Goal: Information Seeking & Learning: Find specific page/section

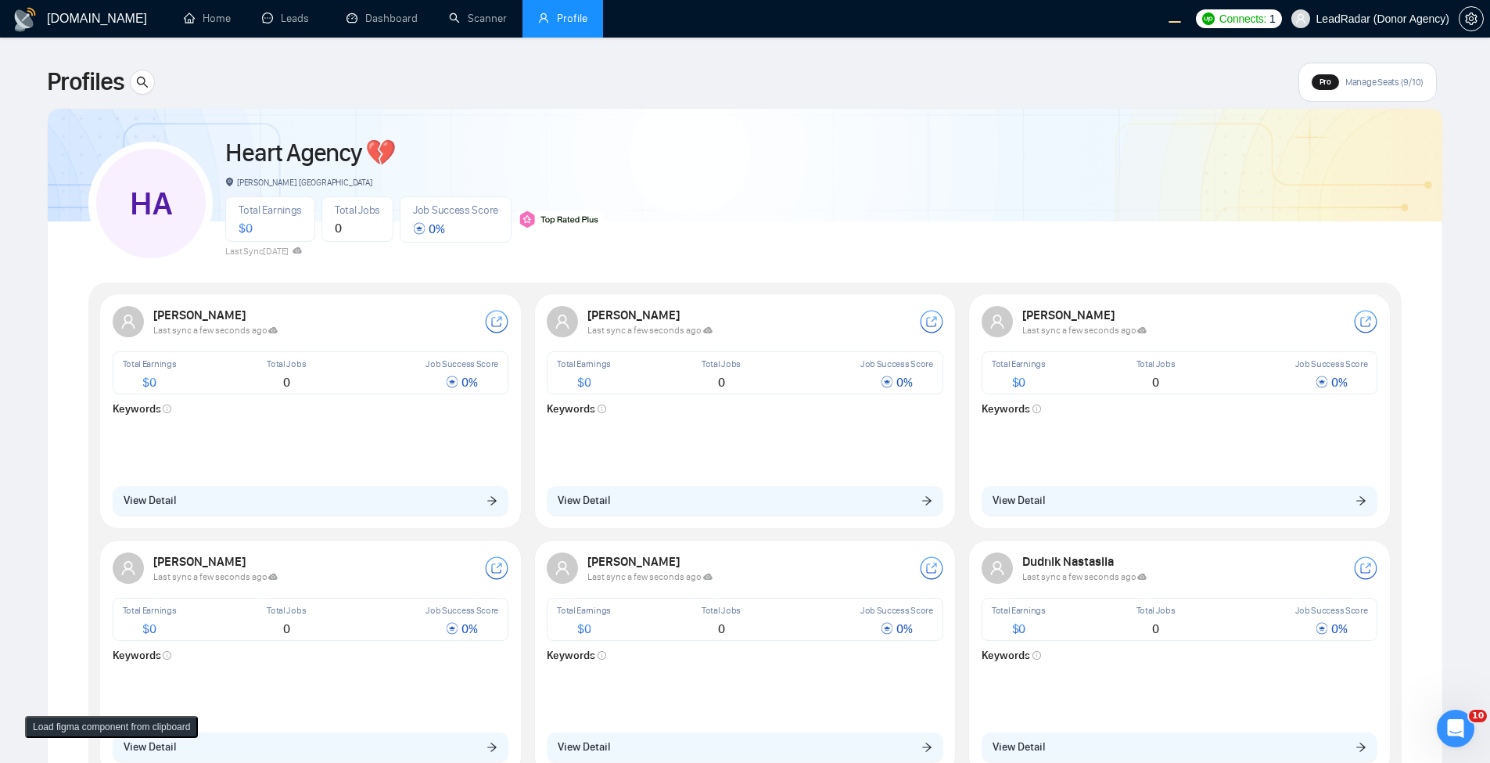
click at [694, 233] on div "HA Heart Agency 💔 Boardman, United States Total Earnings $ 0 Total Jobs 0 Job S…" at bounding box center [744, 197] width 1313 height 138
click at [872, 178] on div "HA Heart Agency 💔 Boardman, United States Total Earnings $ 0 Total Jobs 0 Job S…" at bounding box center [744, 197] width 1313 height 138
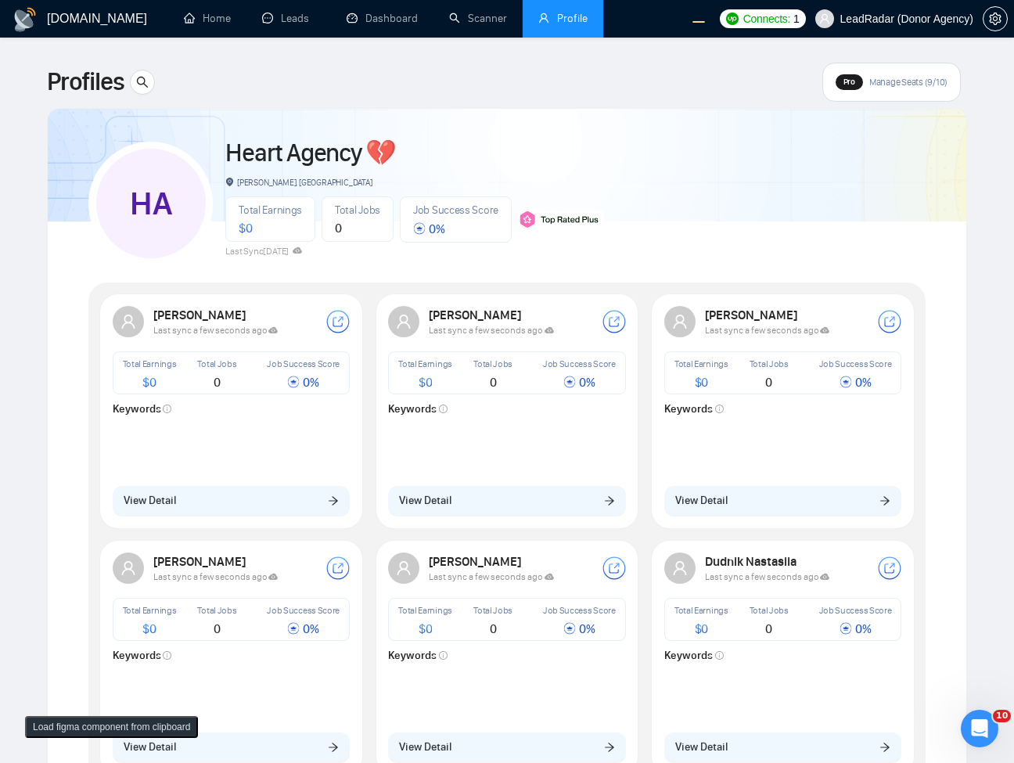
click at [501, 102] on div "Profiles Pro Manage Seats (9/10) HA Heart Agency 💔 Boardman, United States Tota…" at bounding box center [507, 578] width 920 height 1030
click at [844, 178] on div "HA Heart Agency 💔 Boardman, United States Total Earnings $ 0 Total Jobs 0 Job S…" at bounding box center [506, 197] width 837 height 138
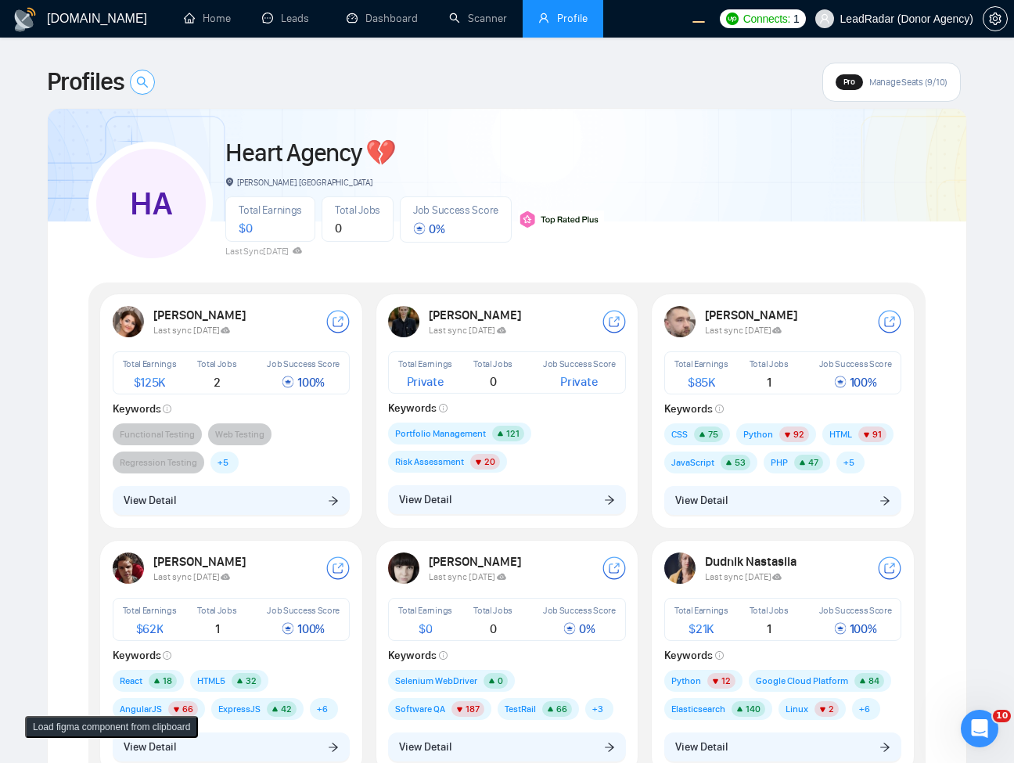
click at [138, 88] on icon "search" at bounding box center [142, 82] width 13 height 13
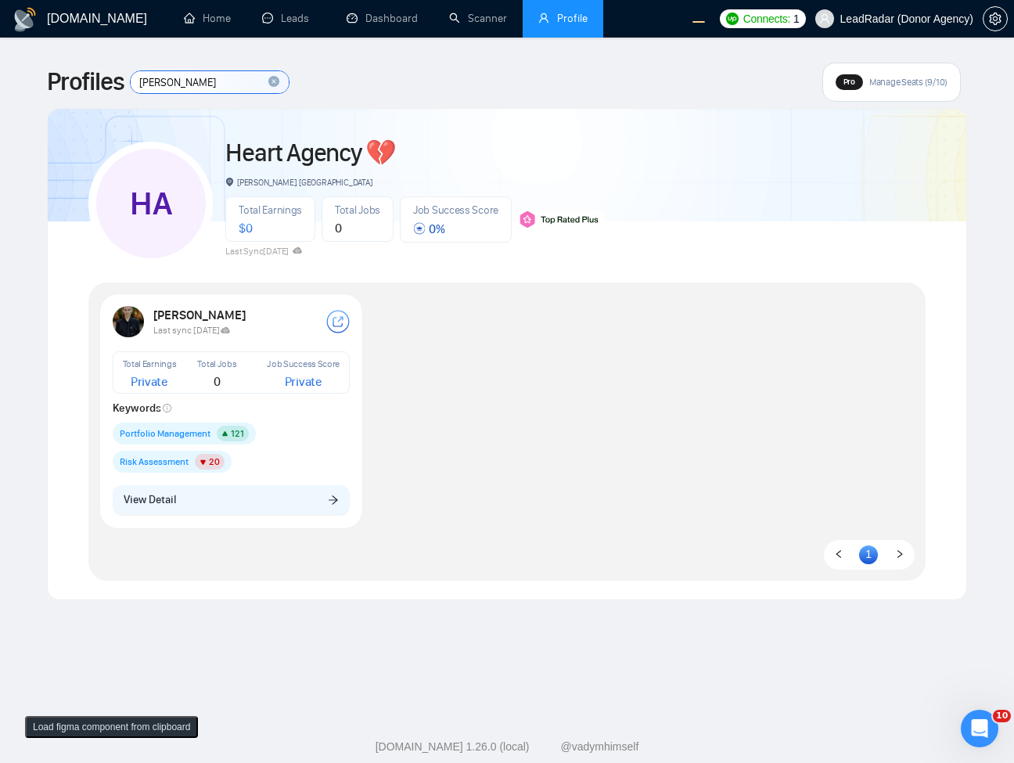
type input "lena S"
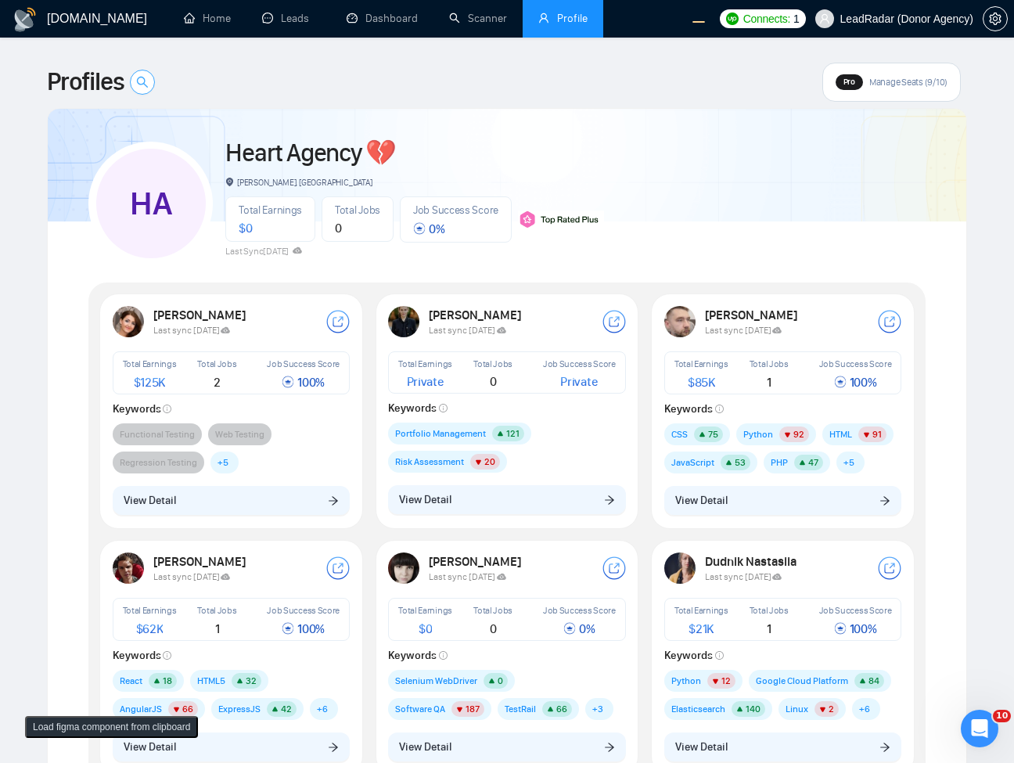
click at [150, 75] on button "button" at bounding box center [142, 82] width 25 height 25
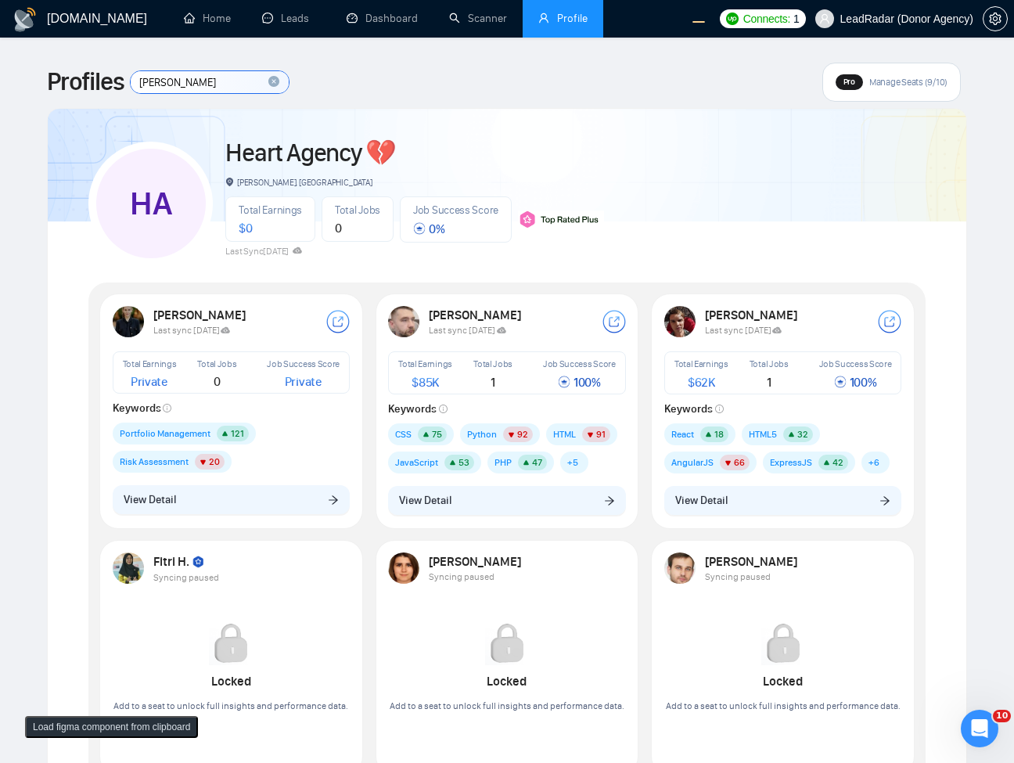
click at [212, 82] on input "Lena sch" at bounding box center [210, 82] width 158 height 22
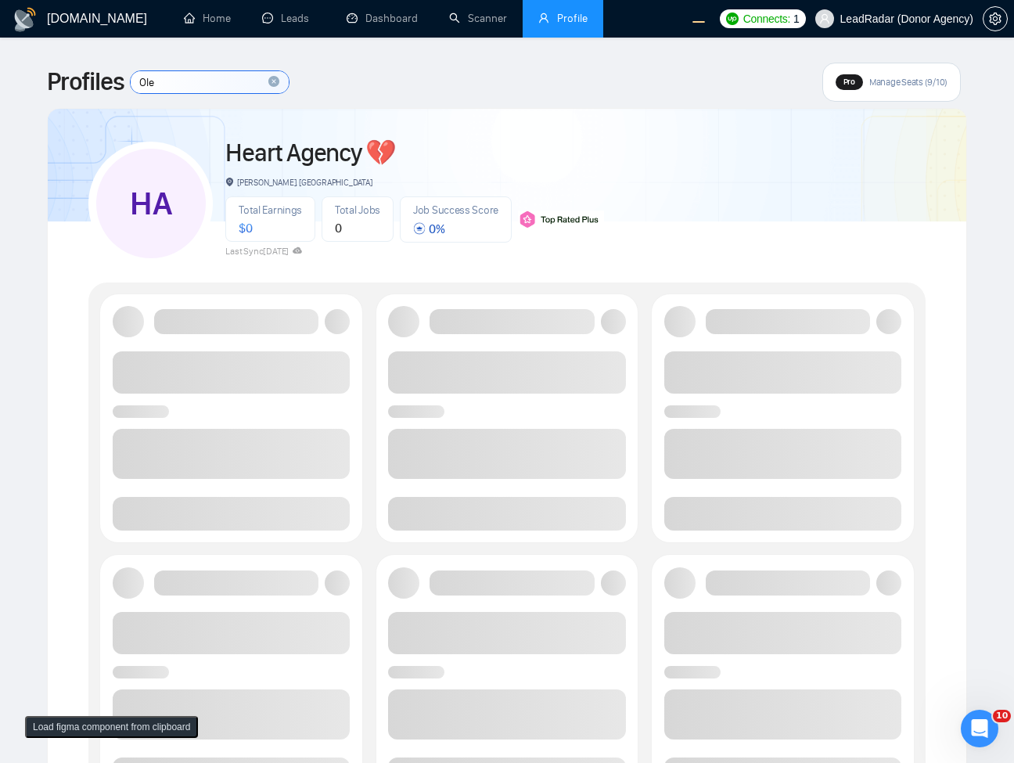
type input "Olek"
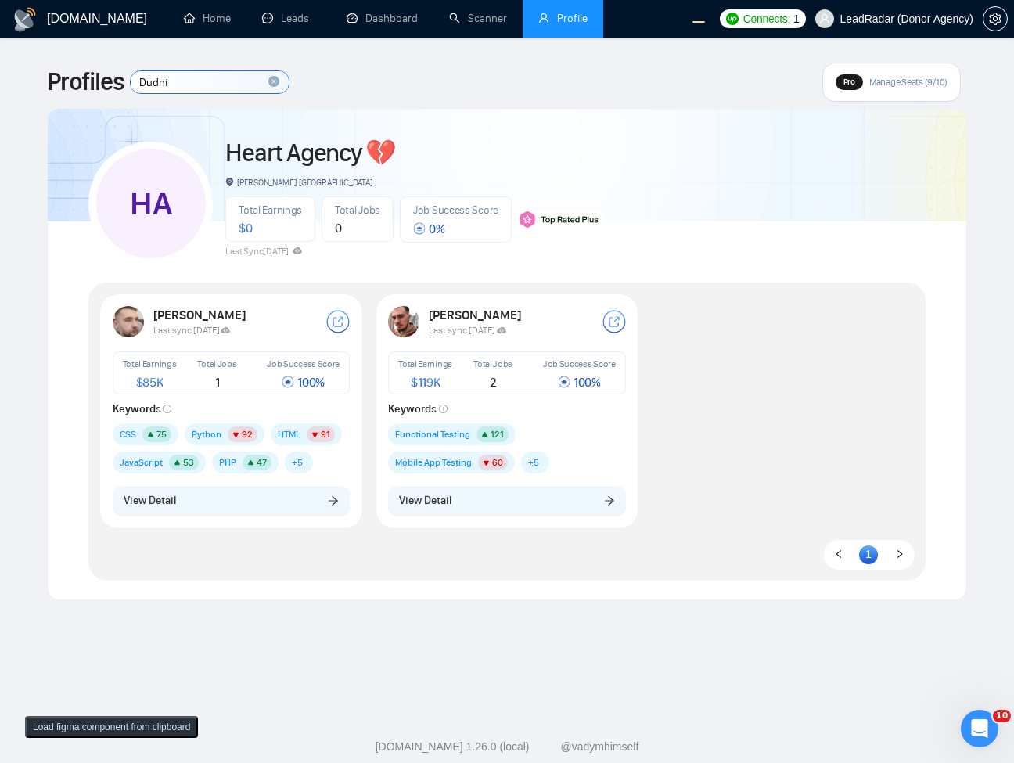
type input "Dudnik"
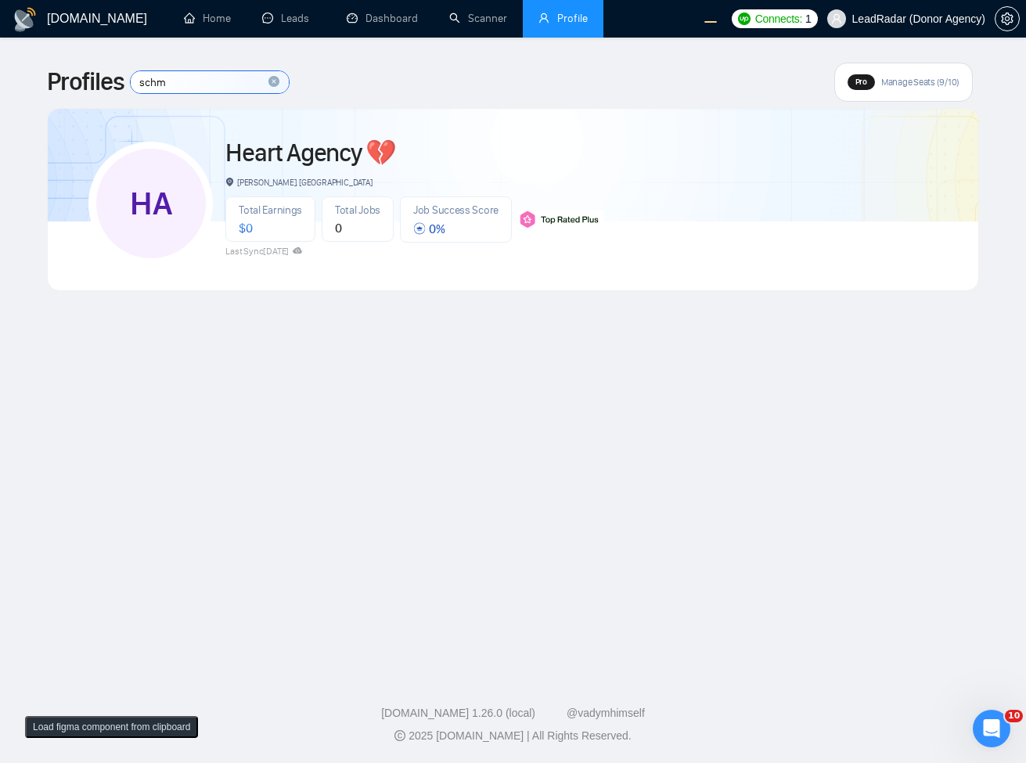
type input "schmi"
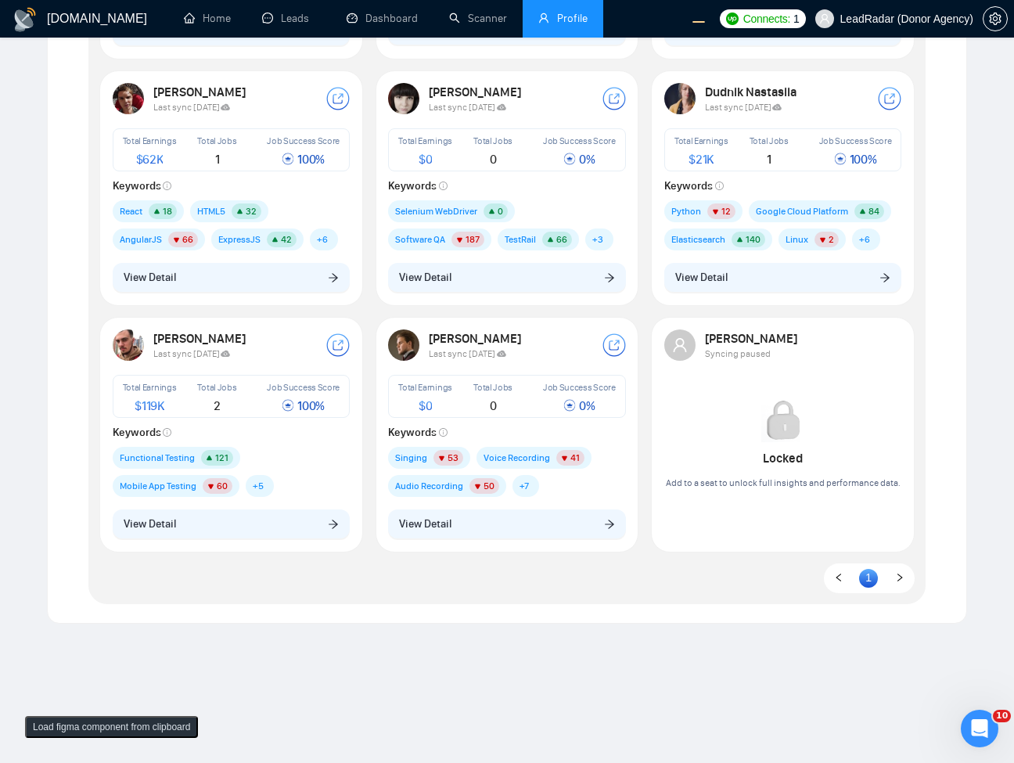
scroll to position [75, 0]
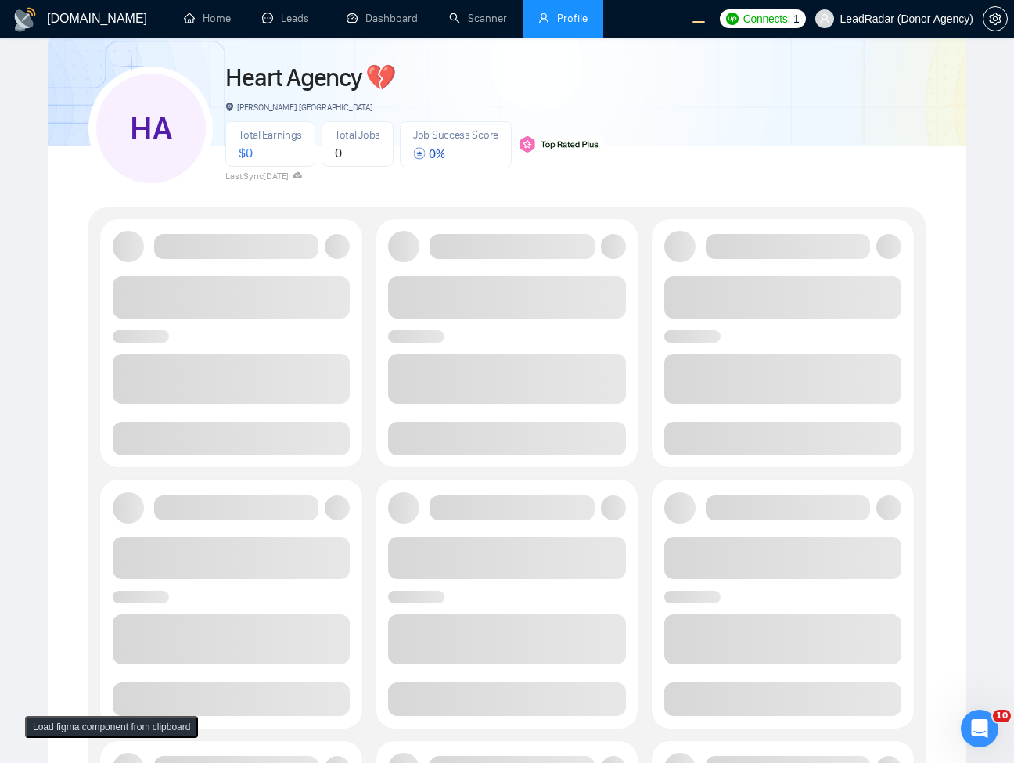
type input "Oleksi"
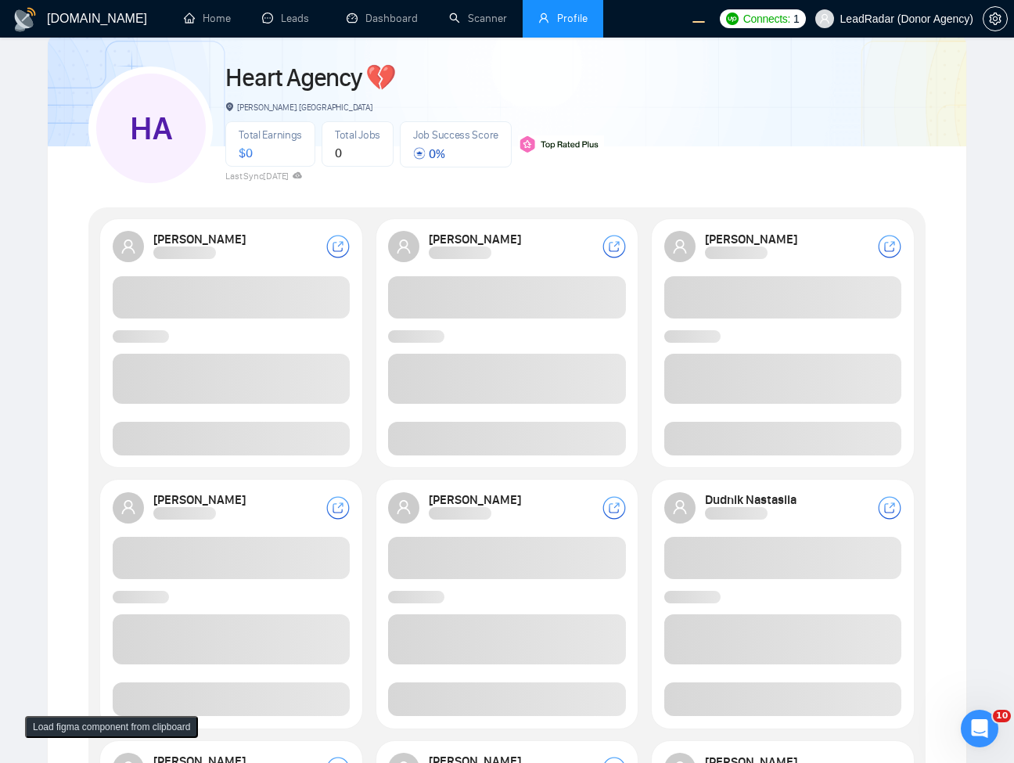
type input "testing"
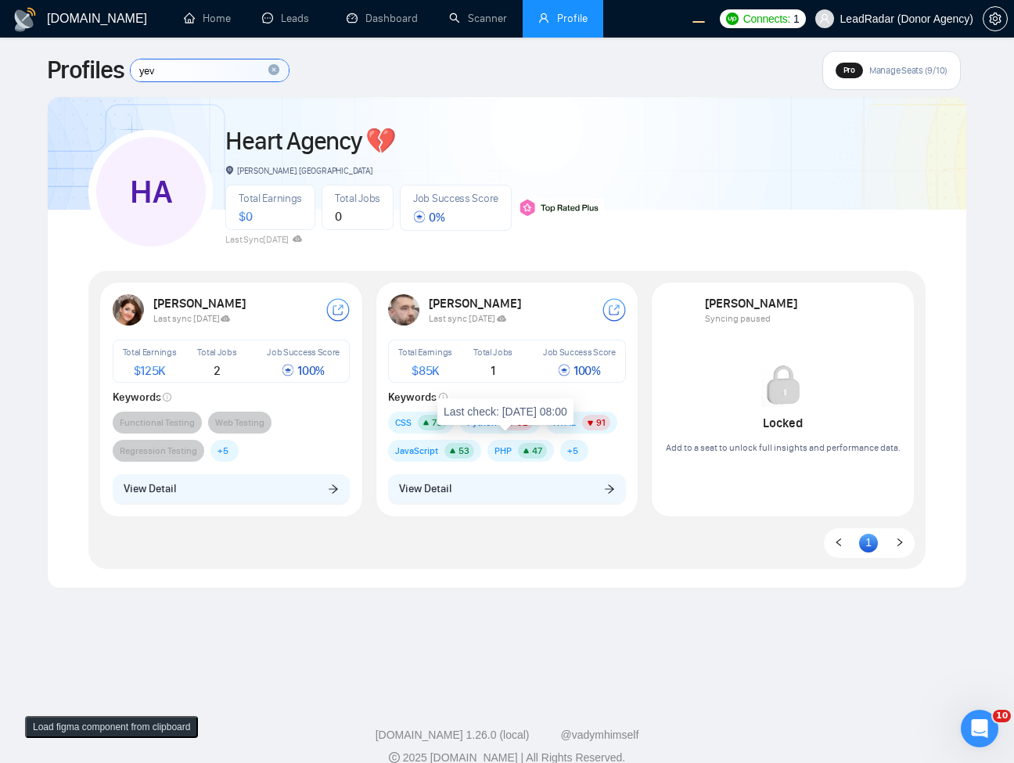
scroll to position [0, 0]
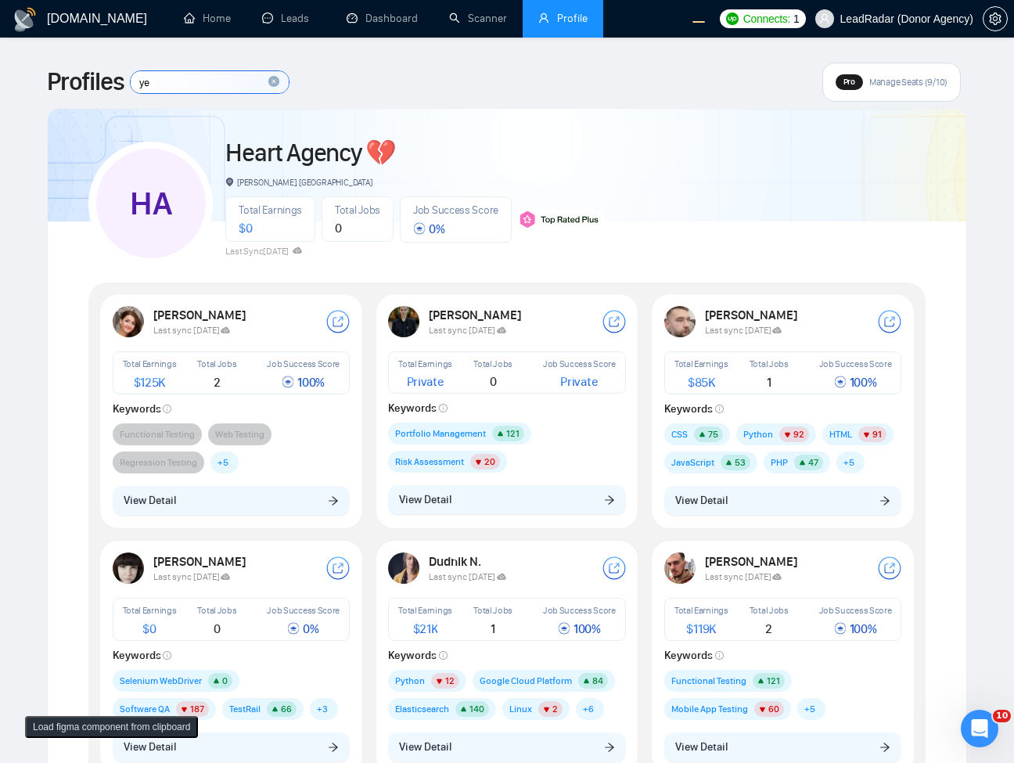
type input "yev"
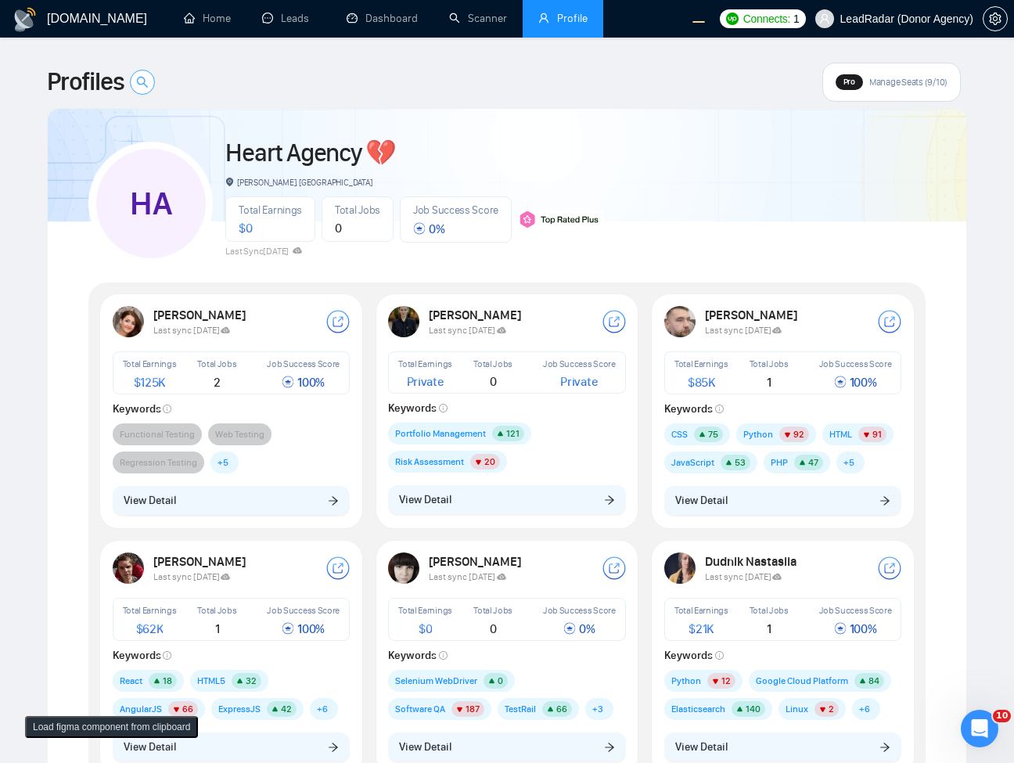
click at [138, 84] on icon "search" at bounding box center [142, 82] width 13 height 13
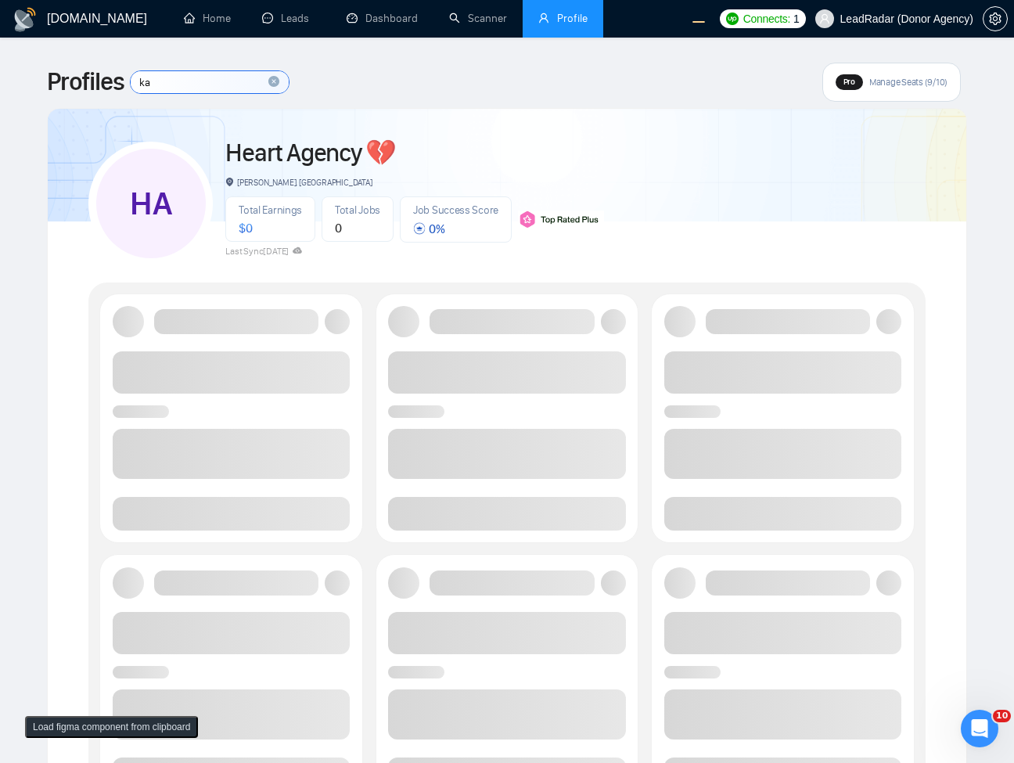
type input "ka"
click at [616, 158] on div "HA Heart Agency 💔 [PERSON_NAME], [GEOGRAPHIC_DATA] Total Earnings $ 0 Total Job…" at bounding box center [506, 197] width 837 height 138
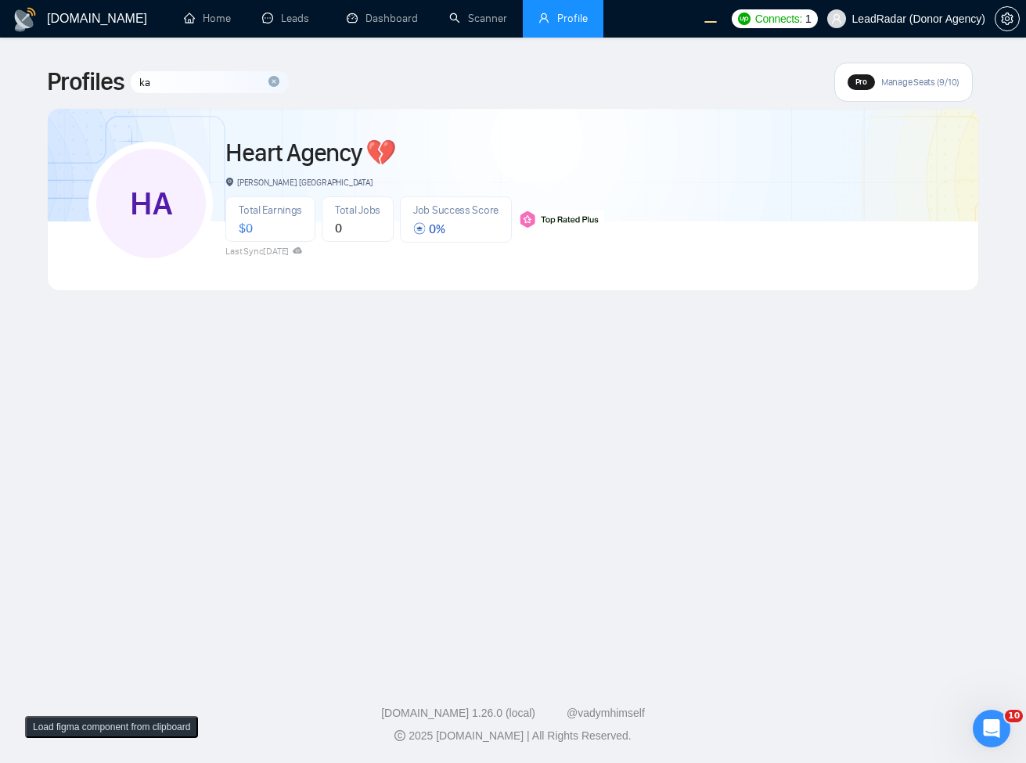
click at [243, 81] on input "ka" at bounding box center [210, 82] width 158 height 22
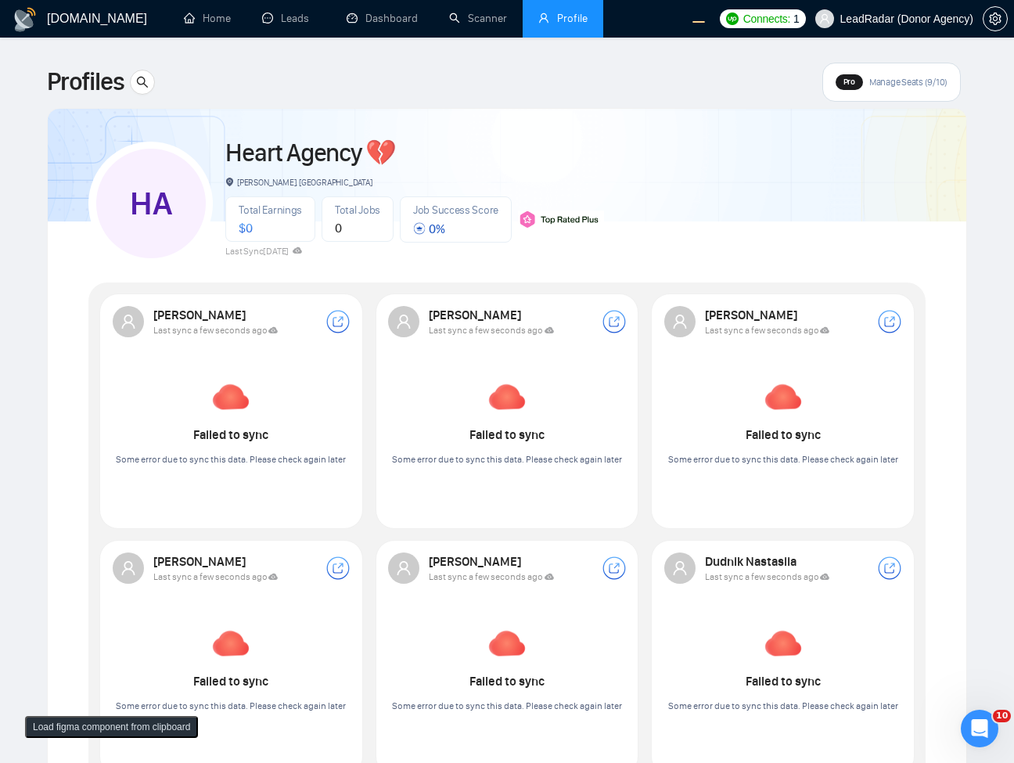
click at [596, 187] on div "[PERSON_NAME], [GEOGRAPHIC_DATA]" at bounding box center [414, 182] width 379 height 17
click at [749, 192] on div "HA Heart Agency 💔 [PERSON_NAME], [GEOGRAPHIC_DATA] Total Earnings $ 0 Total Job…" at bounding box center [506, 197] width 837 height 138
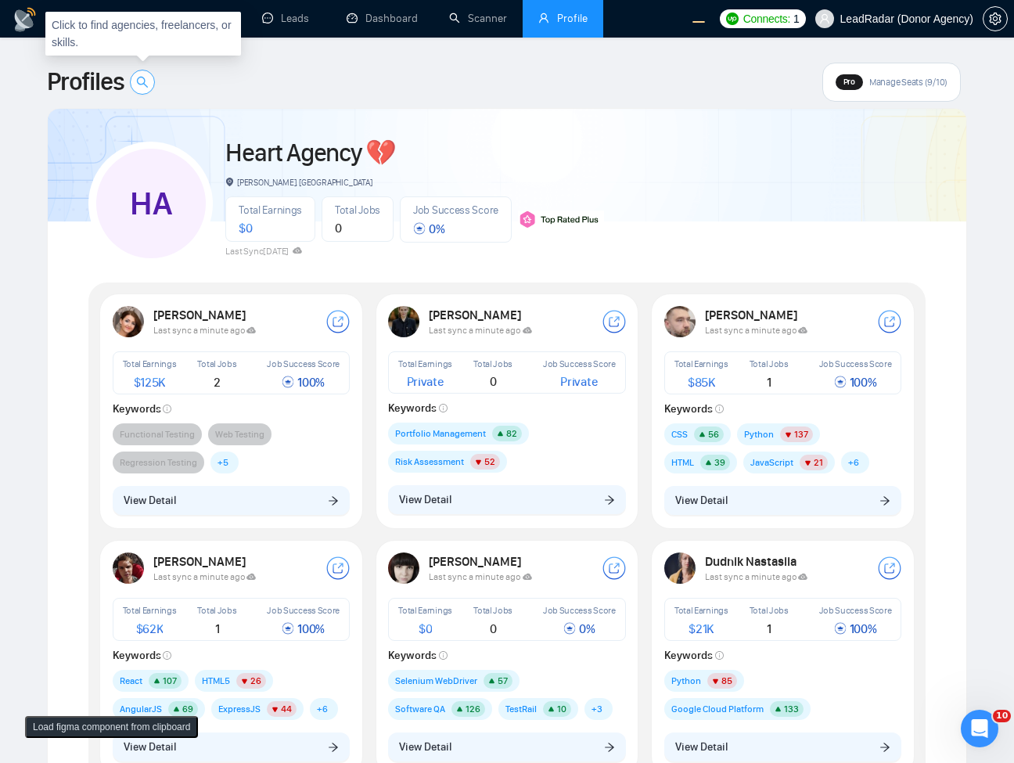
click at [139, 77] on icon "search" at bounding box center [142, 82] width 13 height 13
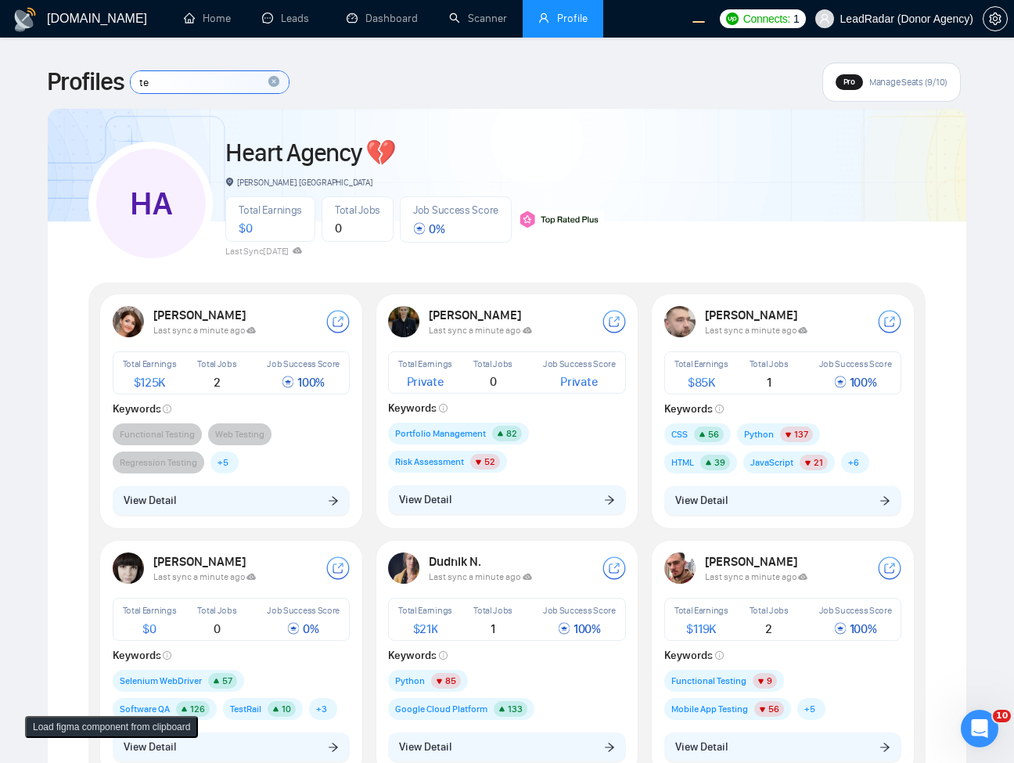
type input "tes"
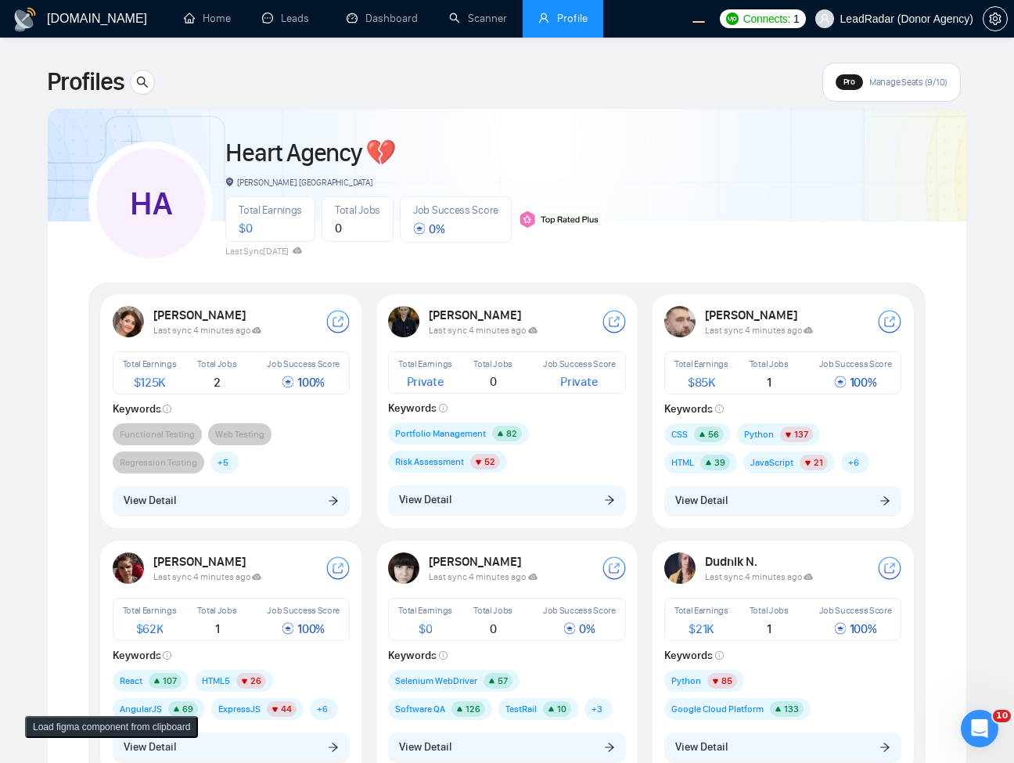
click at [132, 74] on div at bounding box center [142, 82] width 25 height 25
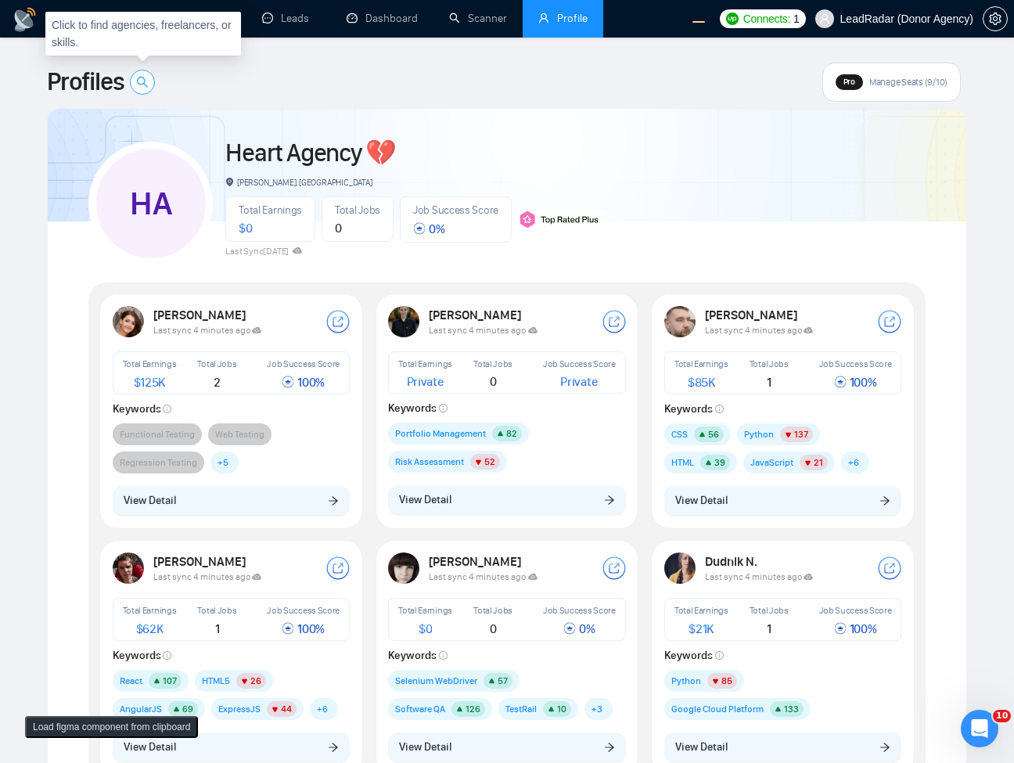
click at [134, 74] on button "button" at bounding box center [142, 82] width 25 height 25
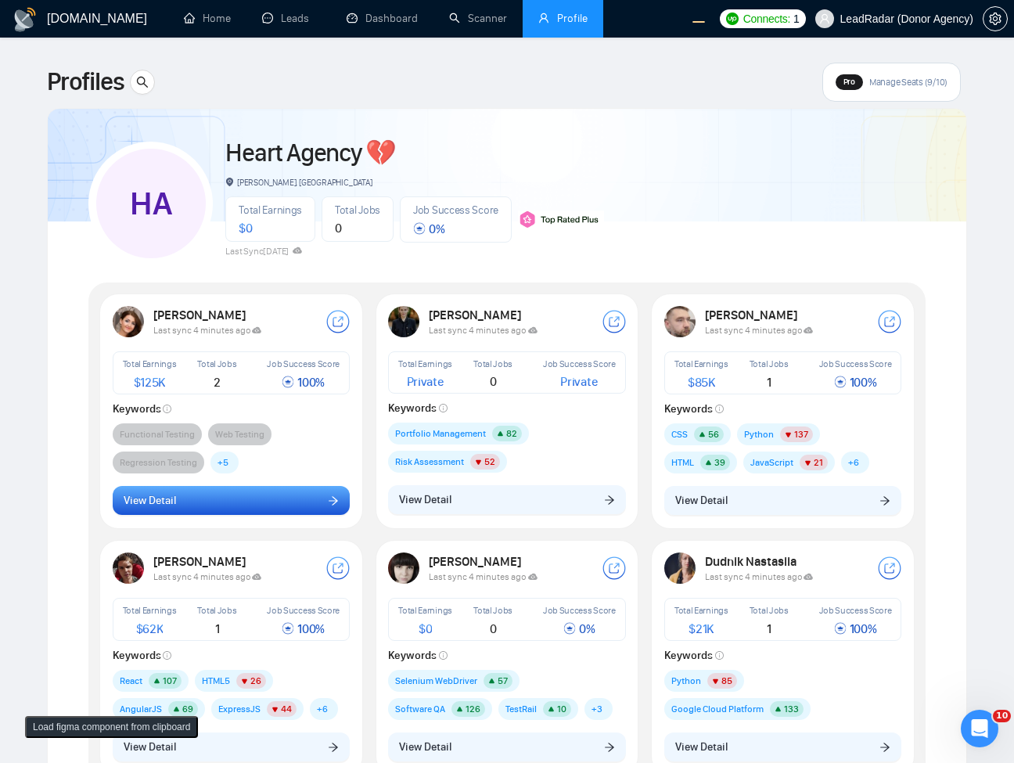
click at [274, 505] on button "View Detail" at bounding box center [232, 501] width 238 height 30
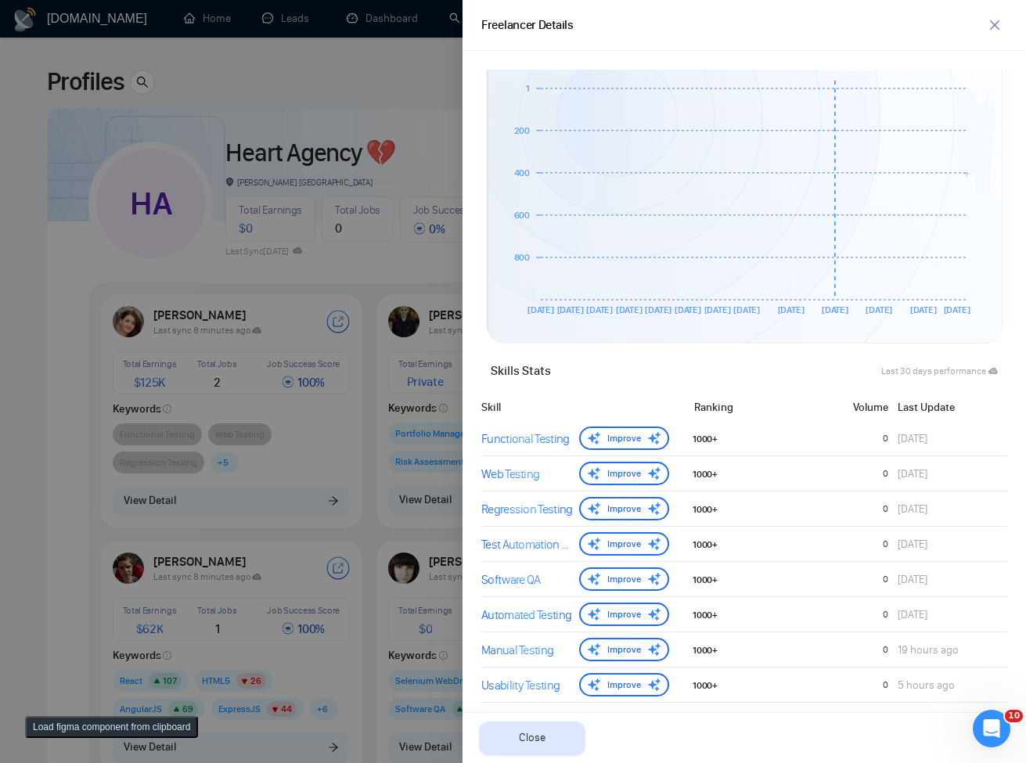
scroll to position [631, 0]
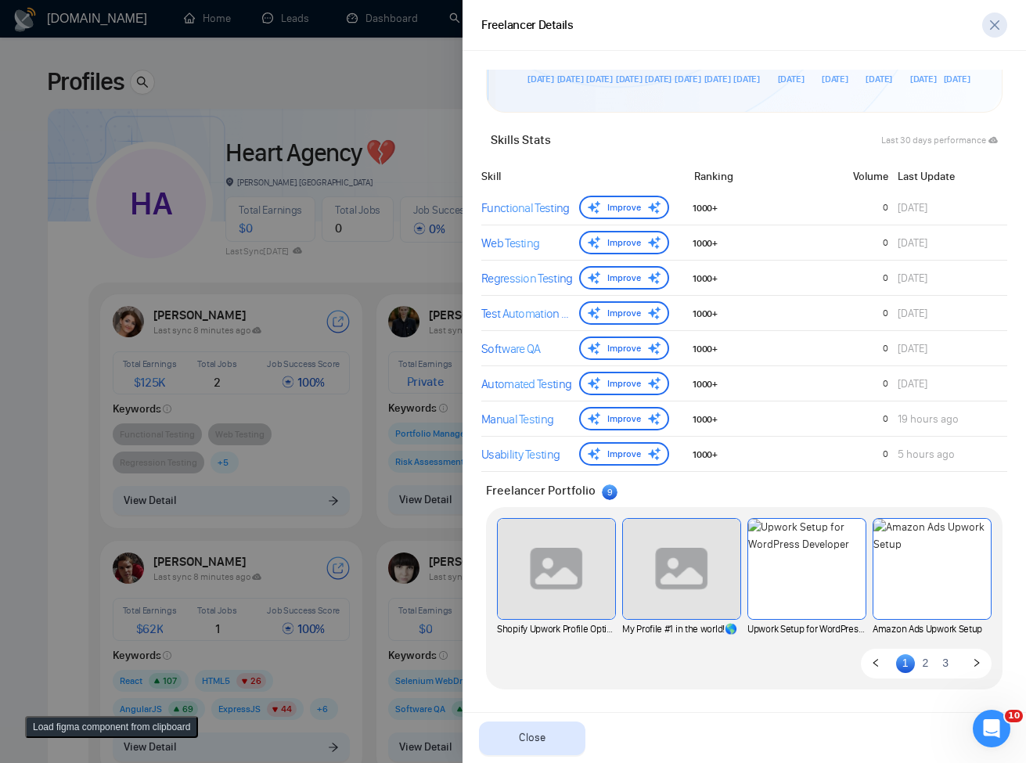
click at [990, 27] on icon "close" at bounding box center [994, 25] width 13 height 13
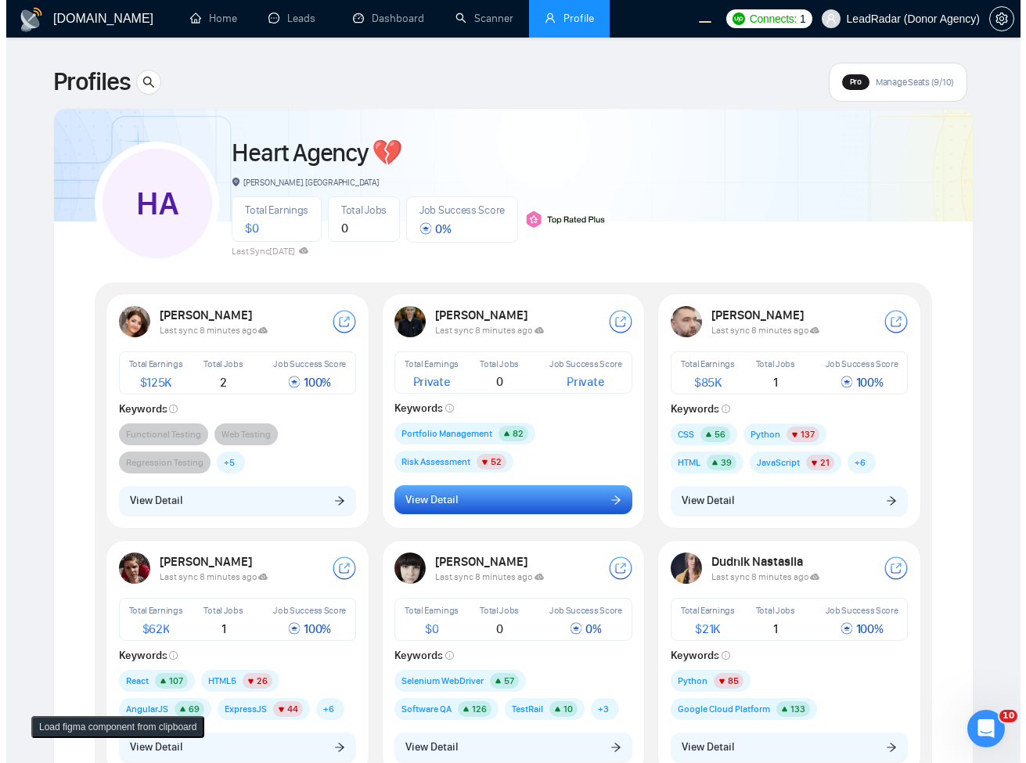
scroll to position [376, 0]
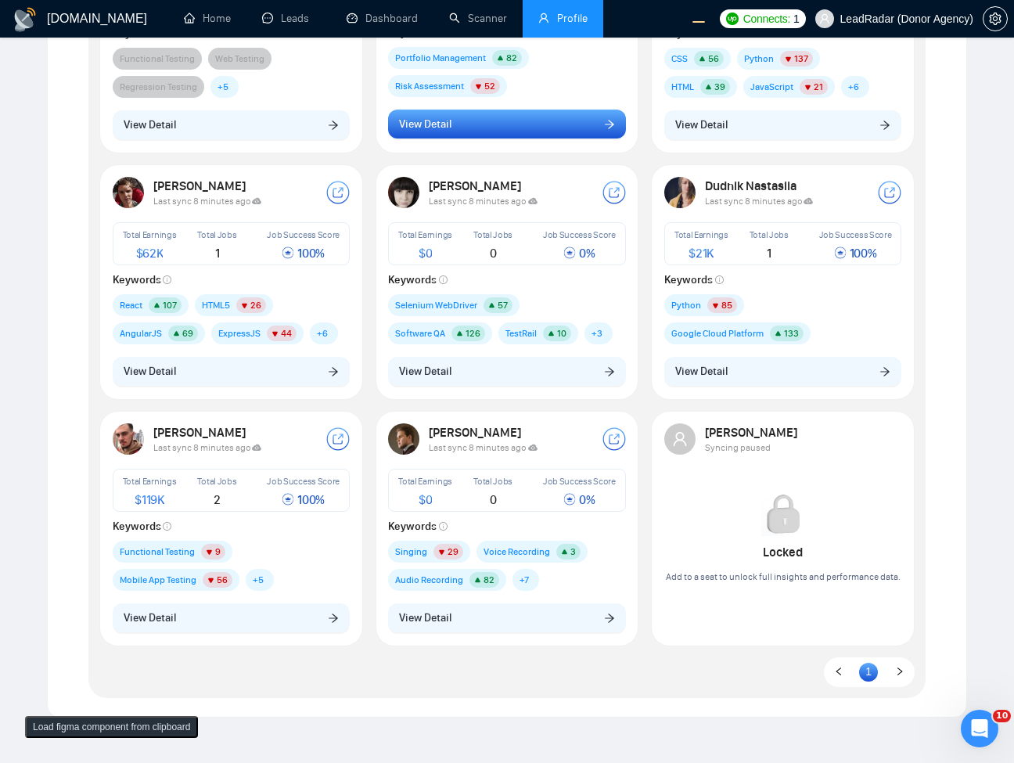
click at [568, 112] on button "View Detail" at bounding box center [507, 125] width 238 height 30
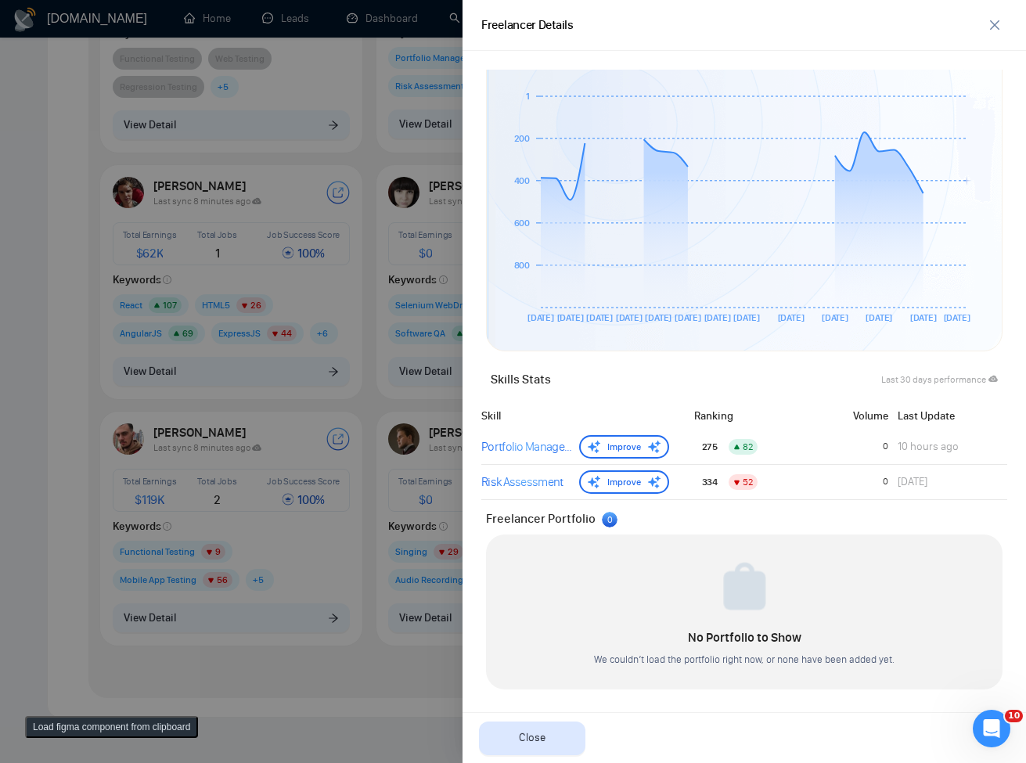
scroll to position [0, 0]
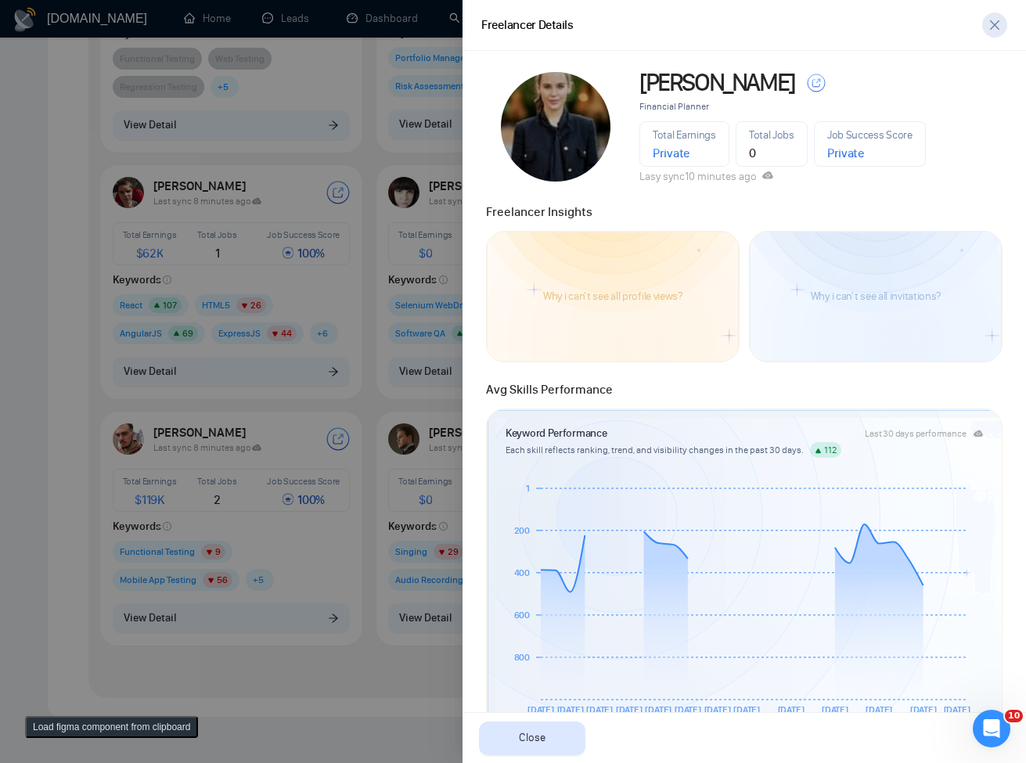
click at [994, 32] on button "button" at bounding box center [994, 25] width 25 height 25
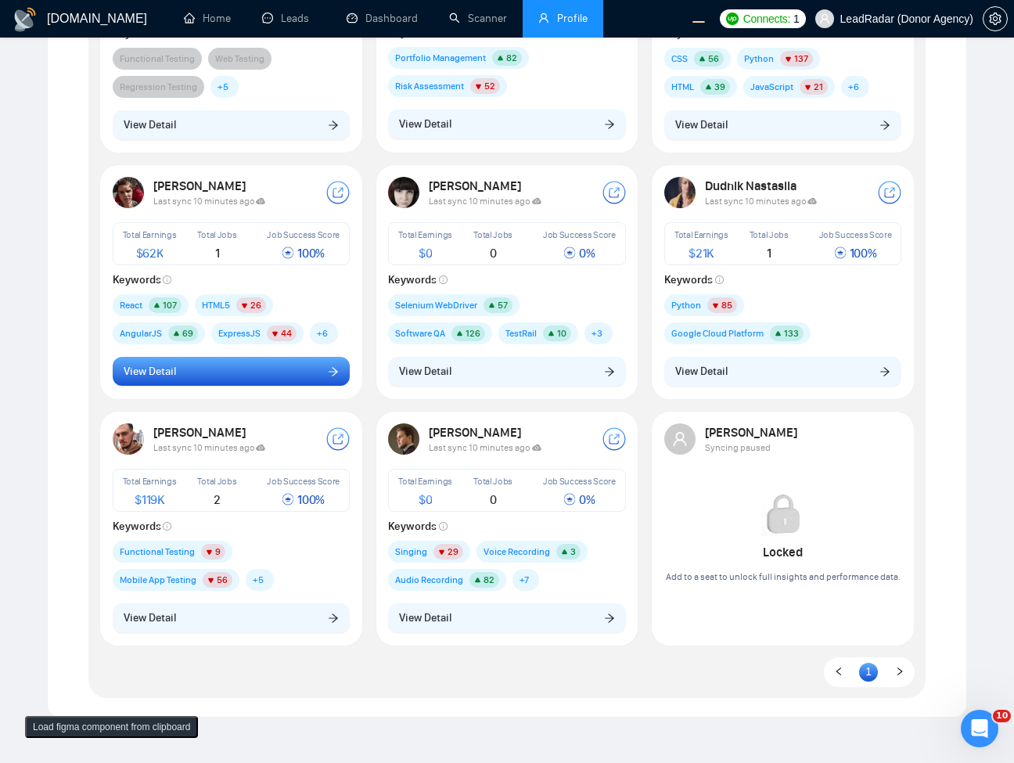
click at [317, 375] on button "View Detail" at bounding box center [232, 372] width 238 height 30
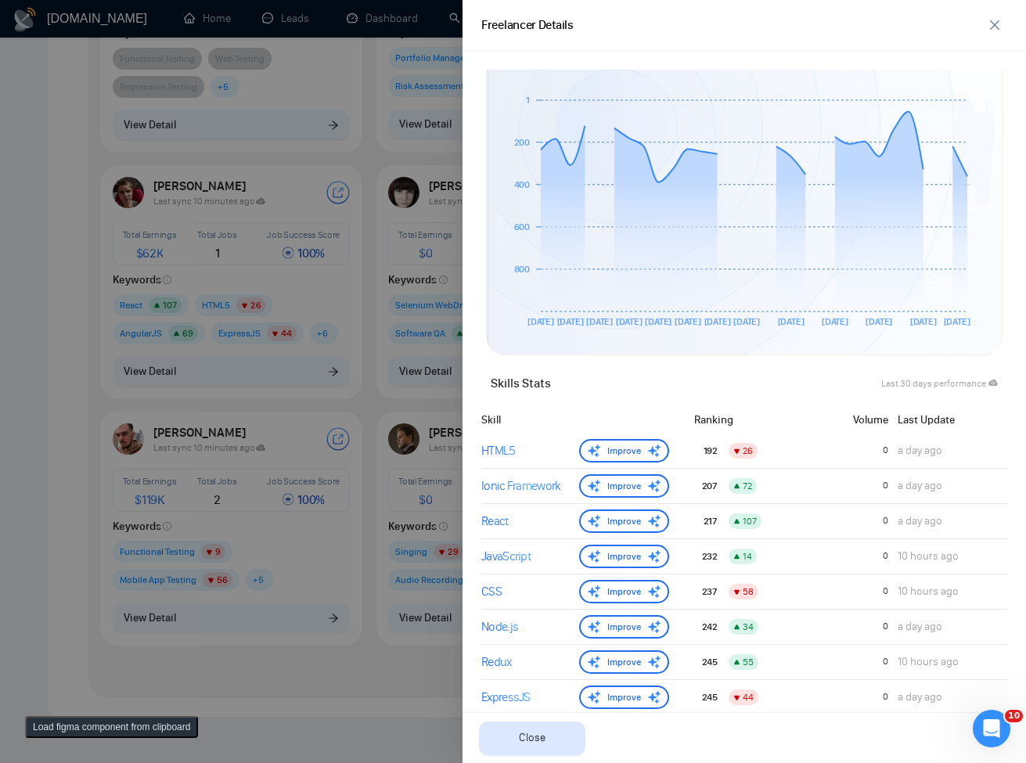
scroll to position [674, 0]
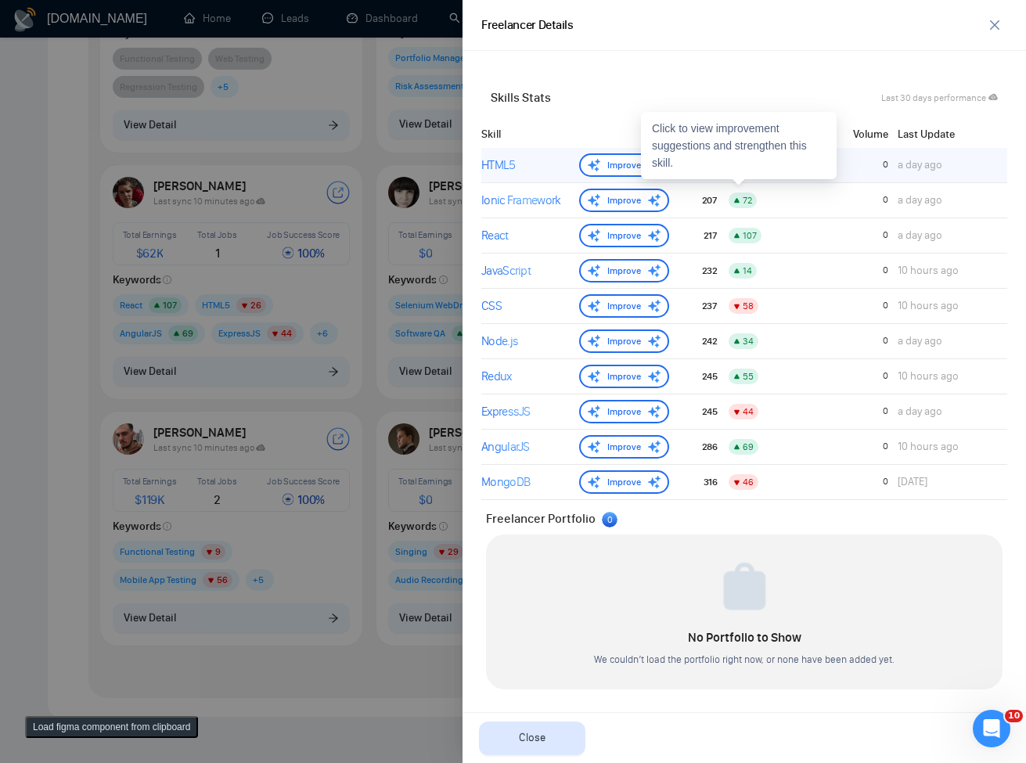
click at [524, 164] on div "HTML5" at bounding box center [527, 165] width 92 height 19
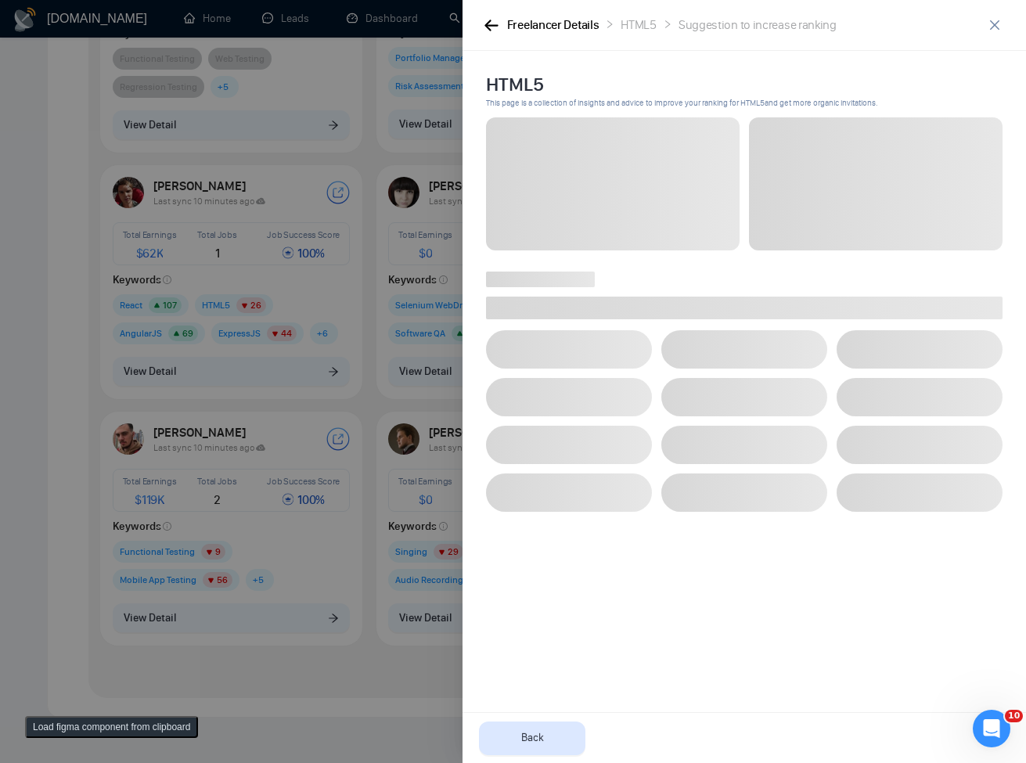
scroll to position [0, 0]
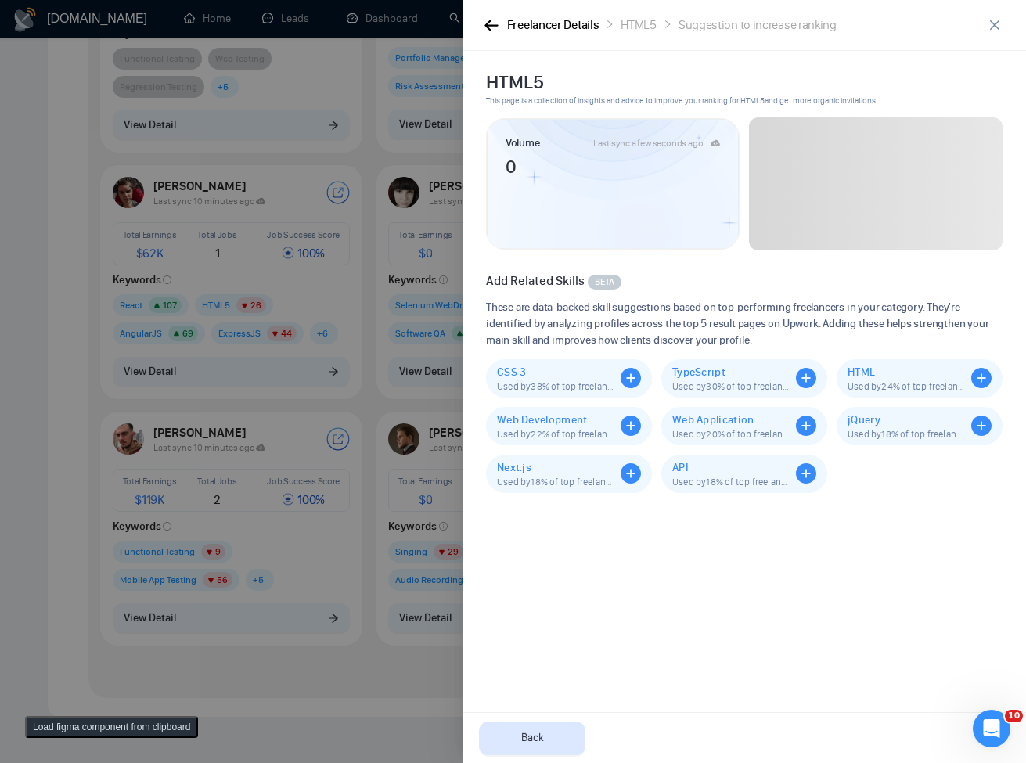
click at [965, 228] on span at bounding box center [875, 183] width 253 height 133
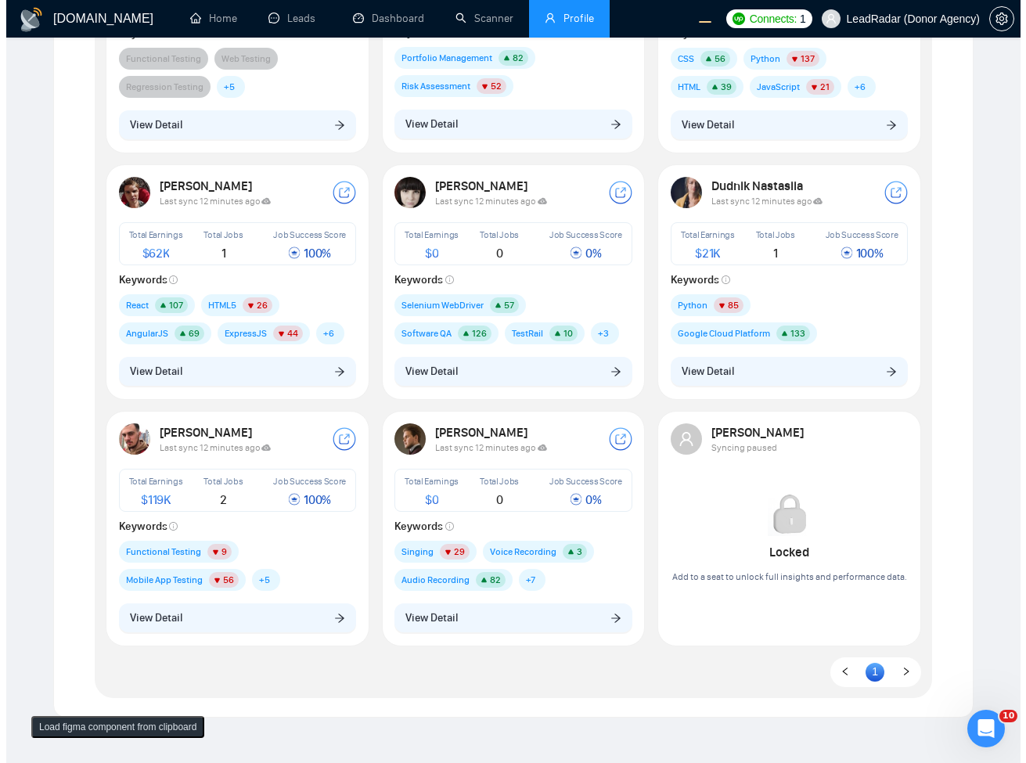
scroll to position [94, 0]
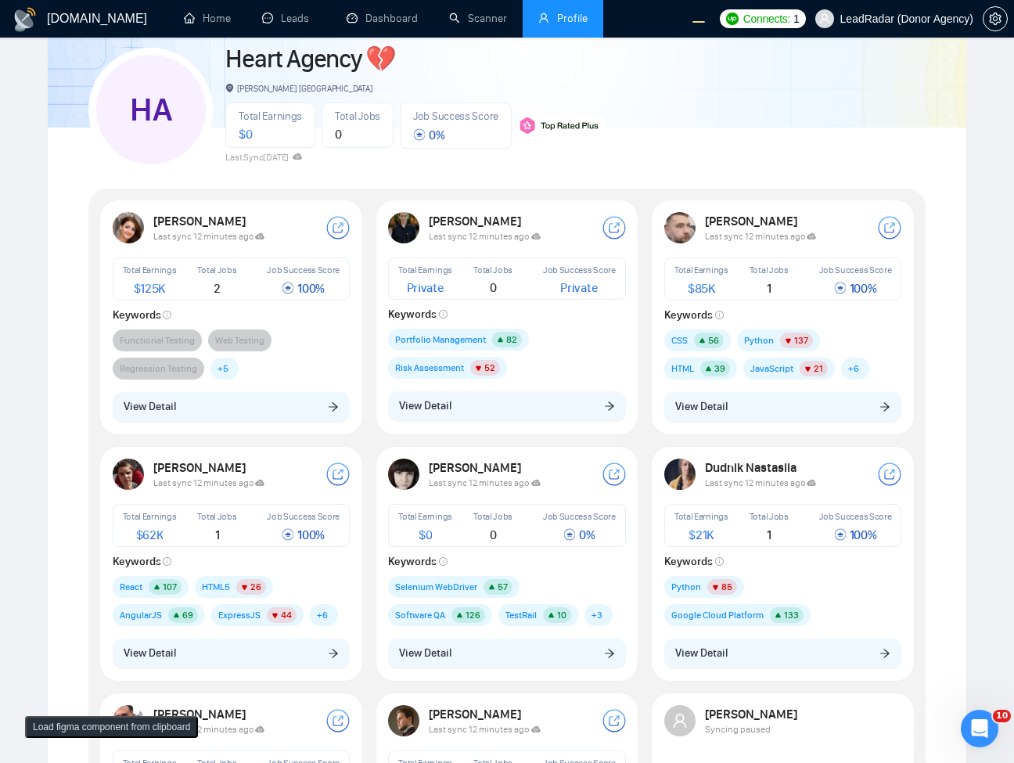
click at [483, 423] on div "[PERSON_NAME] Last sync 12 minutes ago Total Earnings Private Total Jobs 0 Job …" at bounding box center [507, 316] width 257 height 227
click at [487, 407] on button "View Detail" at bounding box center [507, 406] width 238 height 30
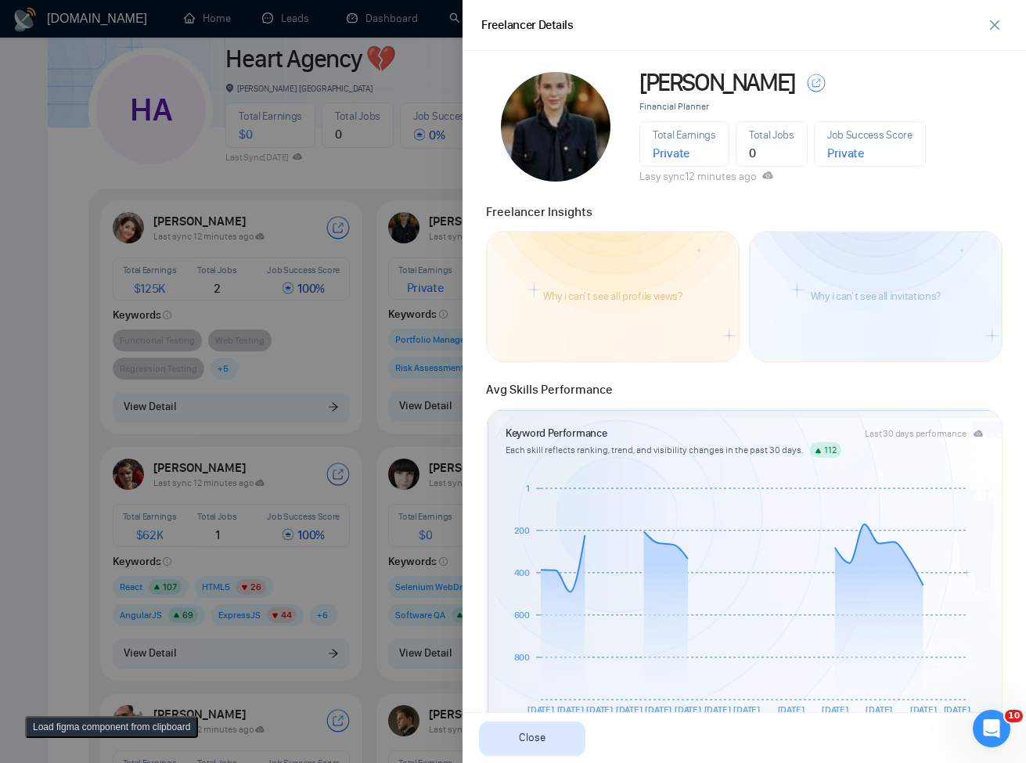
scroll to position [392, 0]
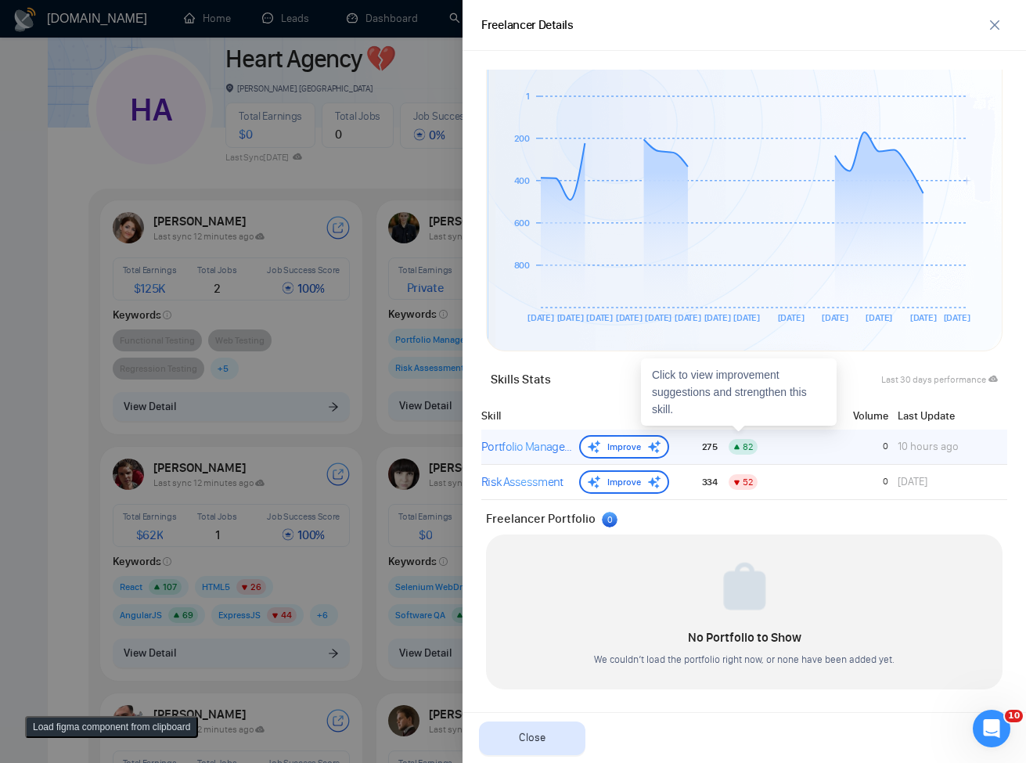
click at [510, 444] on div "Portfolio Management" at bounding box center [527, 446] width 92 height 19
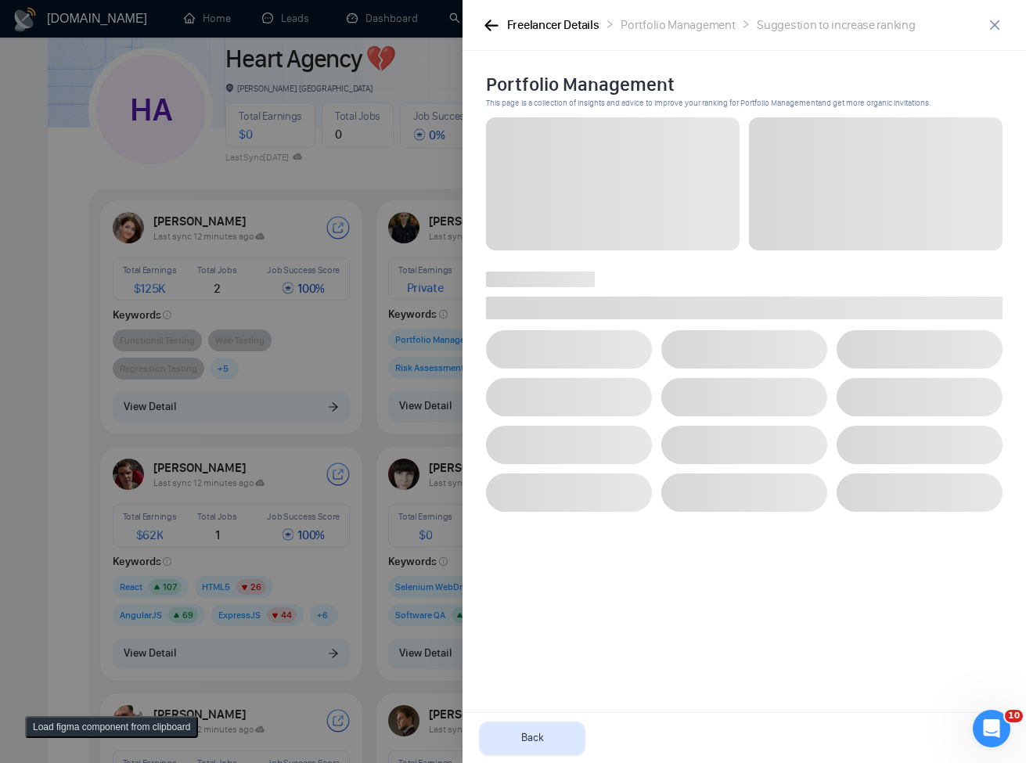
scroll to position [0, 0]
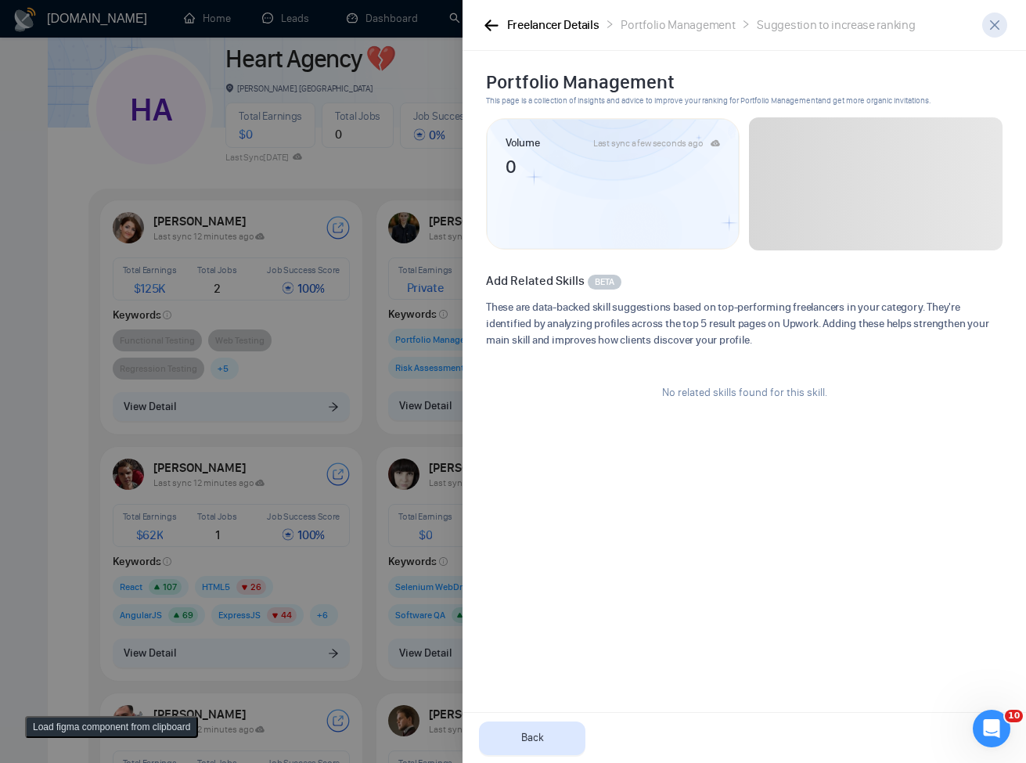
click at [993, 27] on icon "close" at bounding box center [994, 24] width 9 height 9
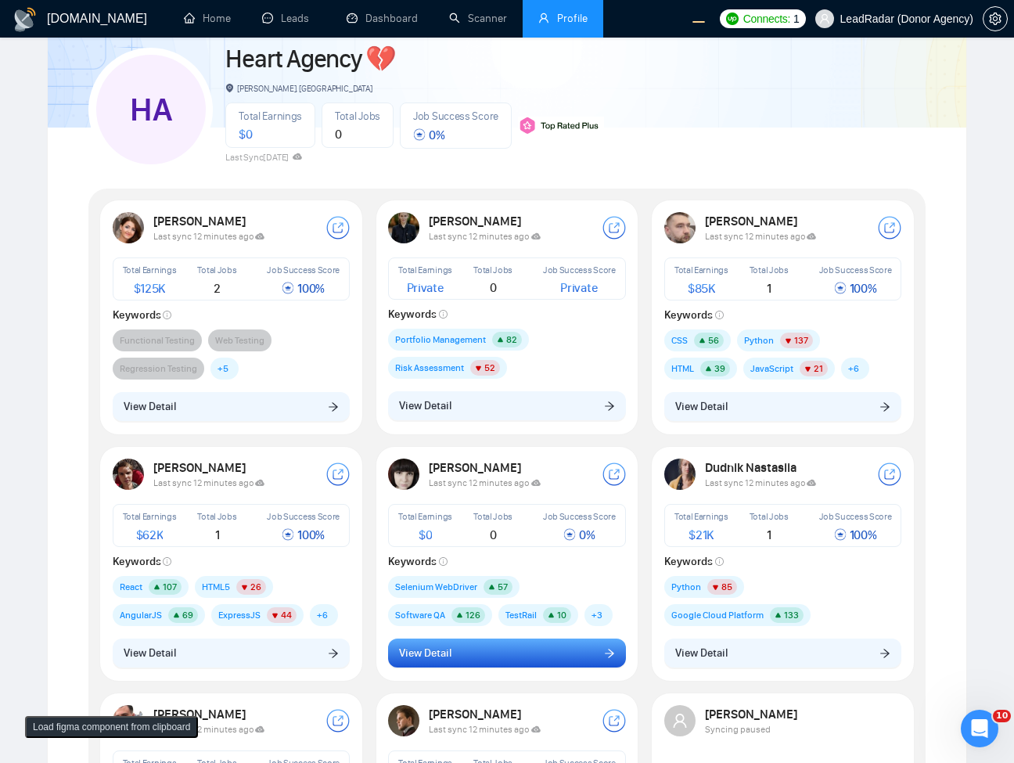
click at [411, 652] on span "View Detail" at bounding box center [425, 653] width 52 height 17
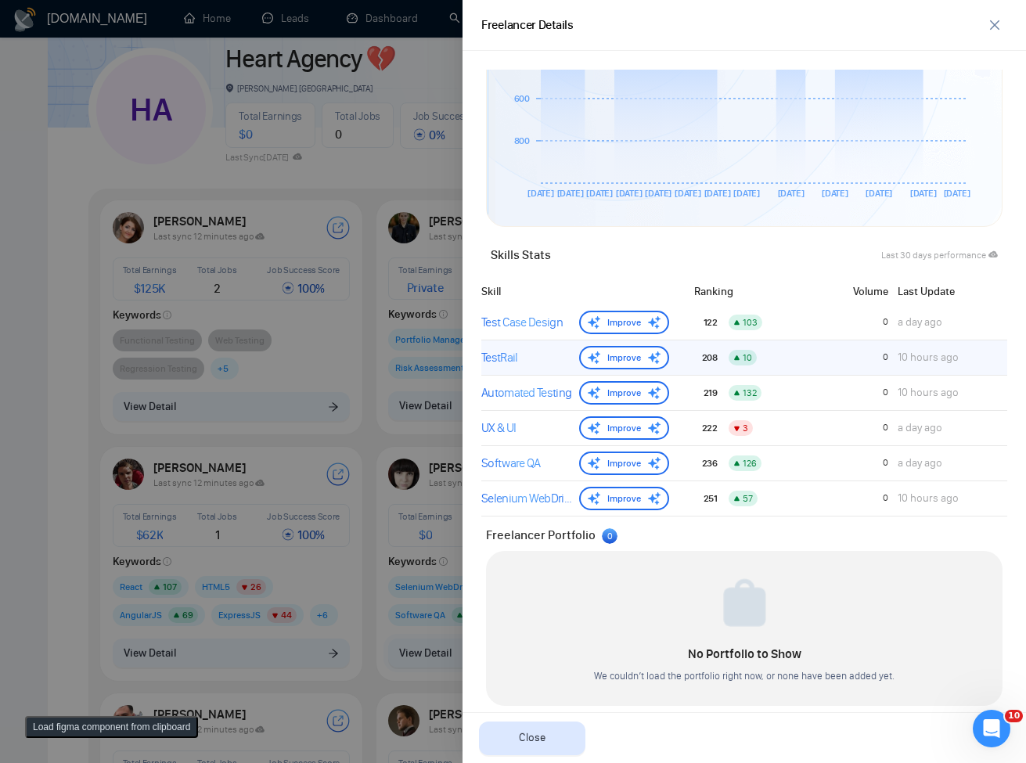
scroll to position [534, 0]
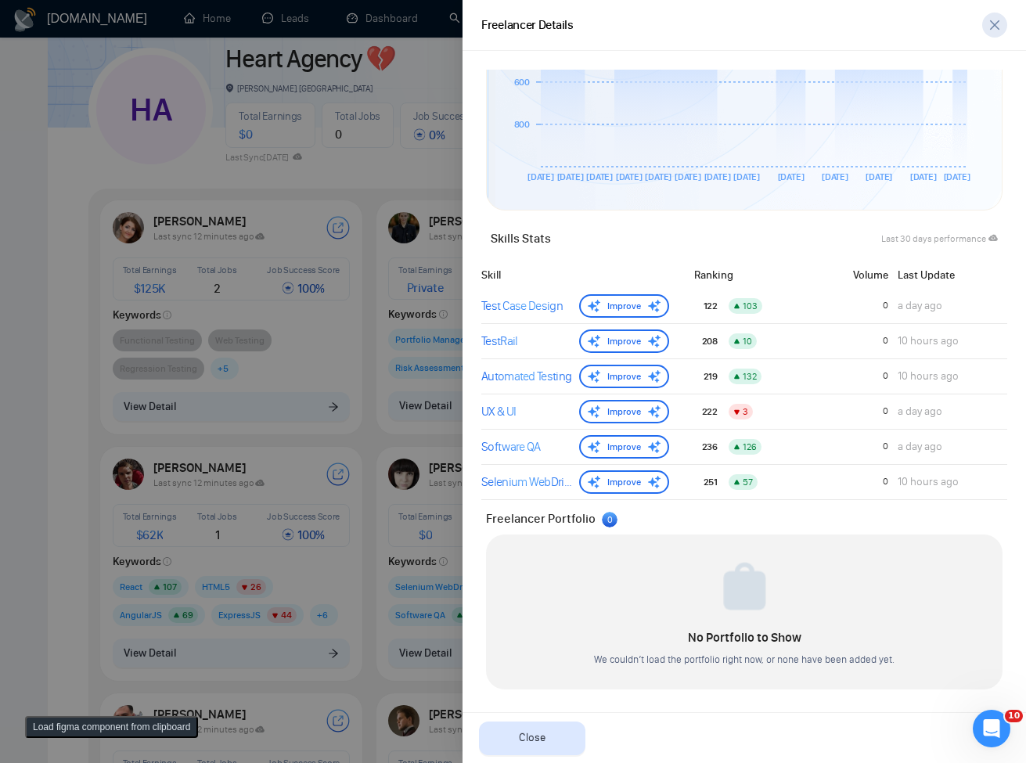
click at [1001, 26] on span "close" at bounding box center [994, 25] width 23 height 13
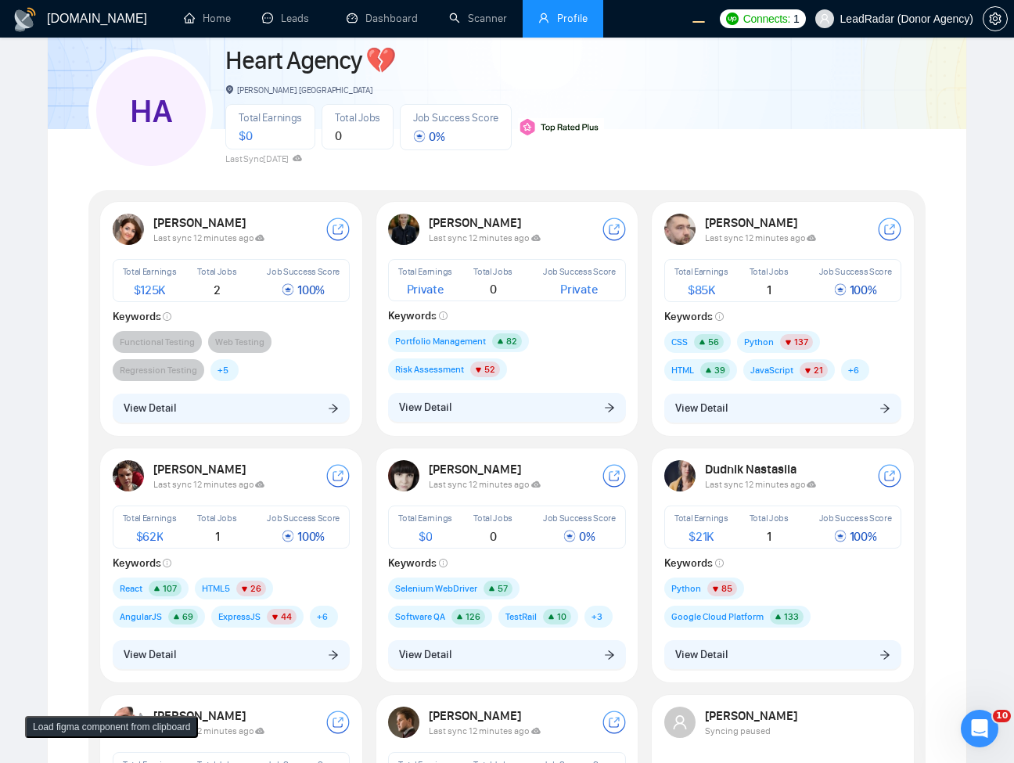
scroll to position [0, 0]
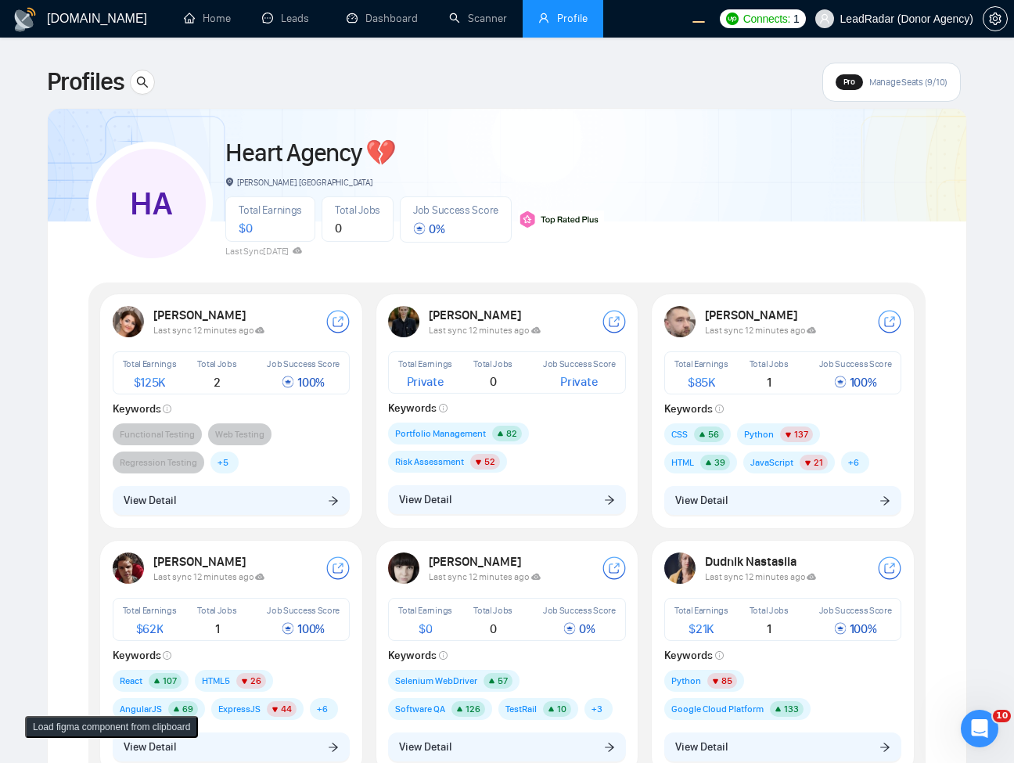
click at [131, 84] on div at bounding box center [142, 82] width 25 height 25
click at [143, 81] on icon "search" at bounding box center [142, 82] width 13 height 13
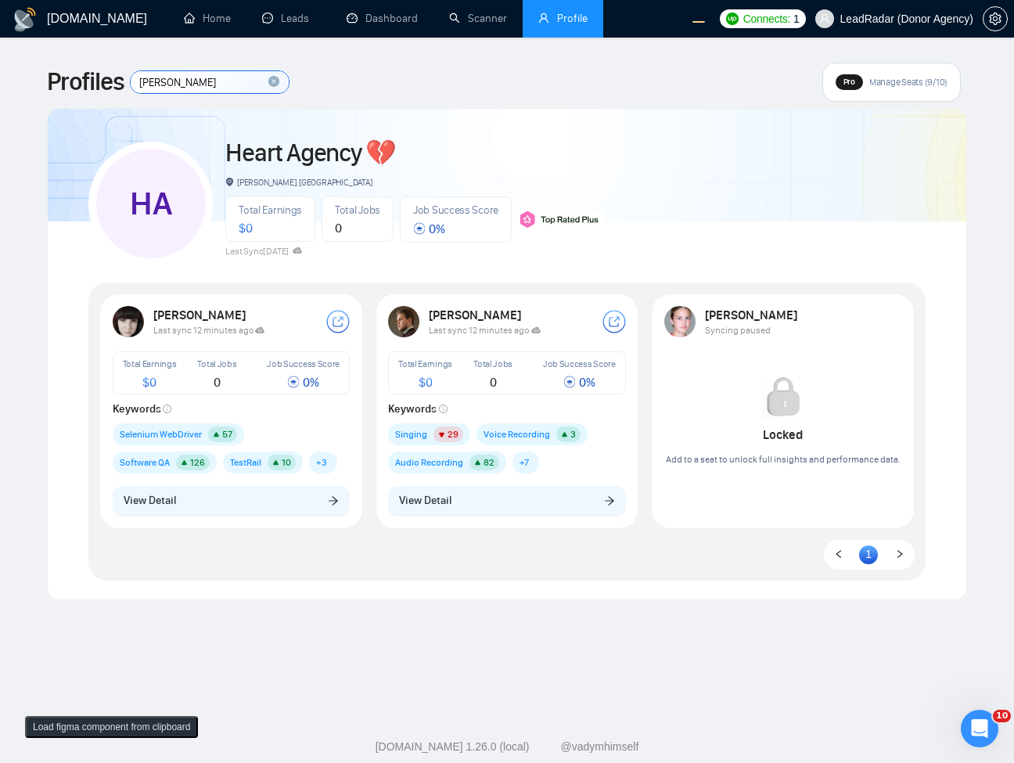
type input "kater"
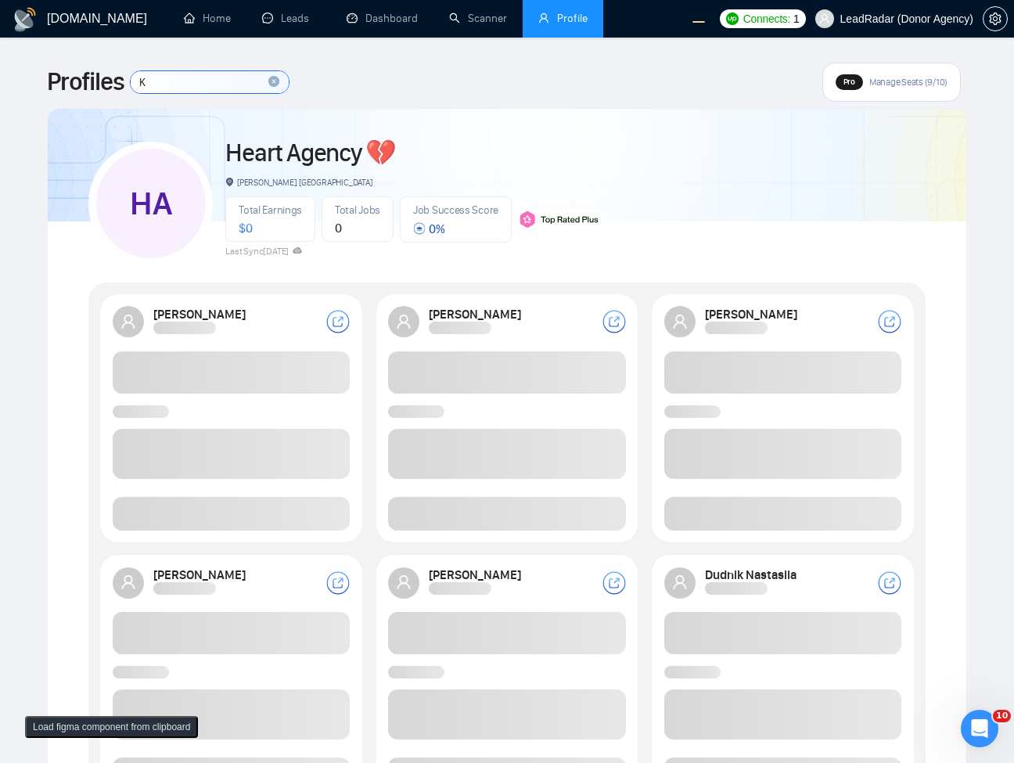
type input "Ka"
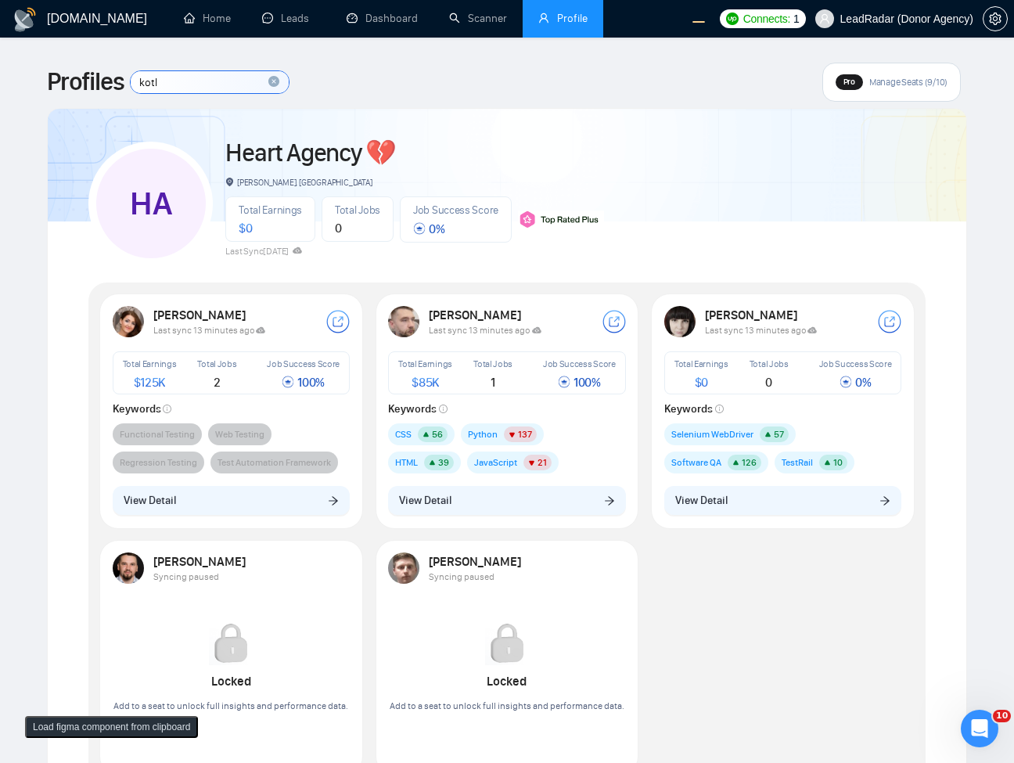
type input "kotly"
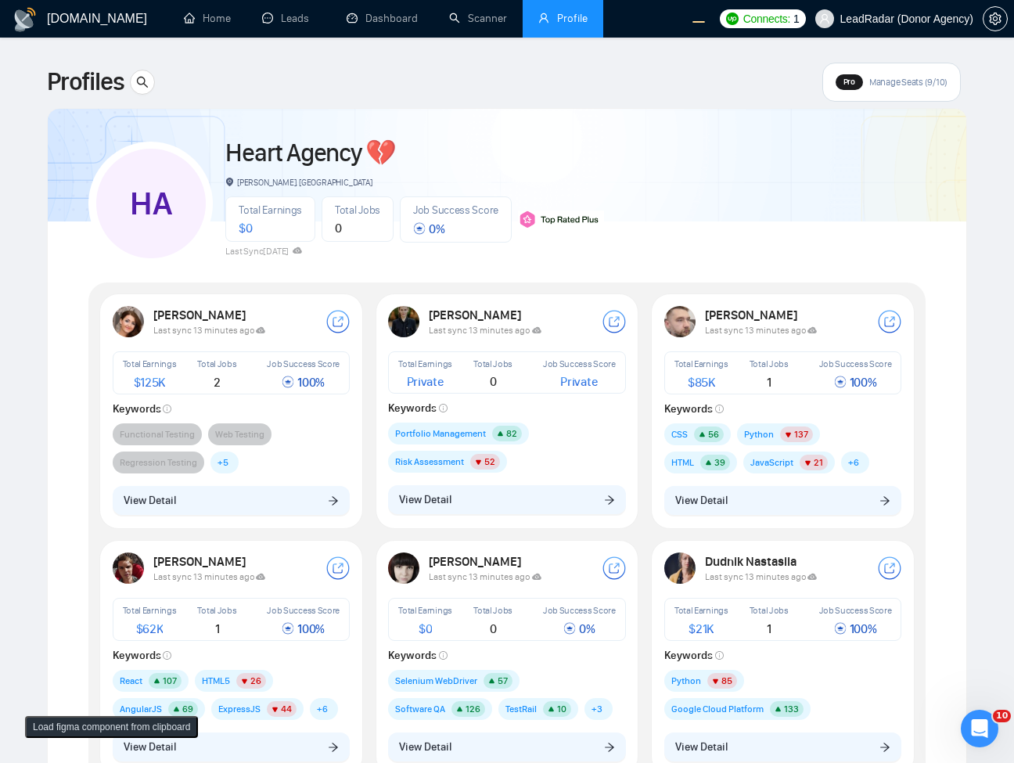
click at [782, 107] on div "Profiles Pro Manage Seats (9/10) HA Heart Agency 💔 Boardman, United States Tota…" at bounding box center [507, 578] width 920 height 1030
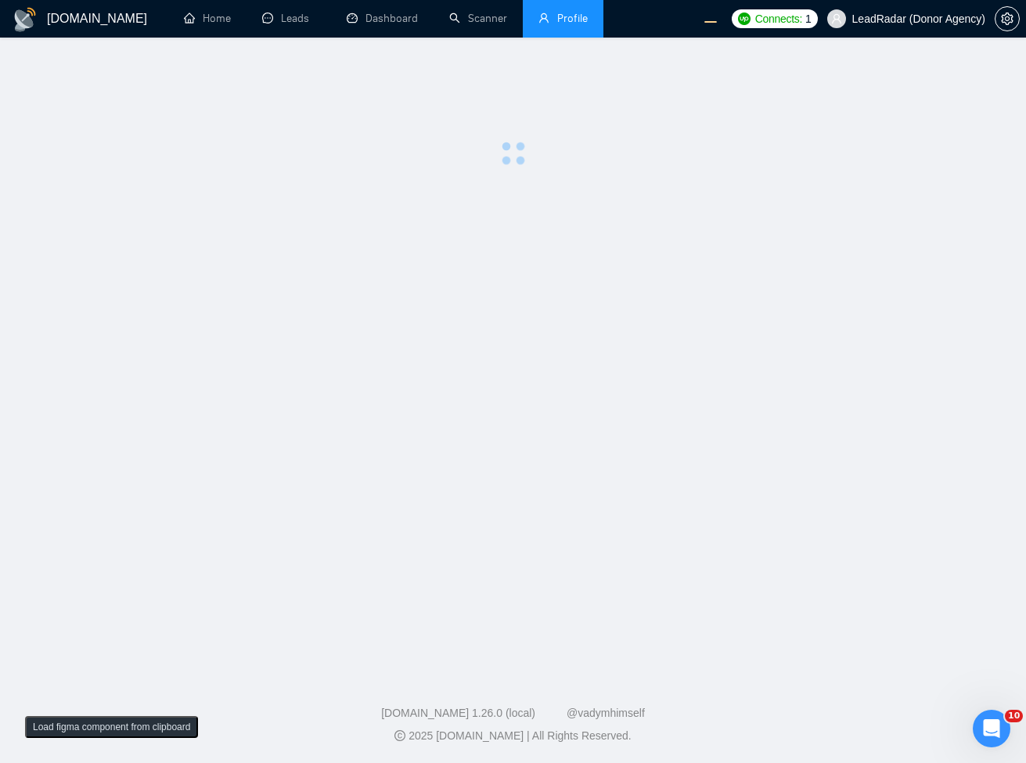
click at [782, 107] on div at bounding box center [513, 114] width 976 height 103
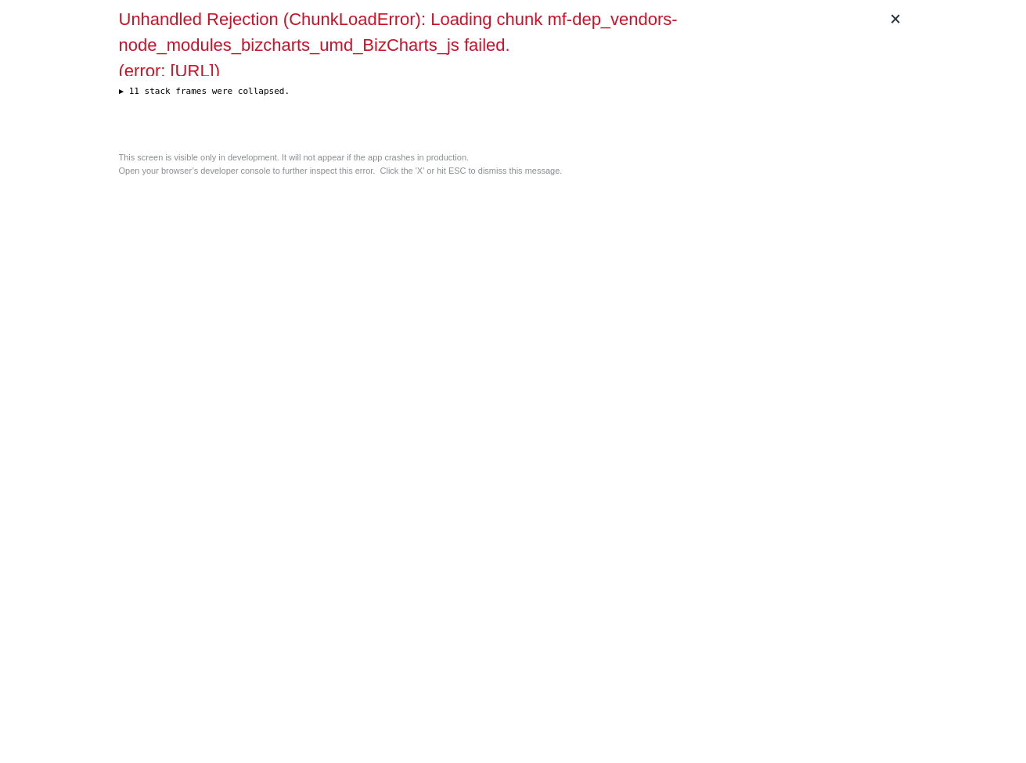
click at [471, 219] on div "× Unhandled Rejection (ChunkLoadError): Loading chunk mf-dep_vendors-node_modul…" at bounding box center [513, 381] width 801 height 763
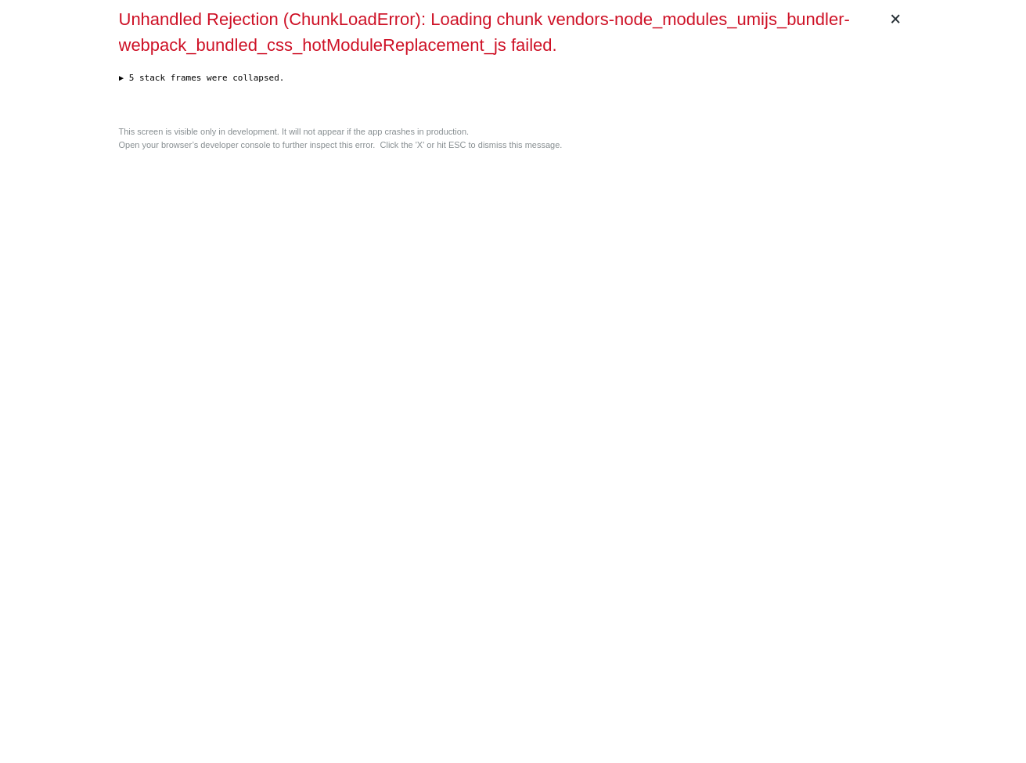
click at [471, 219] on div "× Unhandled Rejection (ChunkLoadError): Loading chunk vendors-node_modules_umij…" at bounding box center [513, 381] width 801 height 763
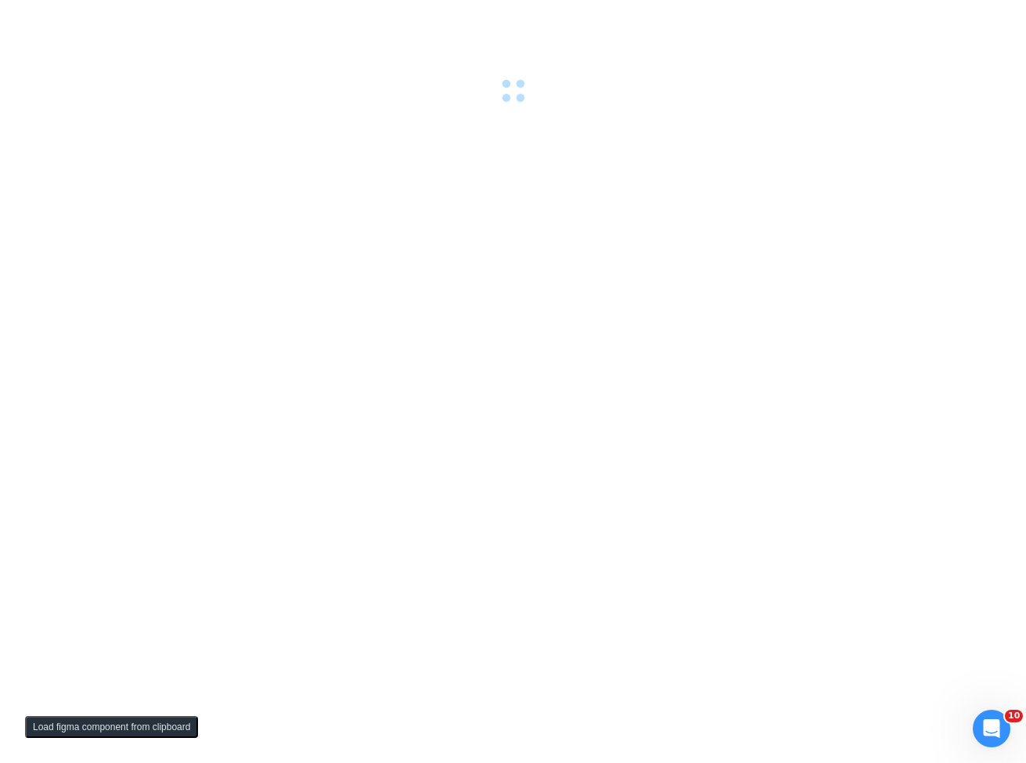
click at [471, 219] on div at bounding box center [513, 381] width 1026 height 763
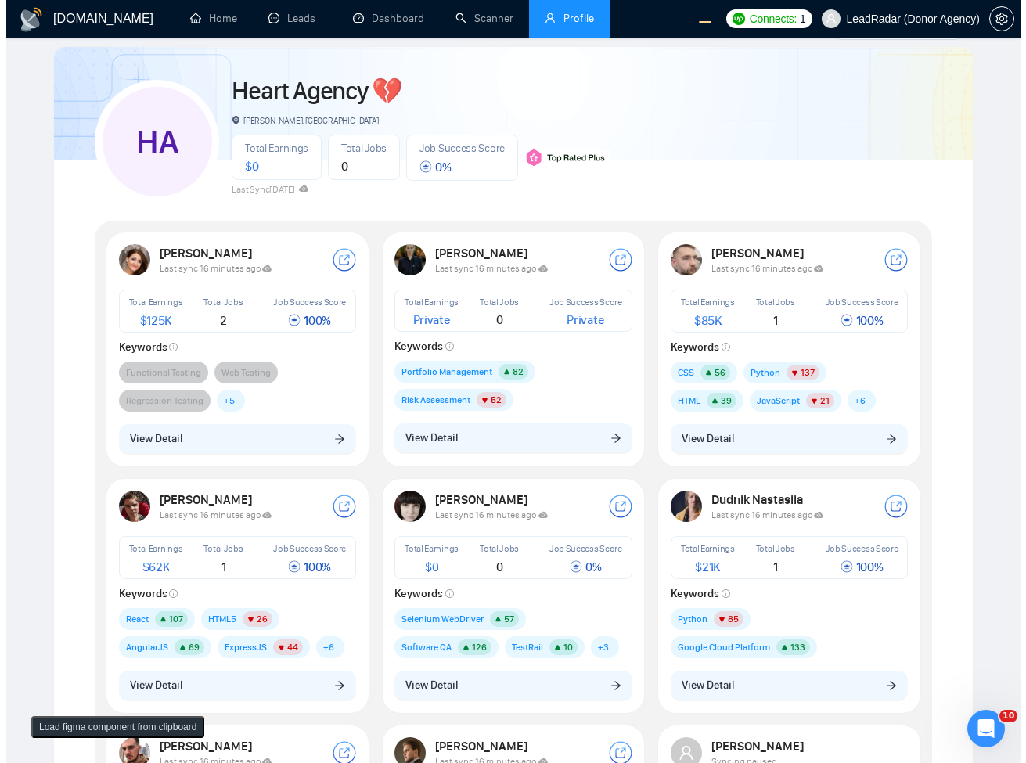
scroll to position [94, 0]
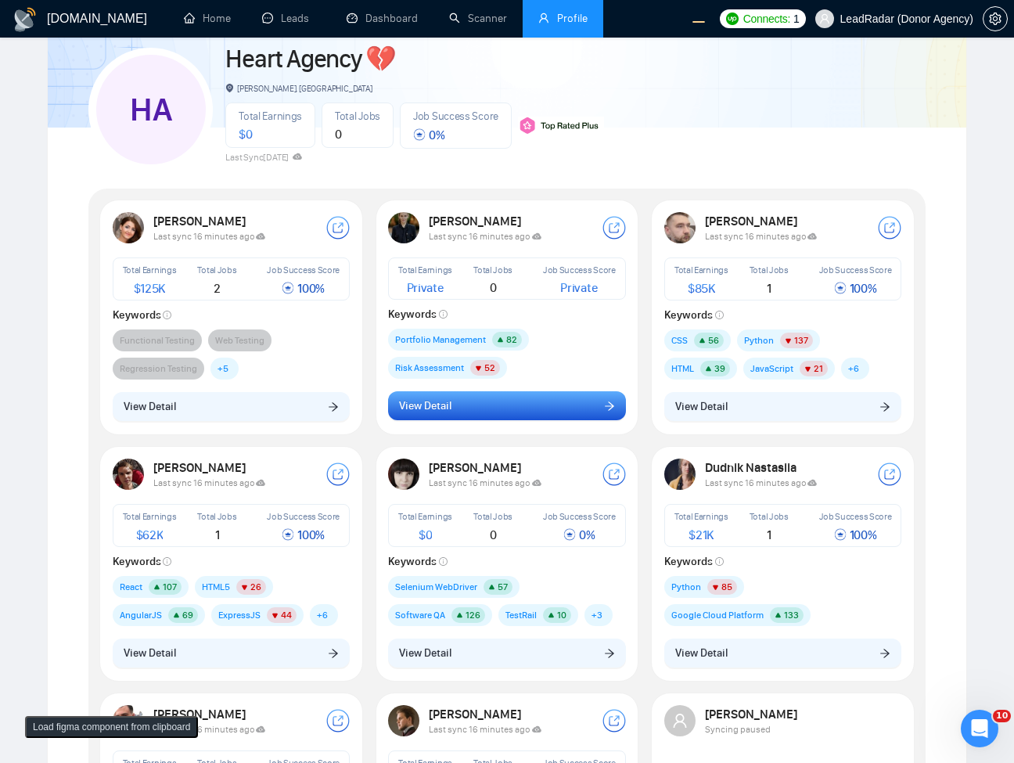
click at [470, 395] on button "View Detail" at bounding box center [507, 406] width 238 height 30
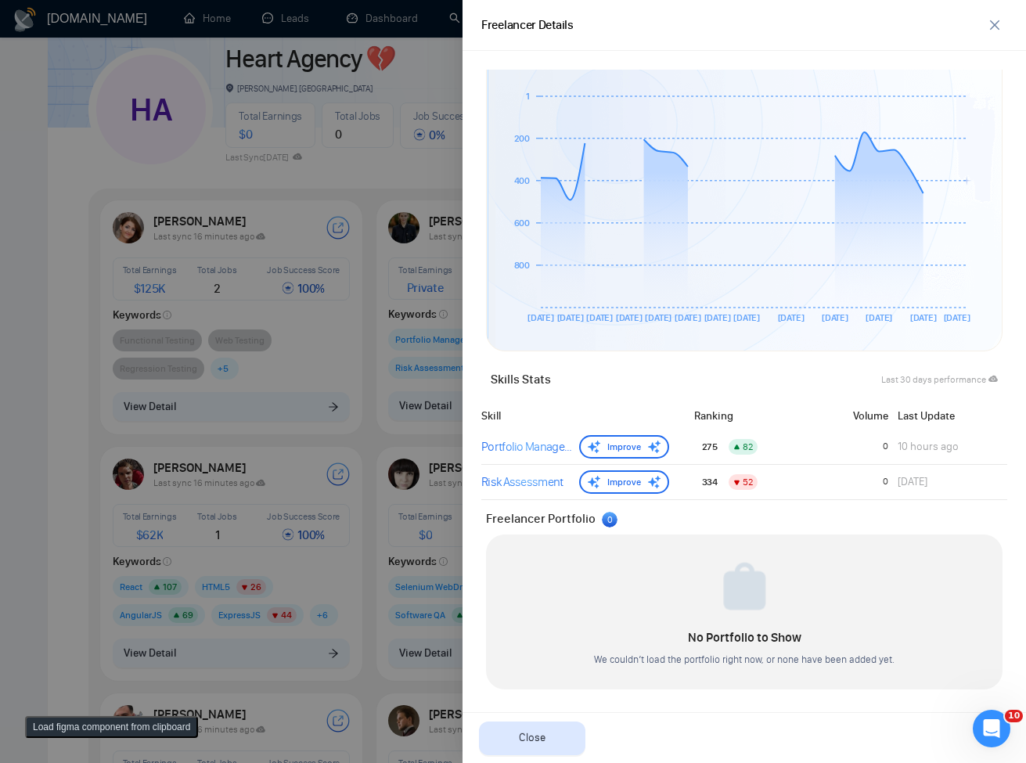
scroll to position [0, 0]
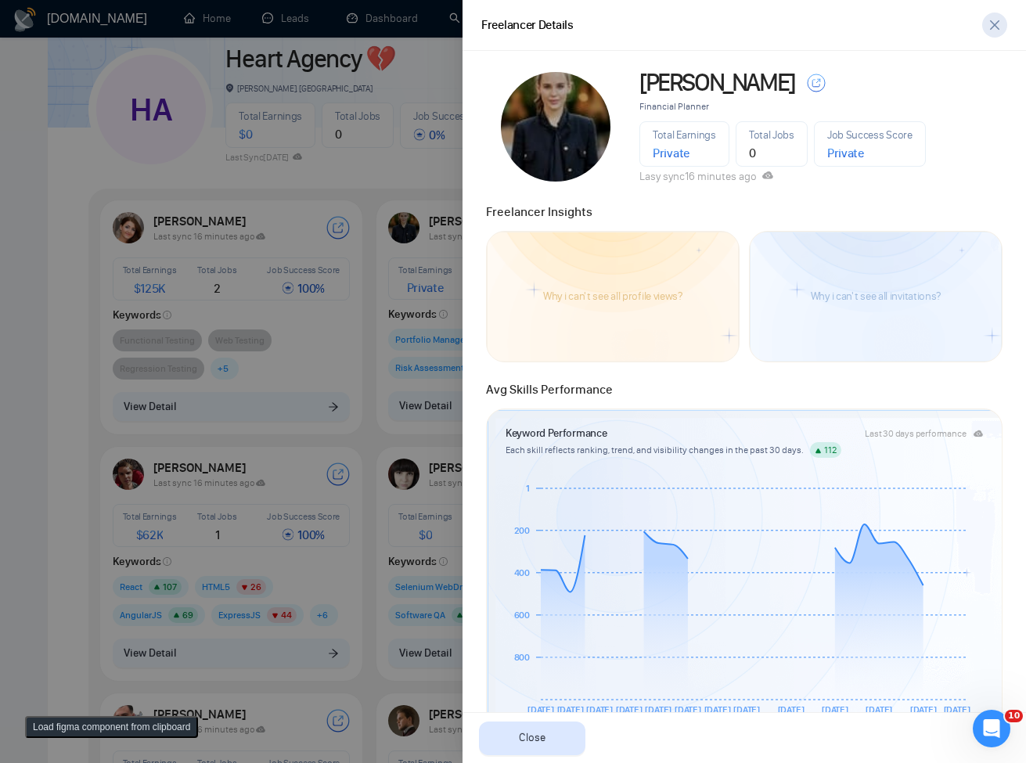
click at [997, 23] on icon "close" at bounding box center [994, 25] width 13 height 13
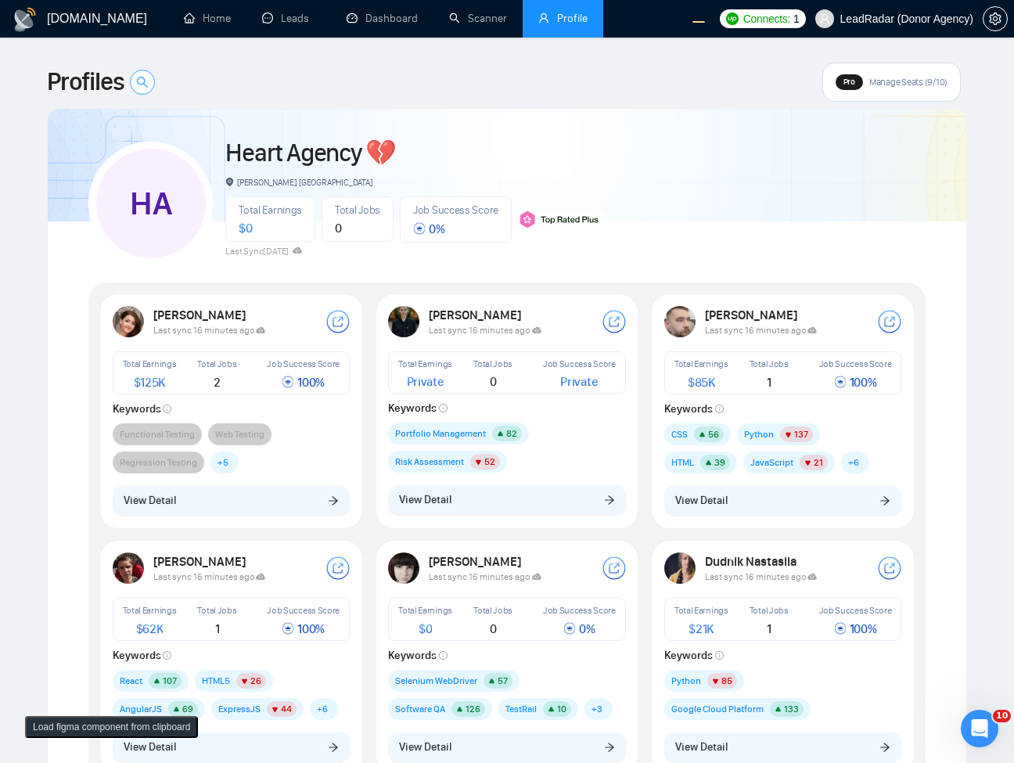
click at [143, 83] on icon "search" at bounding box center [142, 82] width 13 height 13
type input "kater"
click at [881, 192] on div "HA Heart Agency 💔 Boardman, United States Total Earnings $ 0 Total Jobs 0 Job S…" at bounding box center [506, 197] width 837 height 138
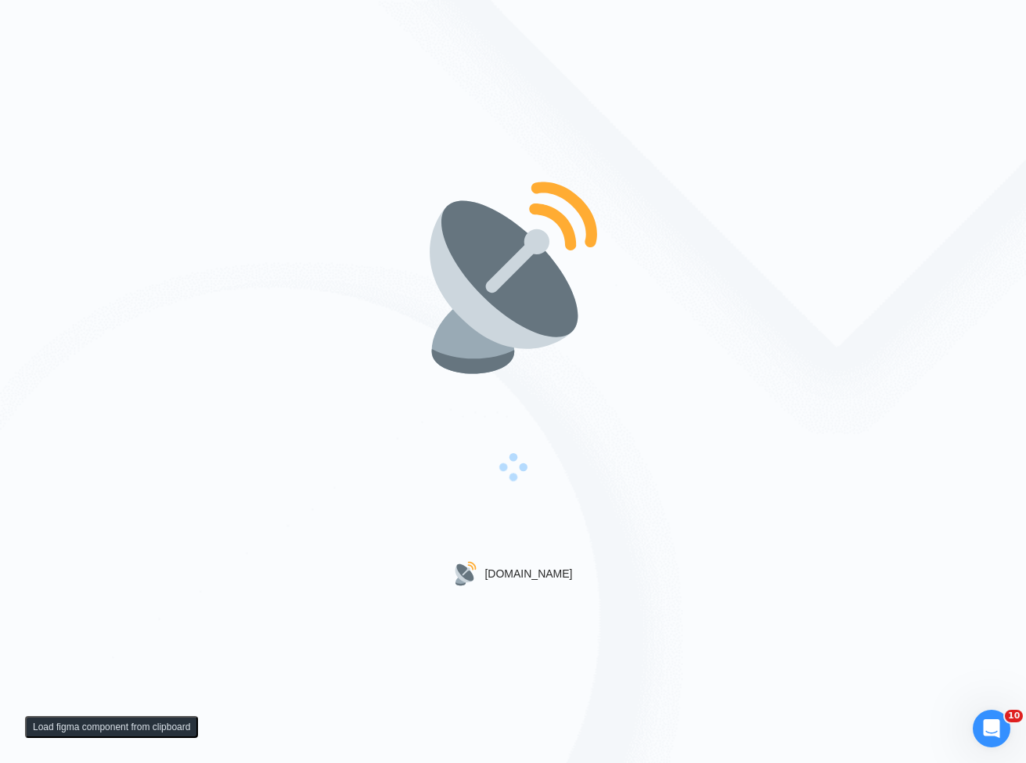
click at [570, 268] on img at bounding box center [513, 278] width 200 height 200
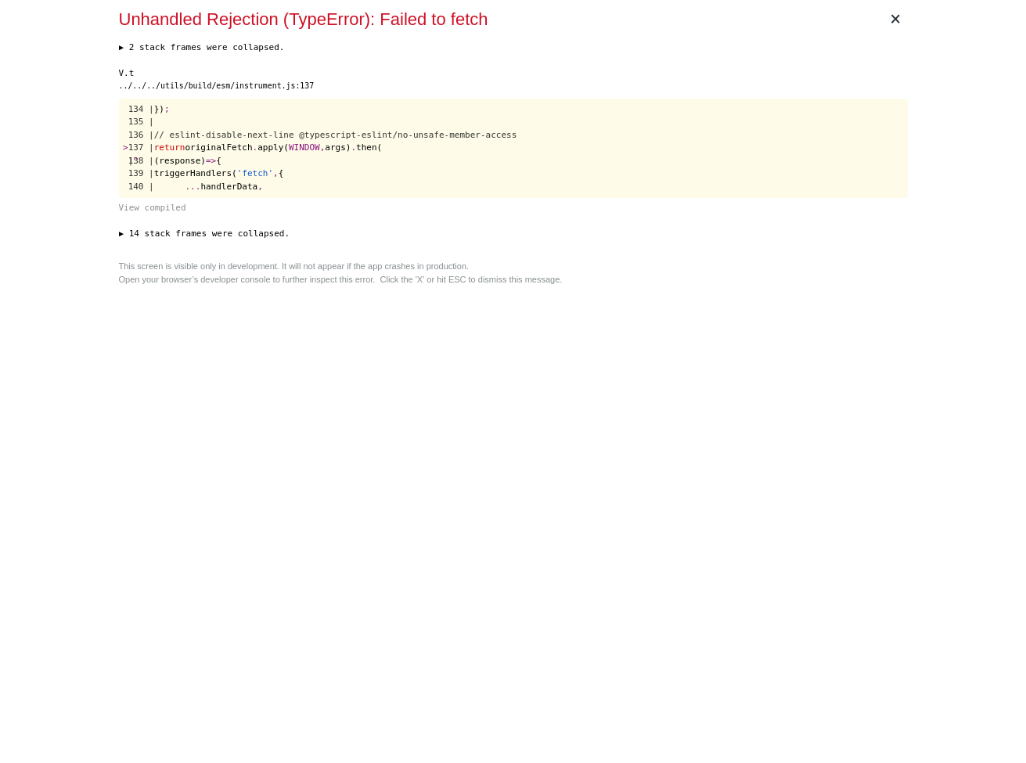
click at [512, 160] on pre "134 | }) ; 135 | 136 | // eslint-disable-next-line @typescript-eslint/no-unsafe…" at bounding box center [513, 148] width 789 height 99
click at [502, 293] on div "× Unhandled Rejection (TypeError): Failed to fetch ▶ 2 stack frames were collap…" at bounding box center [513, 381] width 801 height 763
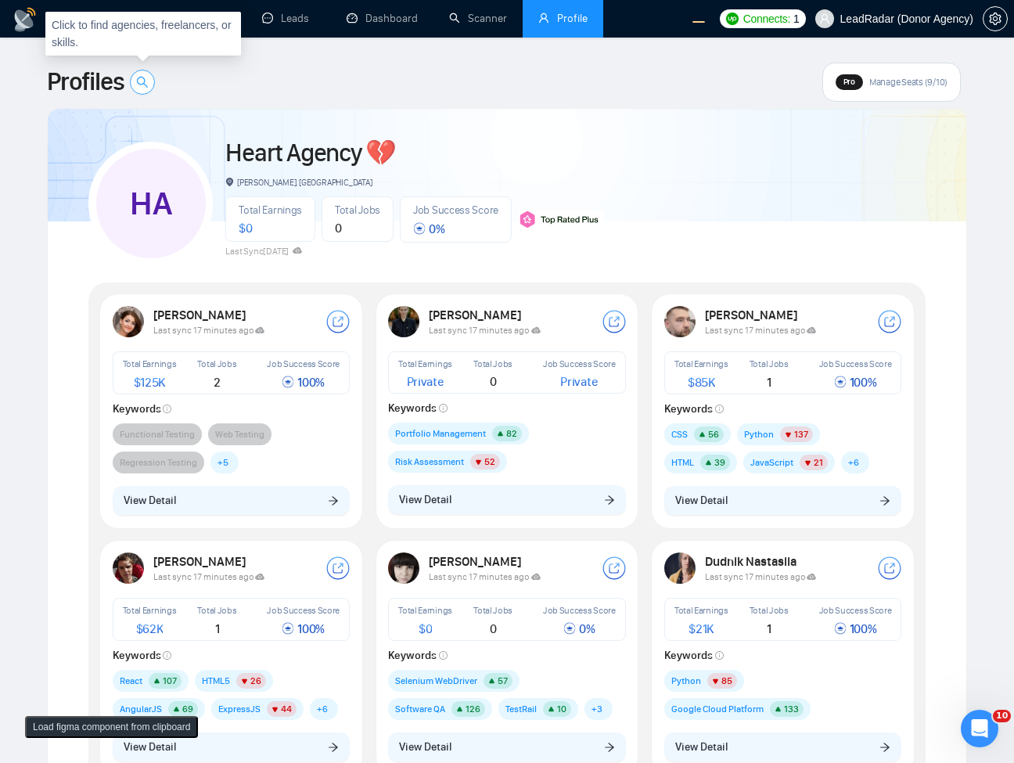
click at [151, 84] on span "search" at bounding box center [142, 82] width 23 height 13
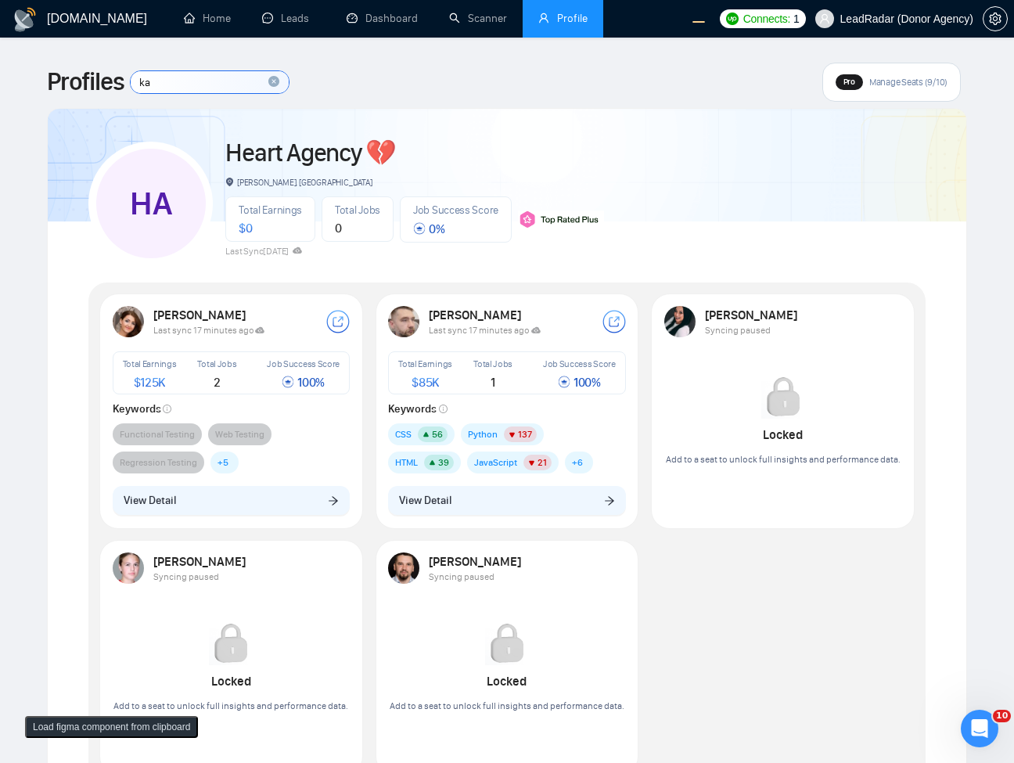
type input "kat"
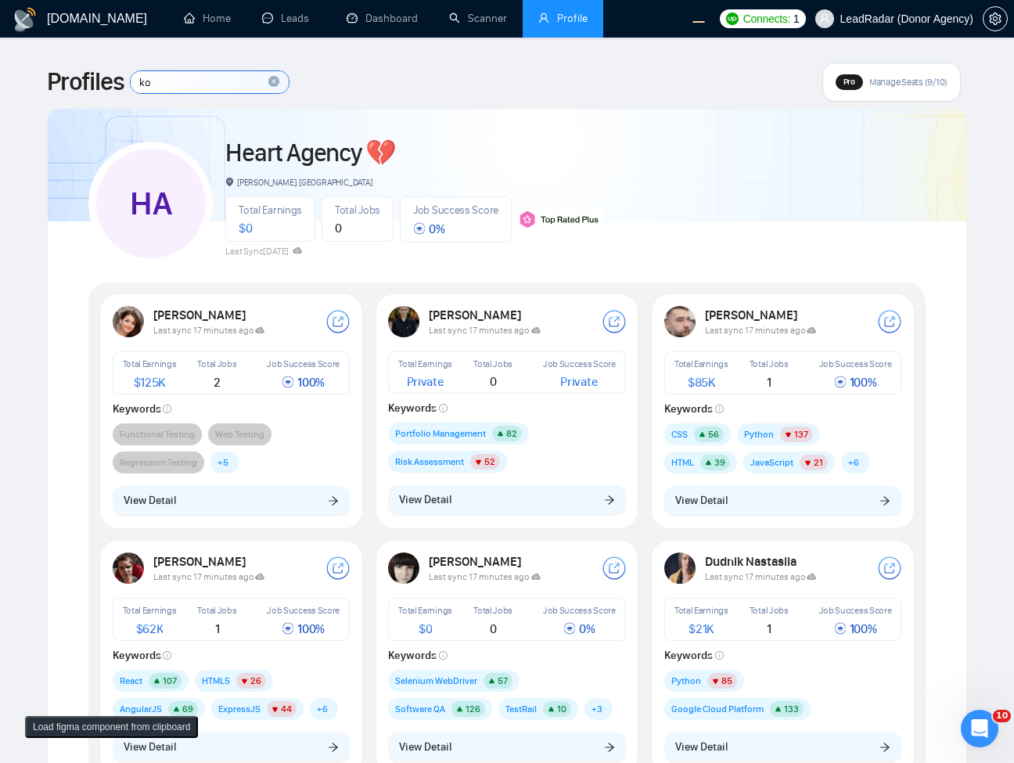
type input "kot"
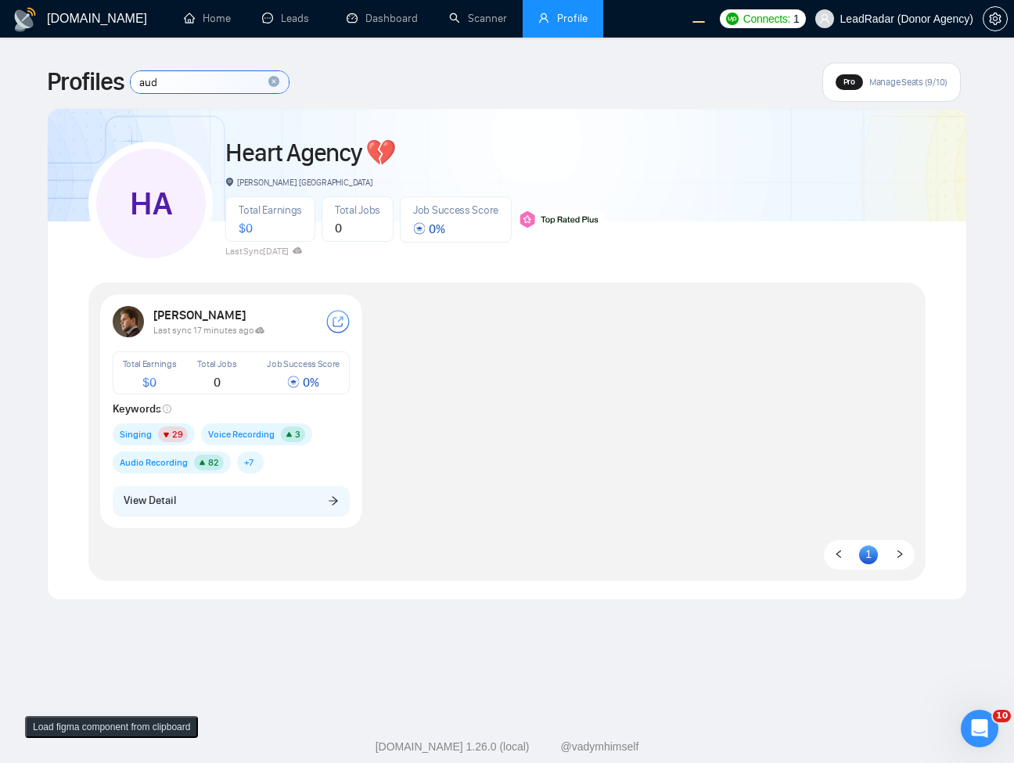
type input "audi"
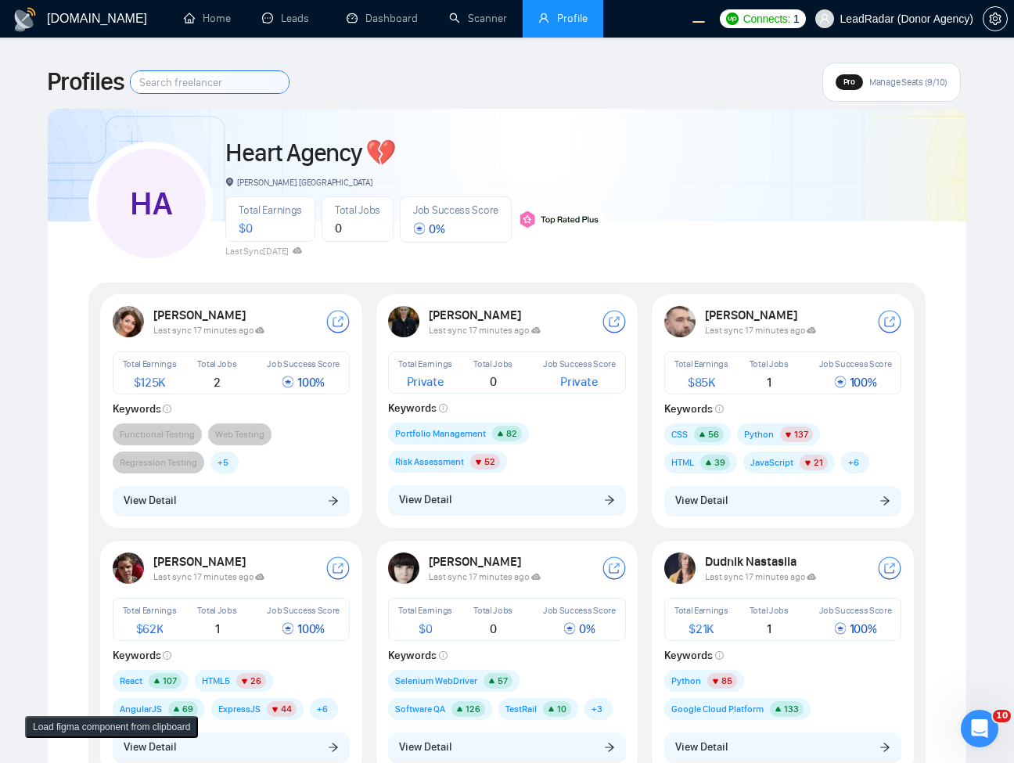
type input "l"
click at [821, 504] on button "View Detail" at bounding box center [783, 501] width 238 height 30
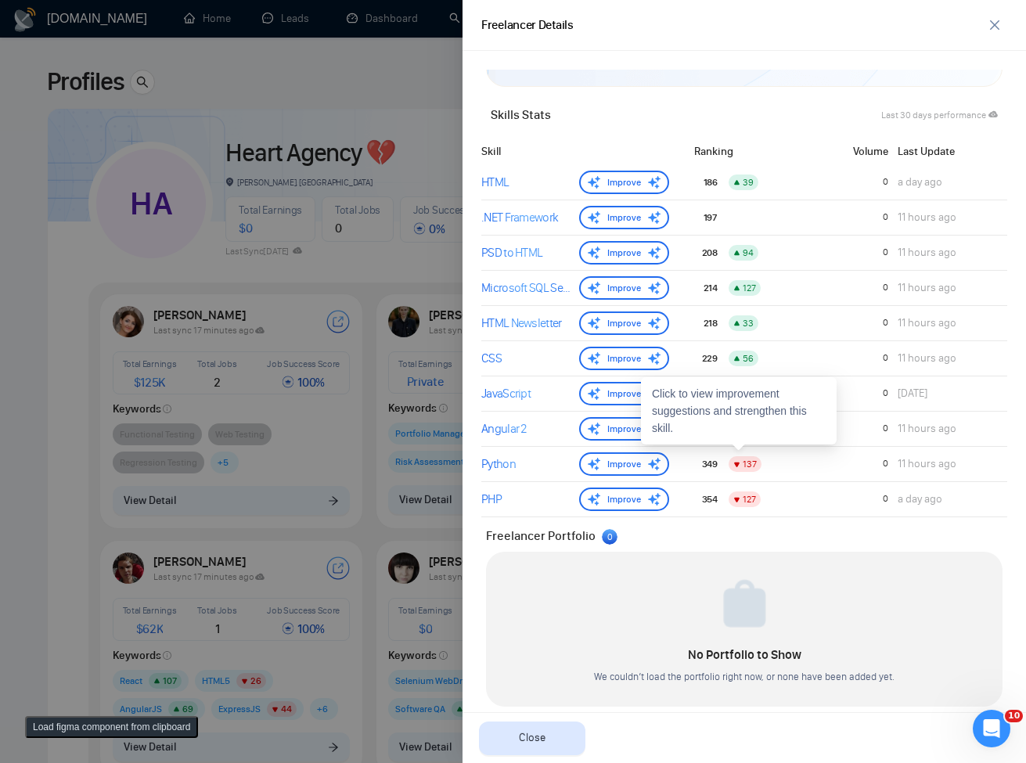
scroll to position [656, 0]
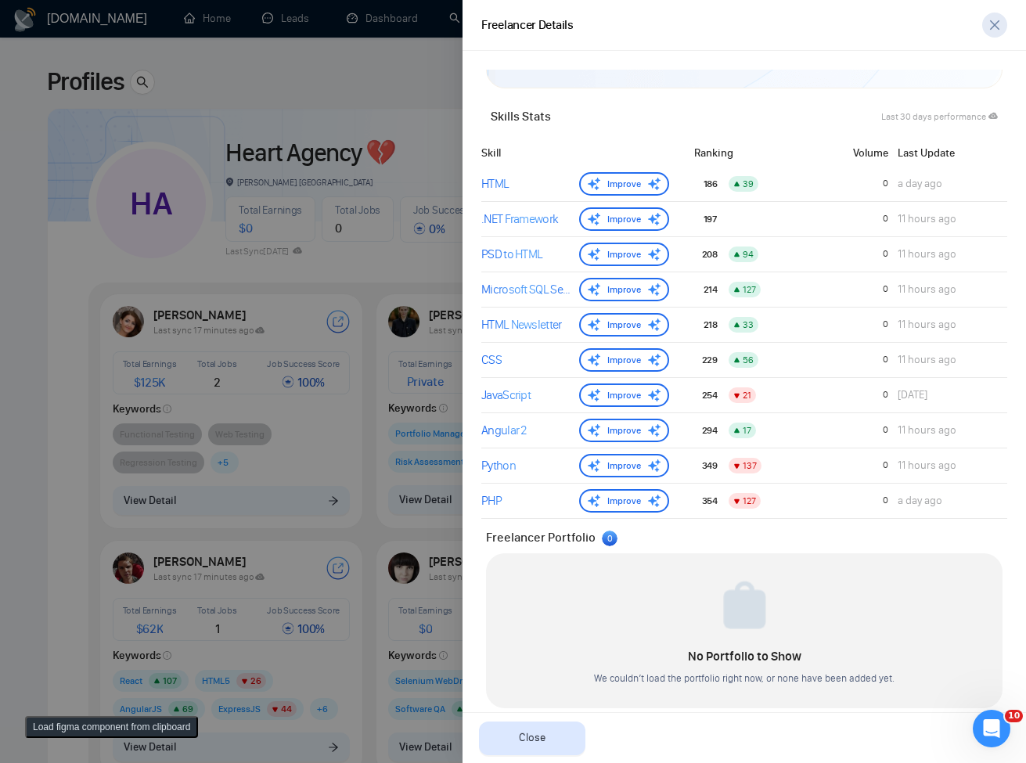
click at [1000, 21] on icon "close" at bounding box center [994, 25] width 13 height 13
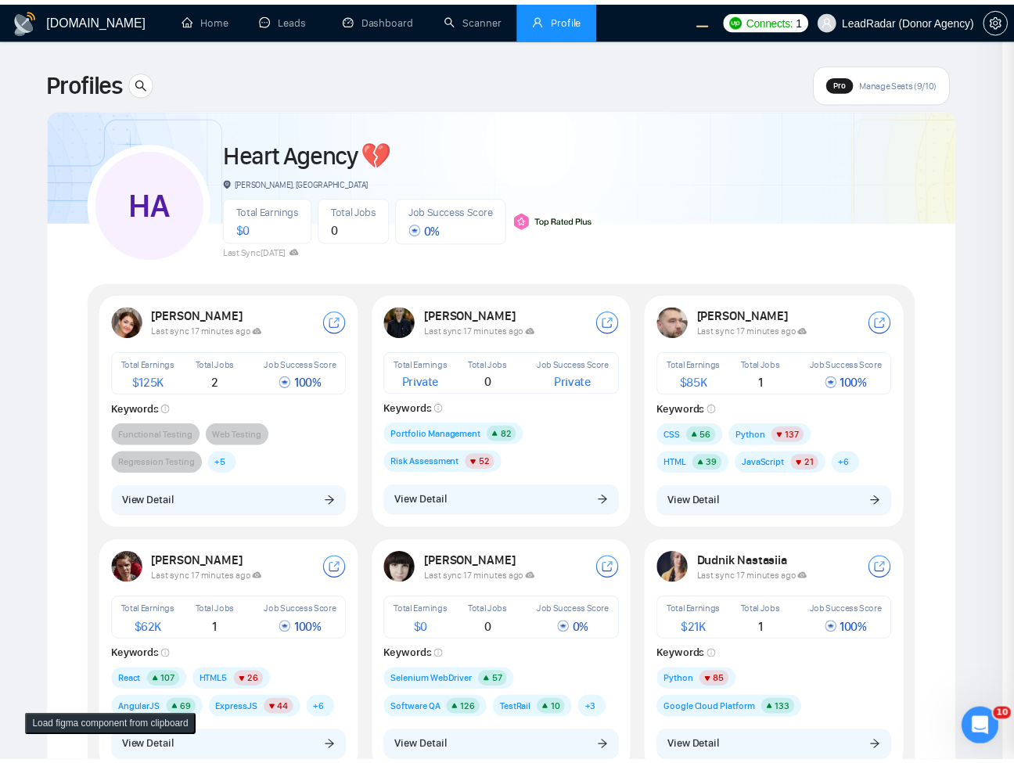
scroll to position [0, 0]
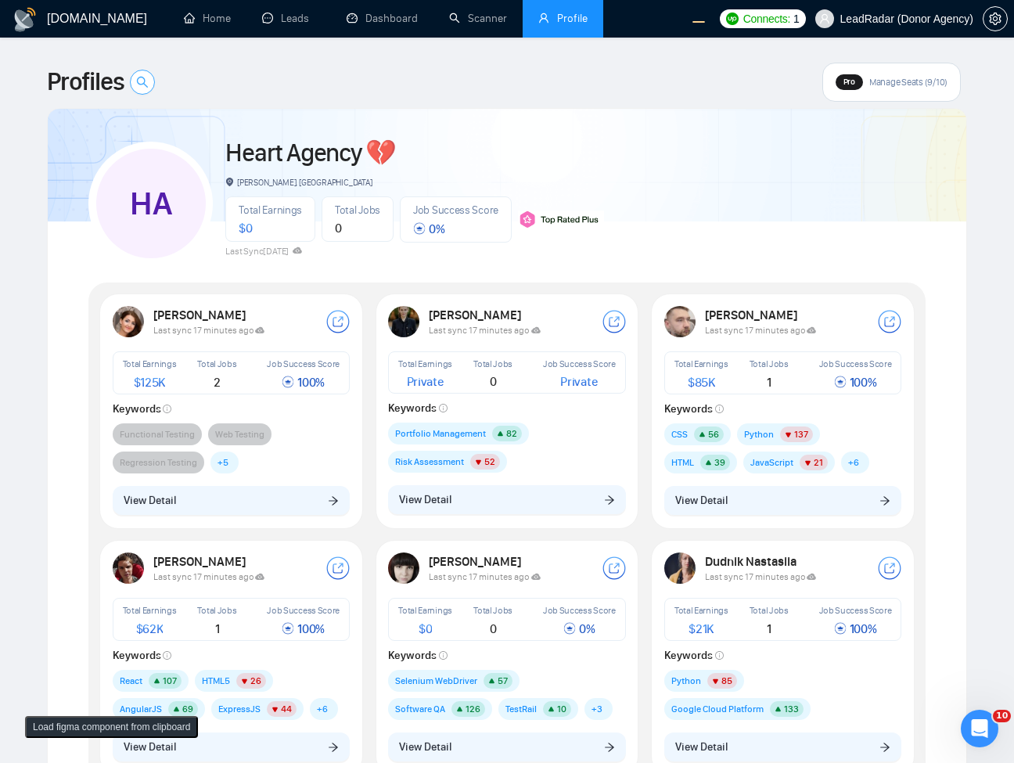
click at [153, 90] on button "button" at bounding box center [142, 82] width 25 height 25
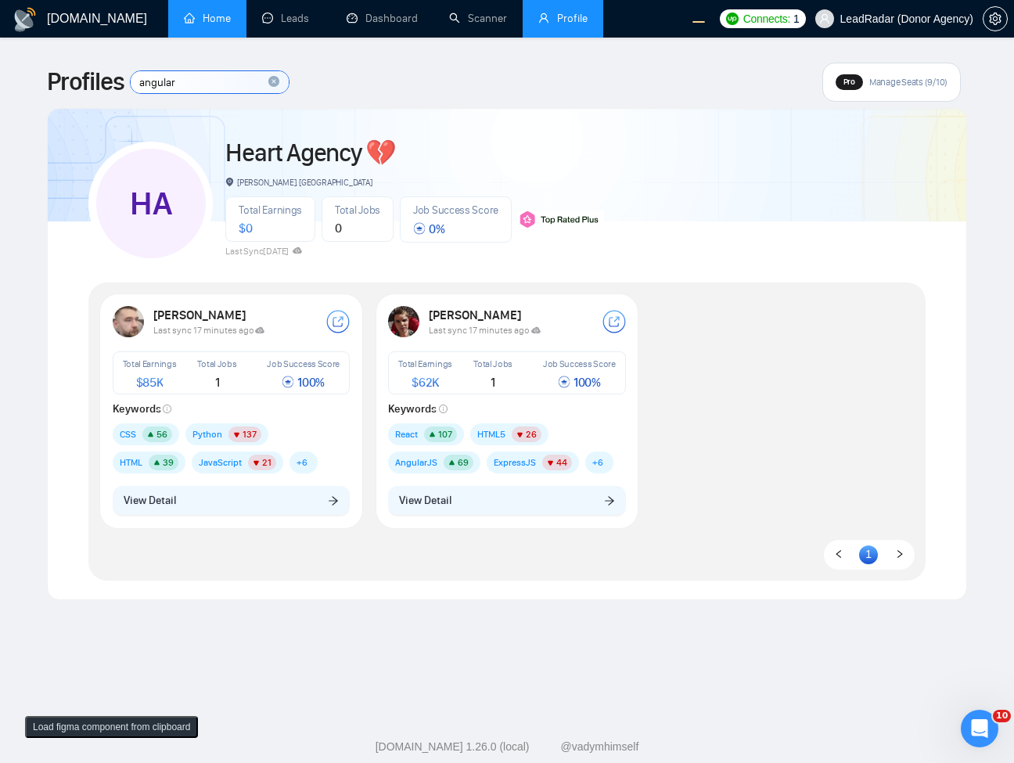
type input "angular"
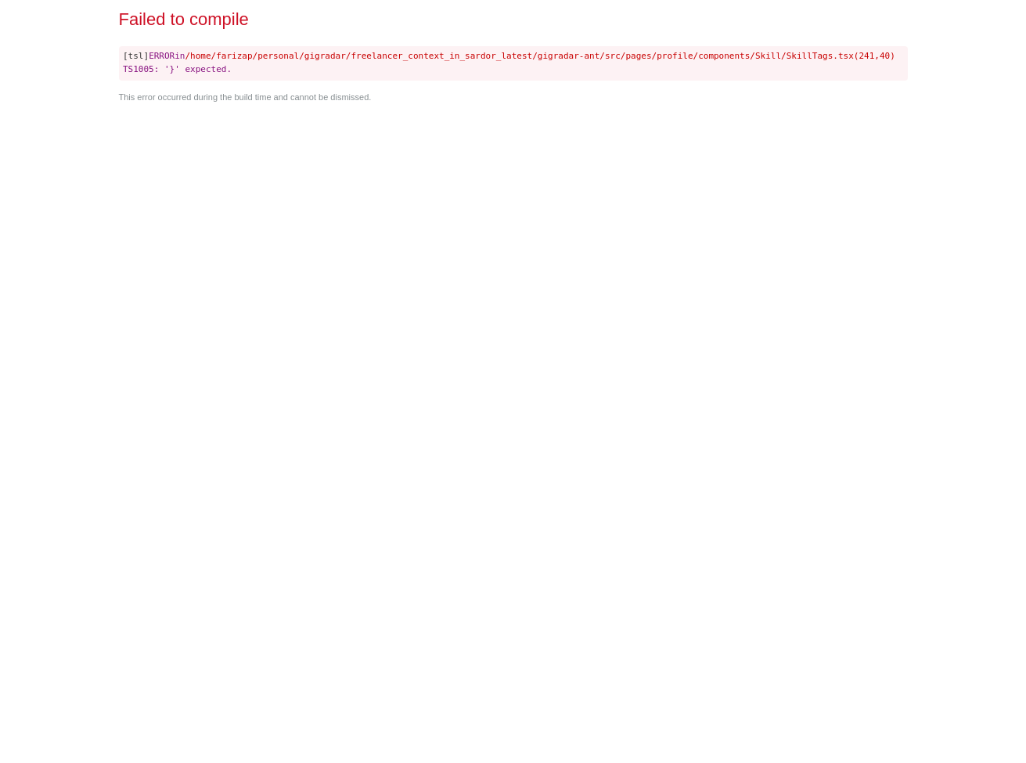
click at [632, 304] on div "Failed to compile [tsl] ERROR in /home/farizap/personal/gigradar/freelancer_con…" at bounding box center [513, 381] width 801 height 763
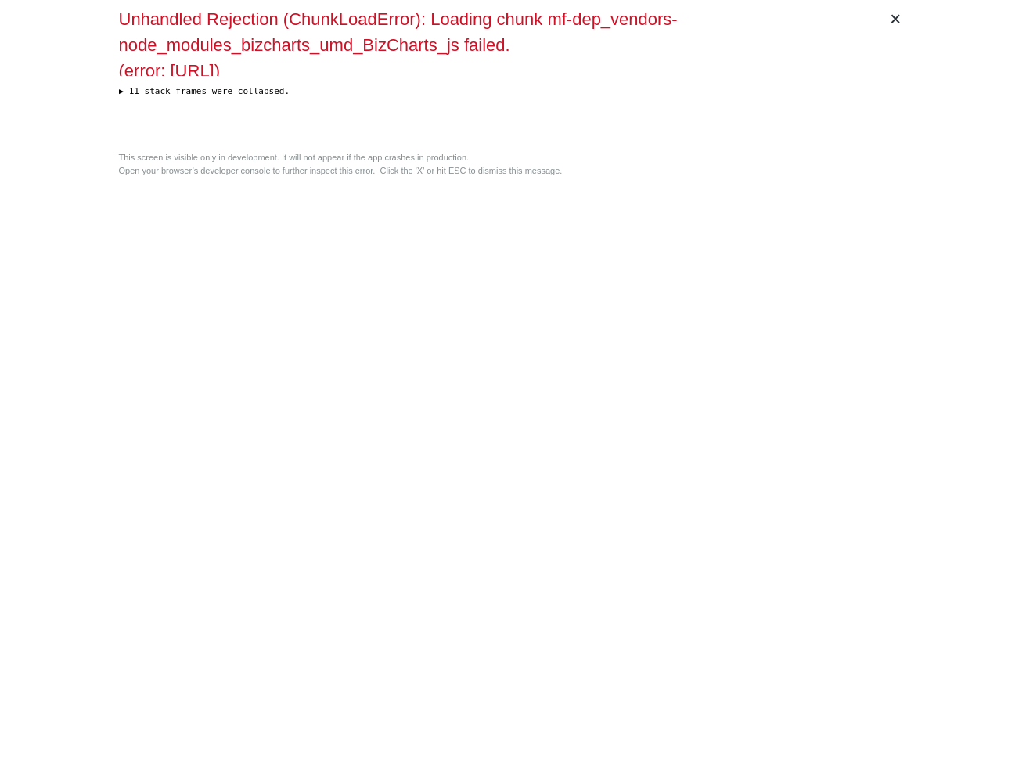
click at [522, 381] on div "× Unhandled Rejection (ChunkLoadError): Loading chunk mf-dep_vendors-node_modul…" at bounding box center [513, 381] width 801 height 763
click at [602, 297] on div "× Unhandled Rejection (ChunkLoadError): Loading chunk mf-dep_vendors-node_modul…" at bounding box center [513, 381] width 801 height 763
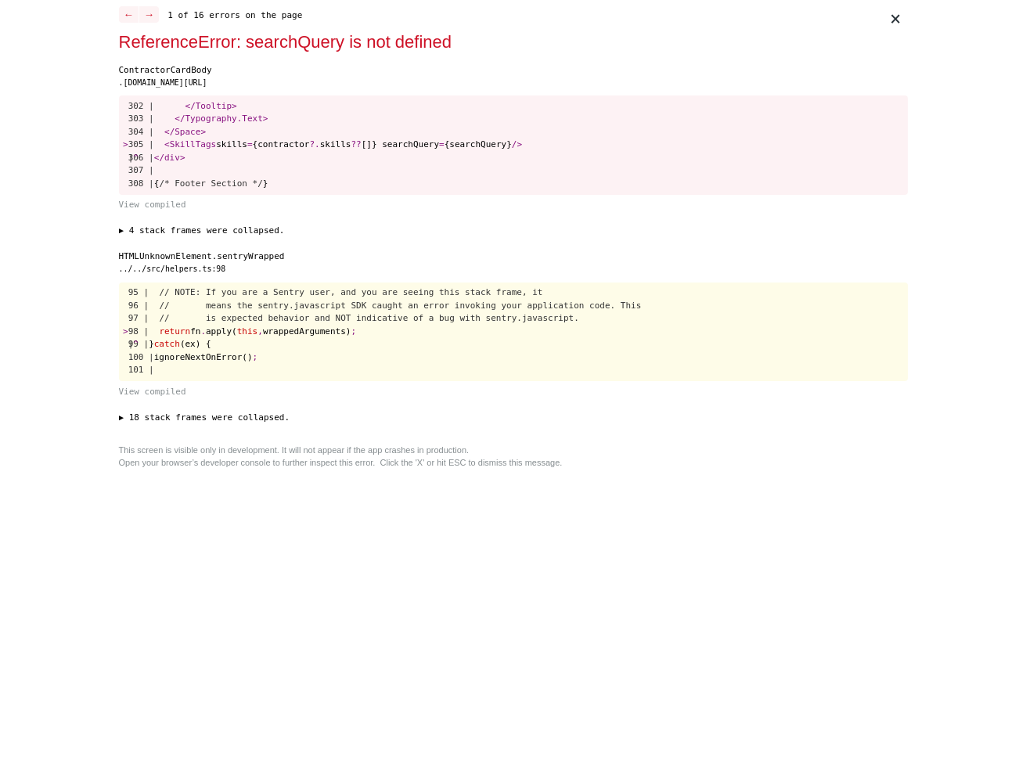
click at [757, 285] on pre "95 | // NOTE: If you are a Sentry user, and you are seeing this stack frame, it…" at bounding box center [513, 331] width 789 height 99
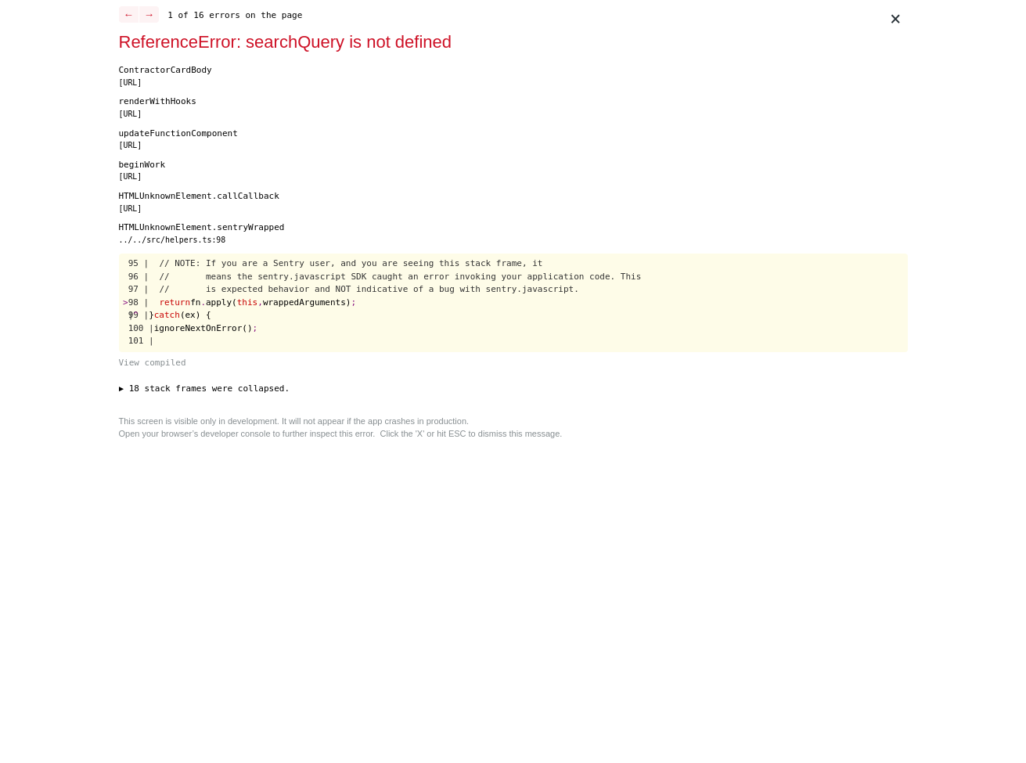
click at [471, 322] on pre "95 | // NOTE: If you are a Sentry user, and you are seeing this stack frame, it…" at bounding box center [513, 302] width 789 height 99
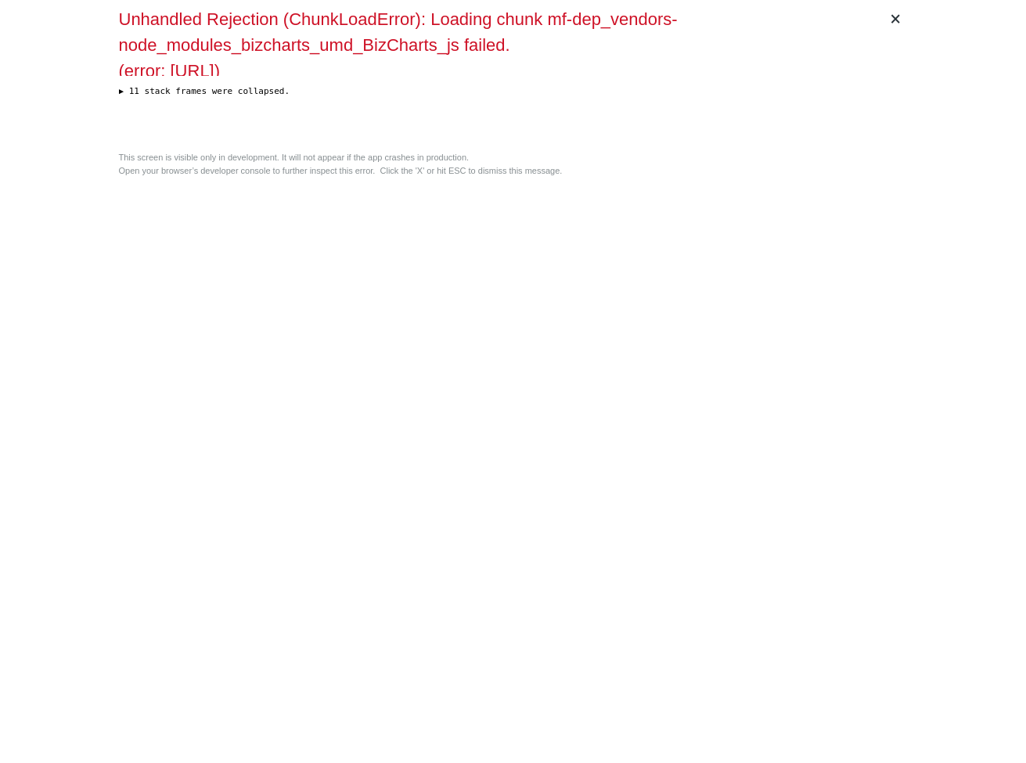
click at [433, 417] on div "× Unhandled Rejection (ChunkLoadError): Loading chunk mf-dep_vendors-node_modul…" at bounding box center [513, 381] width 801 height 763
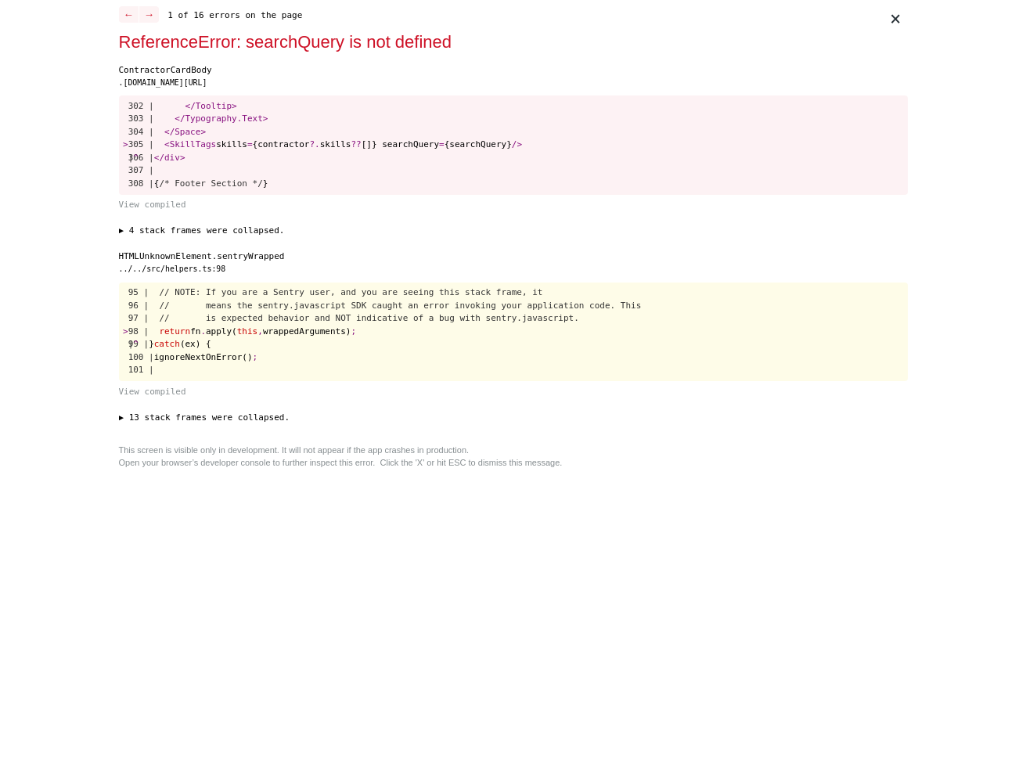
click at [418, 180] on pre "302 | < / Tooltip > 303 | < / Typography . Text > 304 | < / Space > > 305 | < S…" at bounding box center [513, 144] width 789 height 99
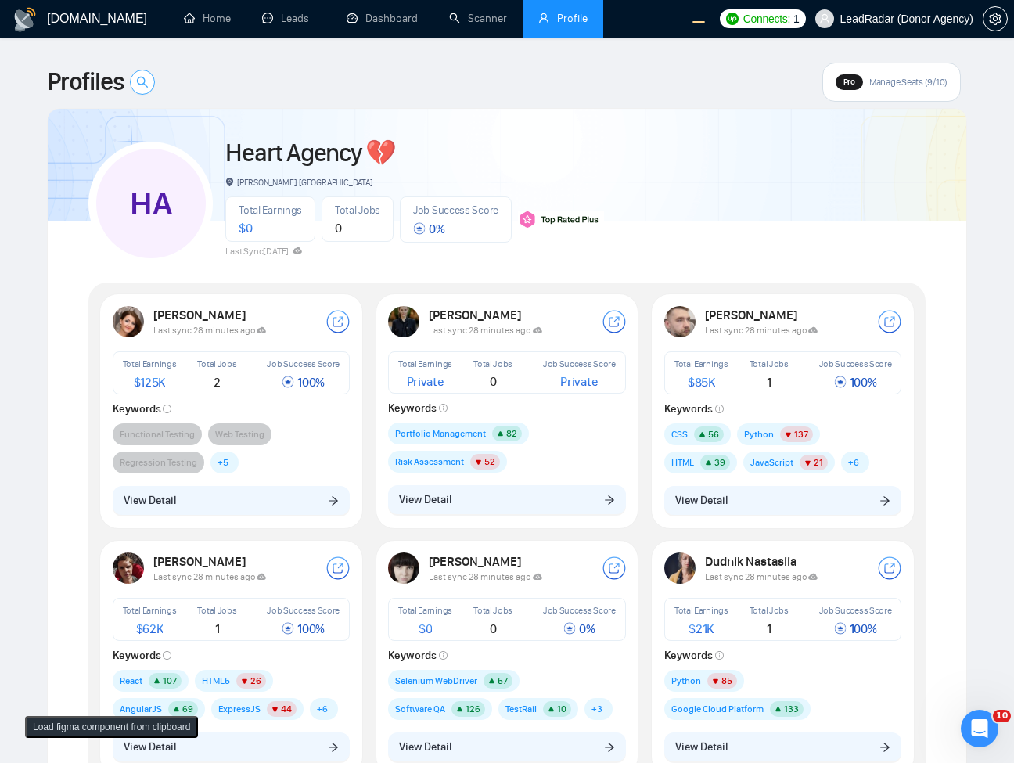
click at [145, 82] on icon "search" at bounding box center [142, 82] width 13 height 13
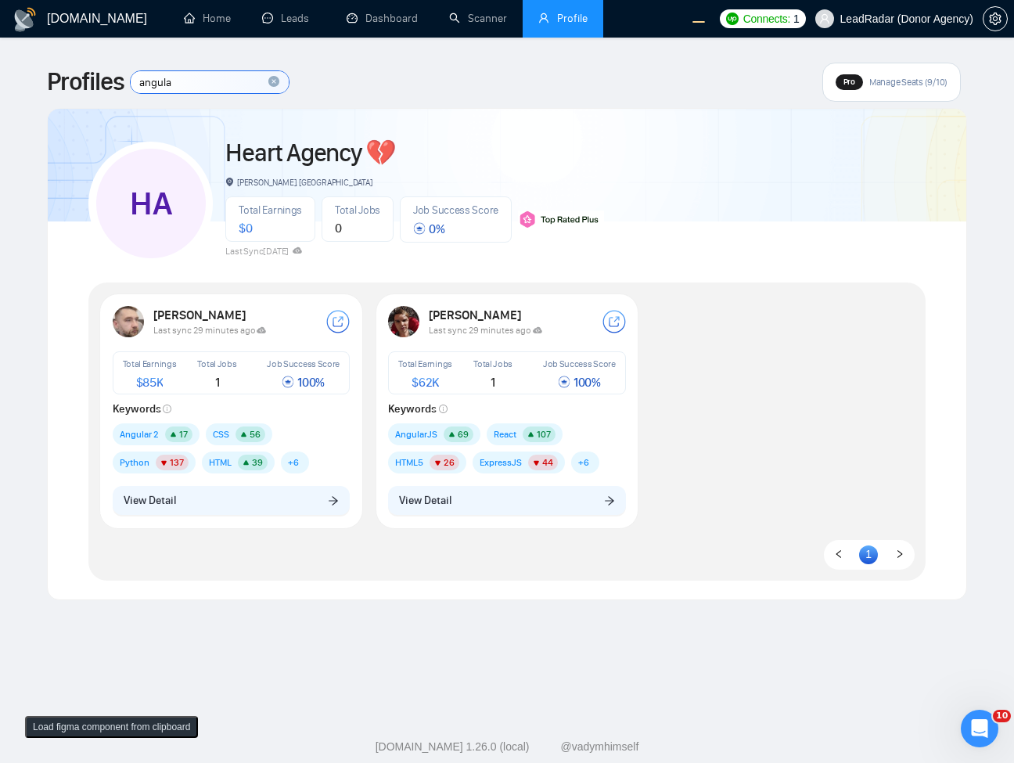
type input "angular"
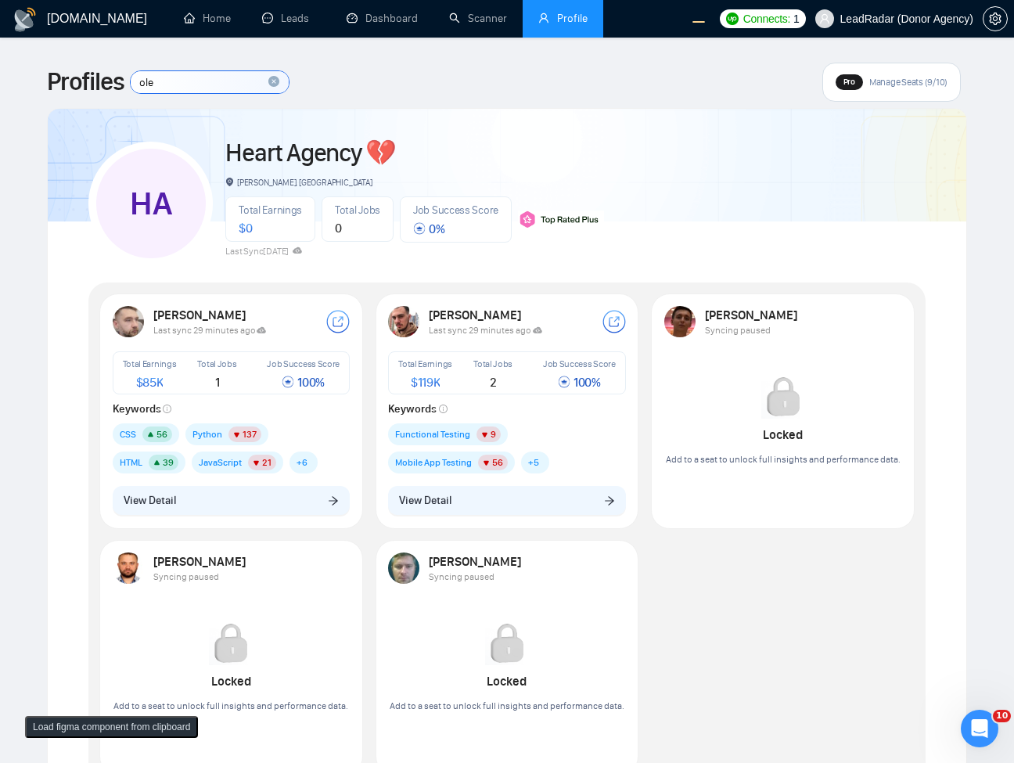
type input "olek"
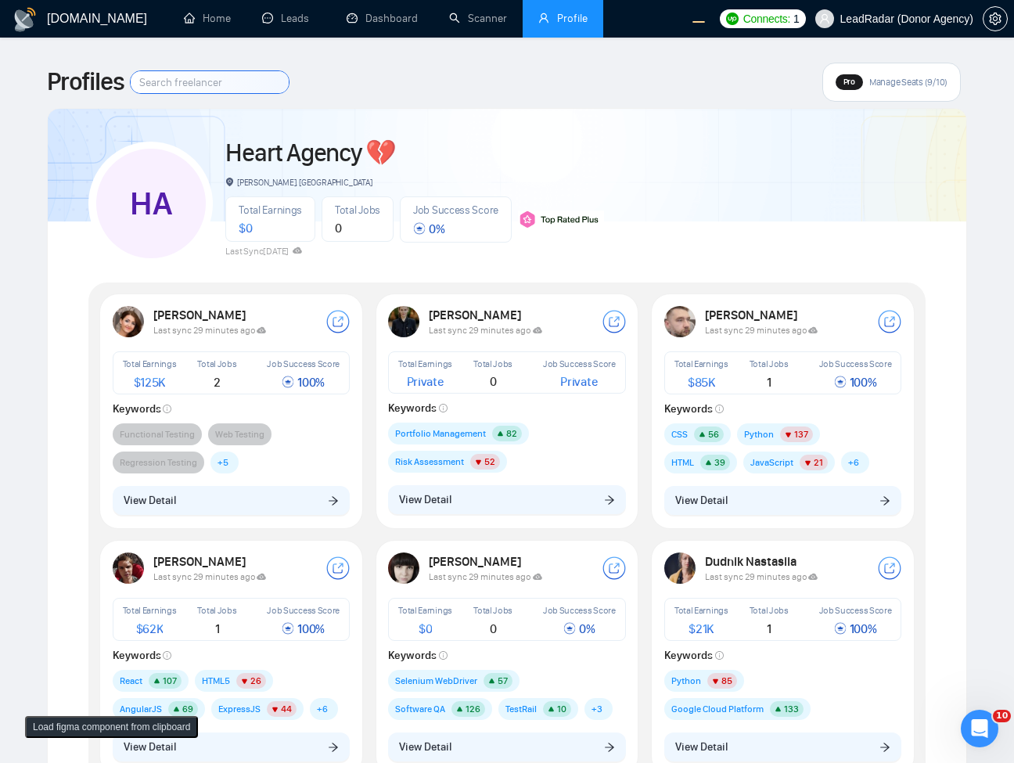
type input "o"
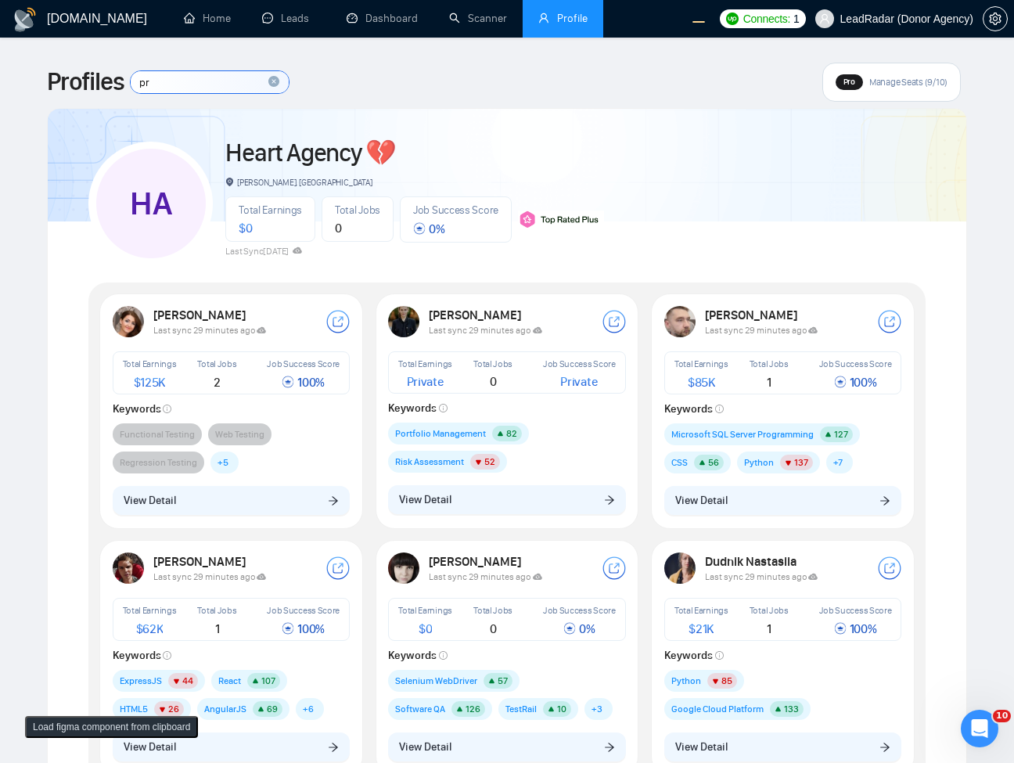
type input "p"
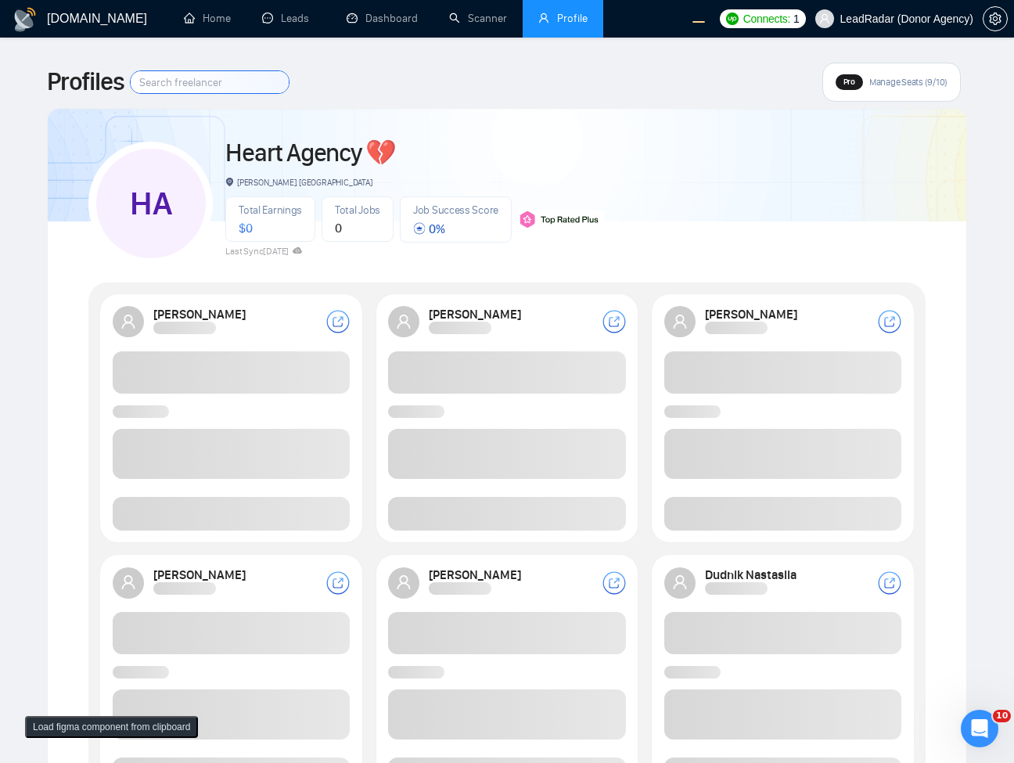
type input "p"
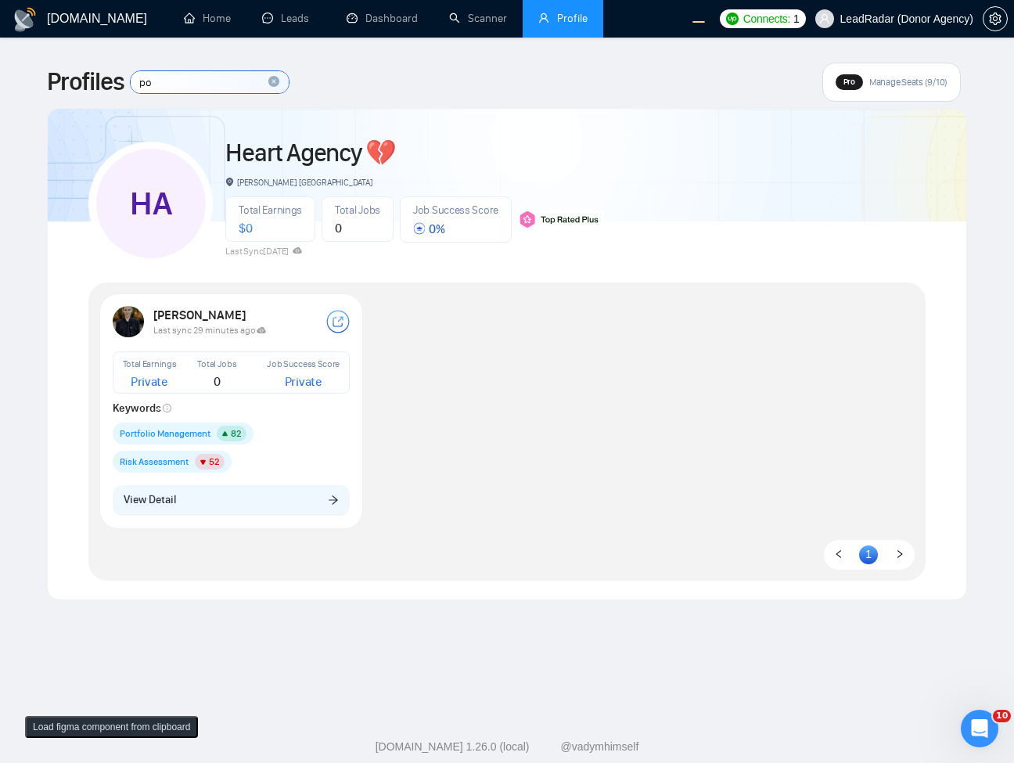
type input "p"
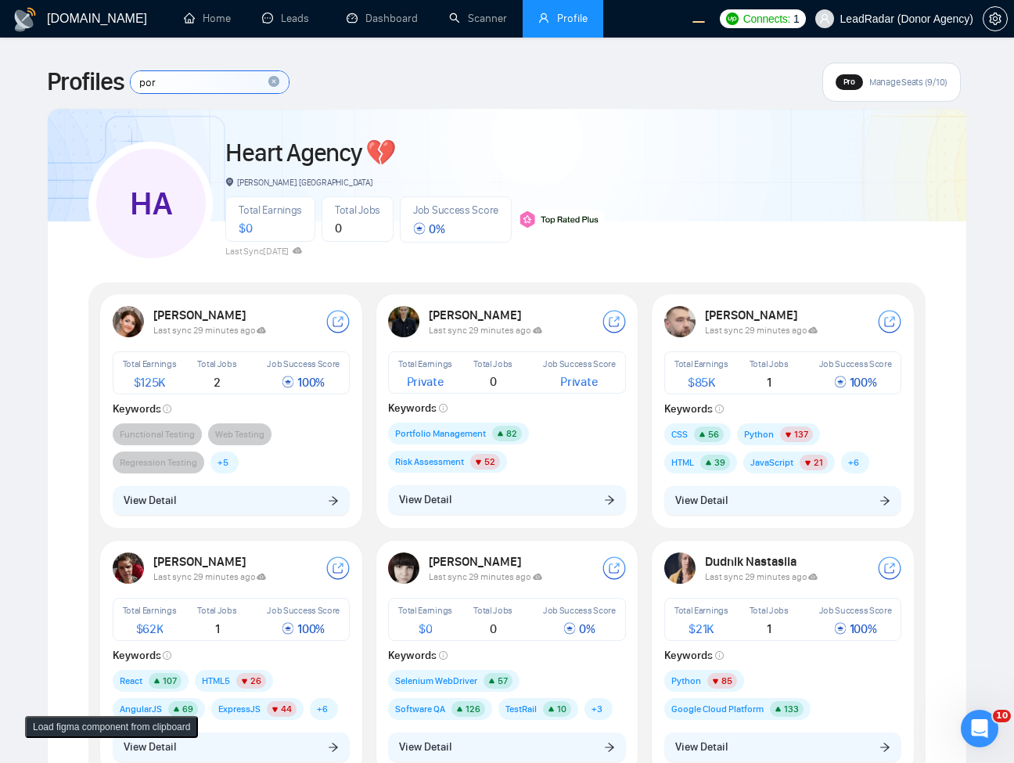
type input "port"
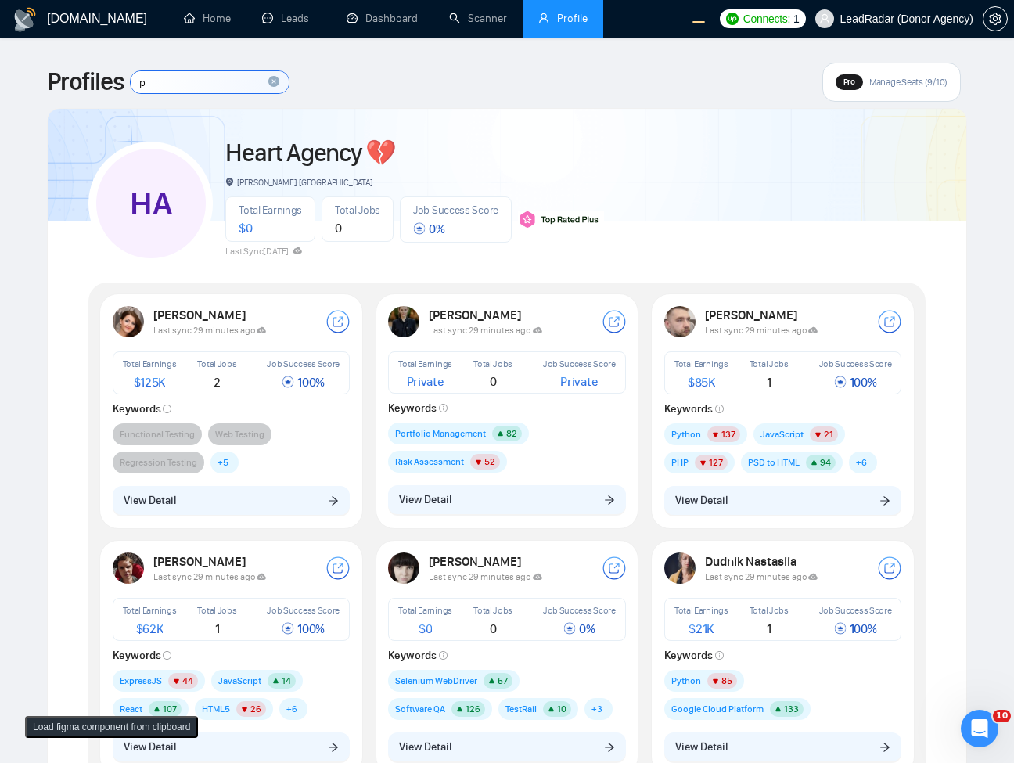
type input "po"
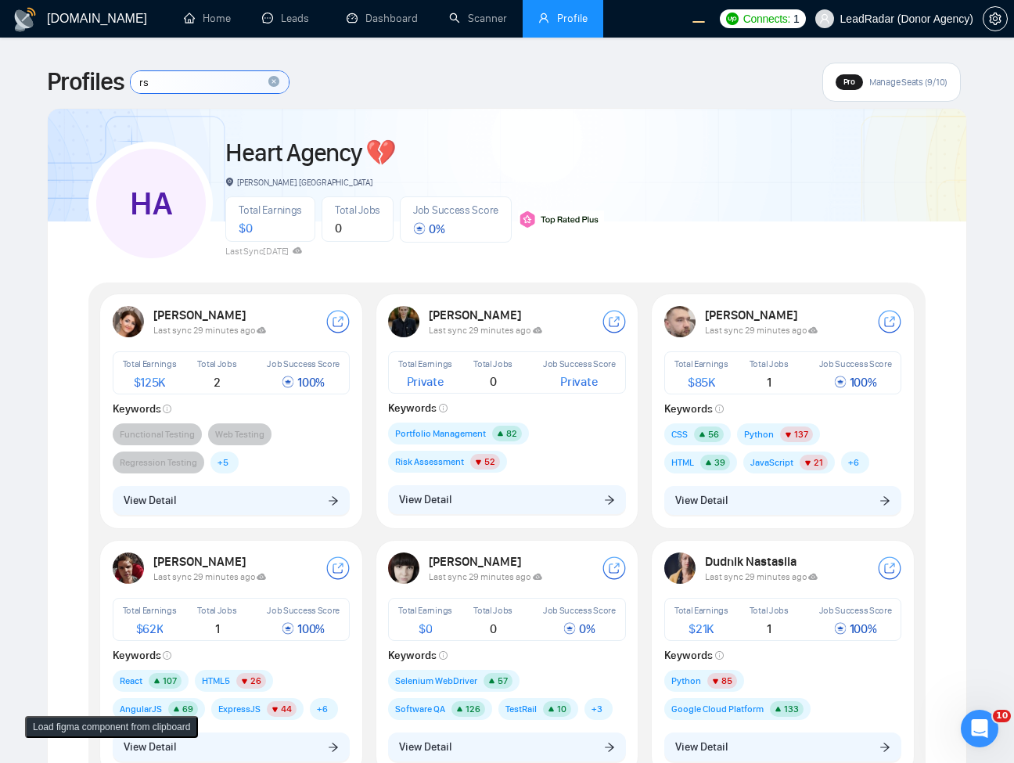
type input "r"
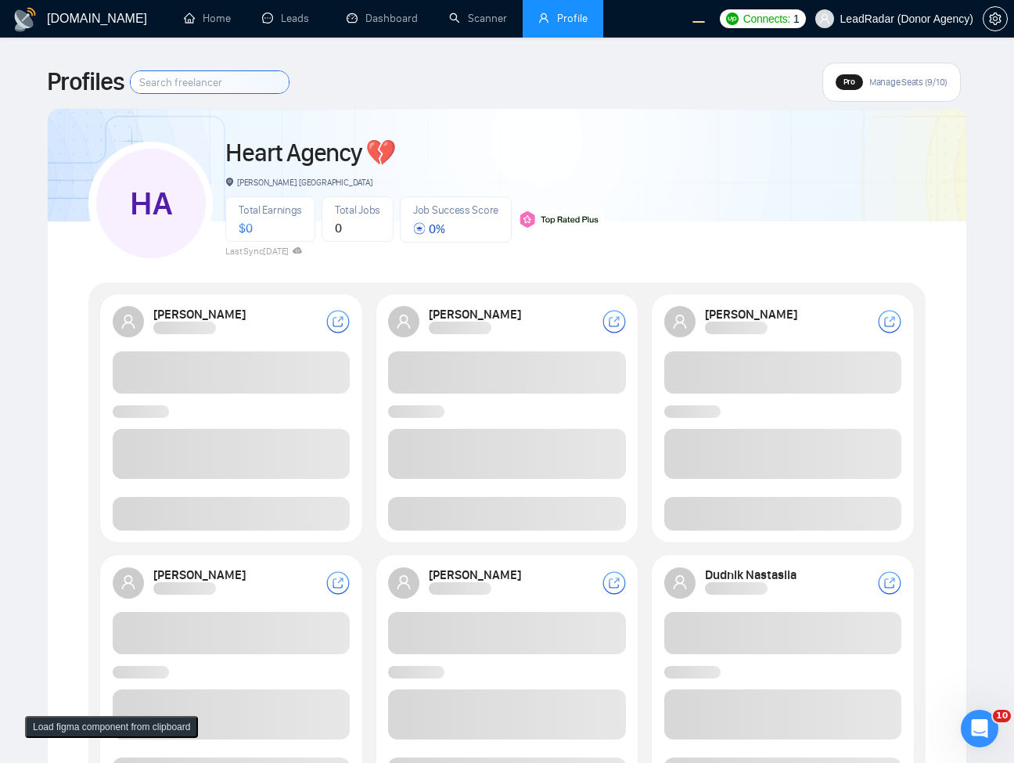
type input "r"
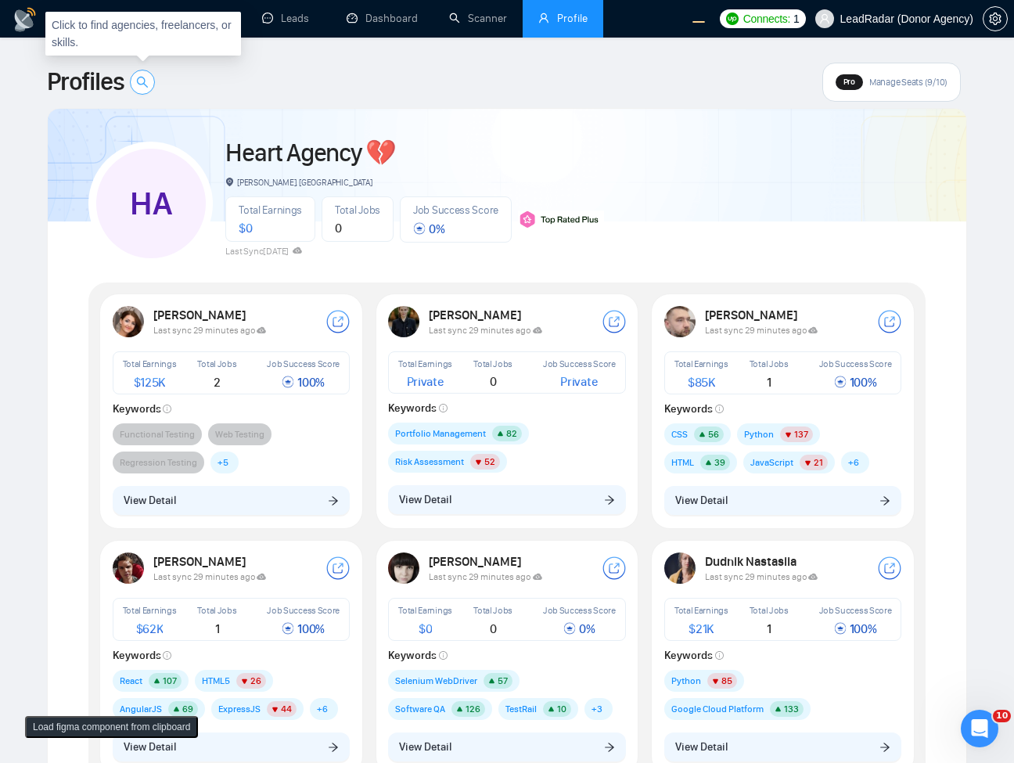
click at [144, 80] on icon "search" at bounding box center [142, 82] width 13 height 13
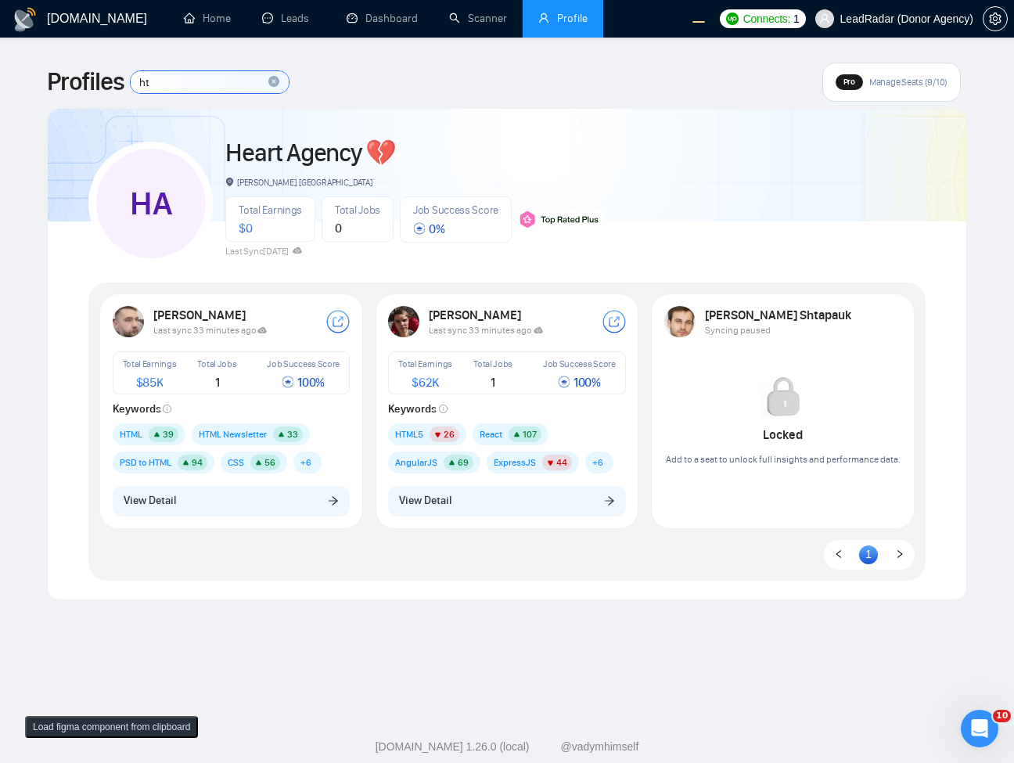
type input "hta"
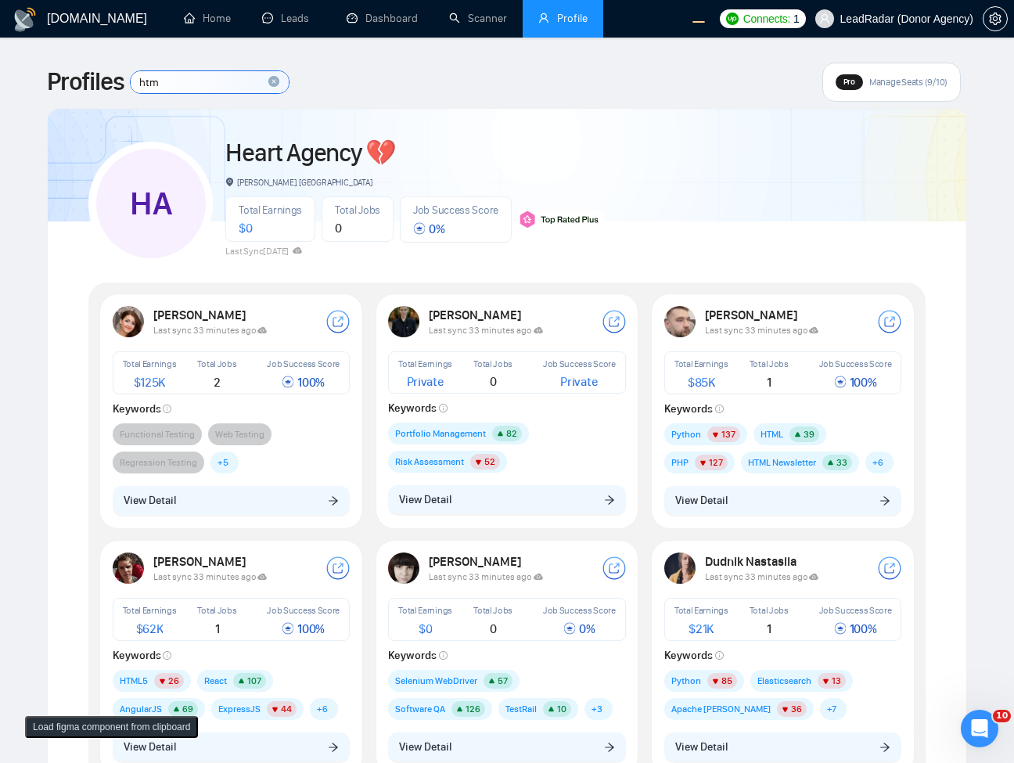
type input "html"
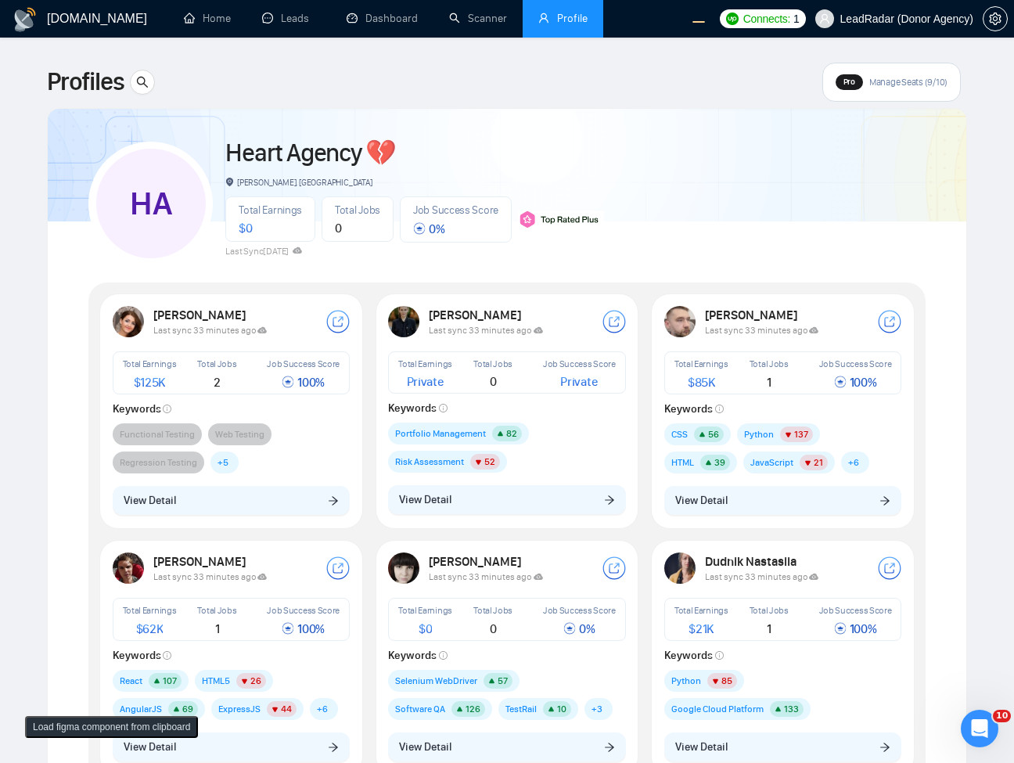
click at [702, 109] on div at bounding box center [507, 157] width 918 height 128
click at [151, 72] on button "button" at bounding box center [142, 82] width 25 height 25
type input "css"
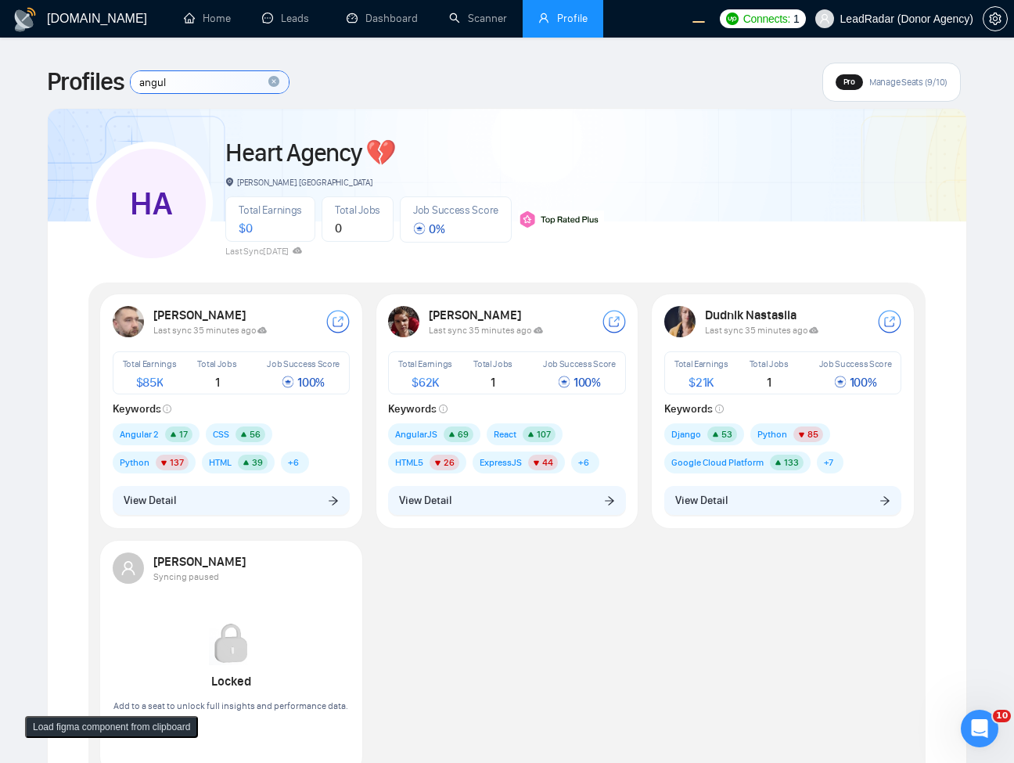
type input "angula"
type input "a"
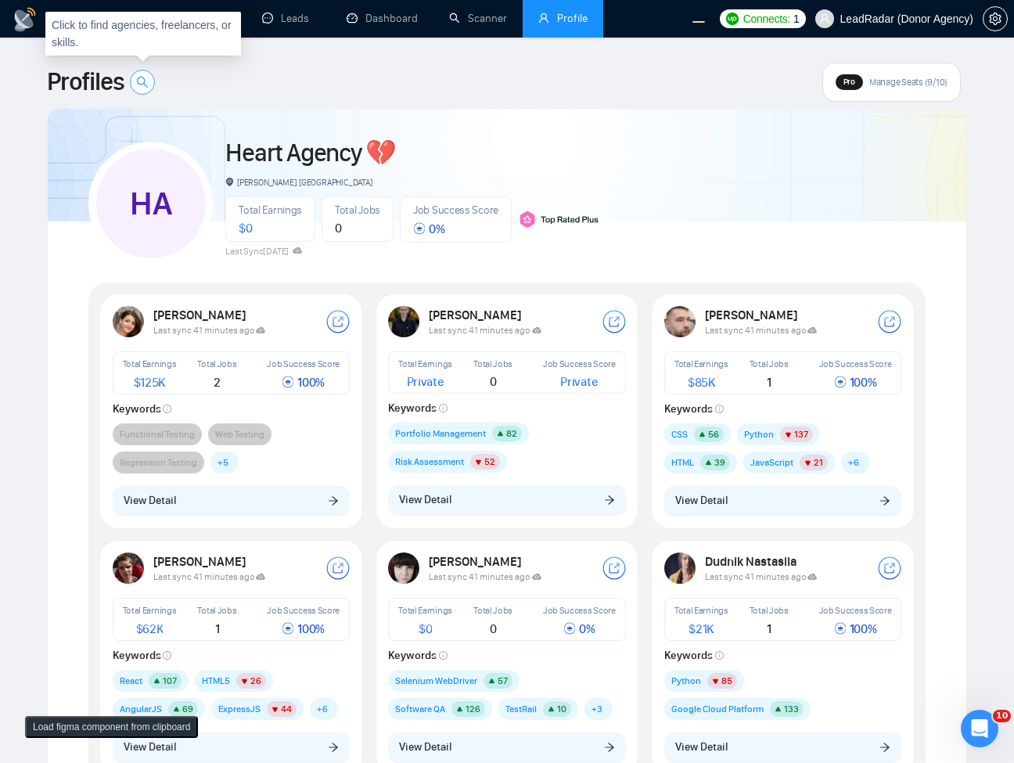
click at [147, 83] on icon "search" at bounding box center [142, 82] width 13 height 13
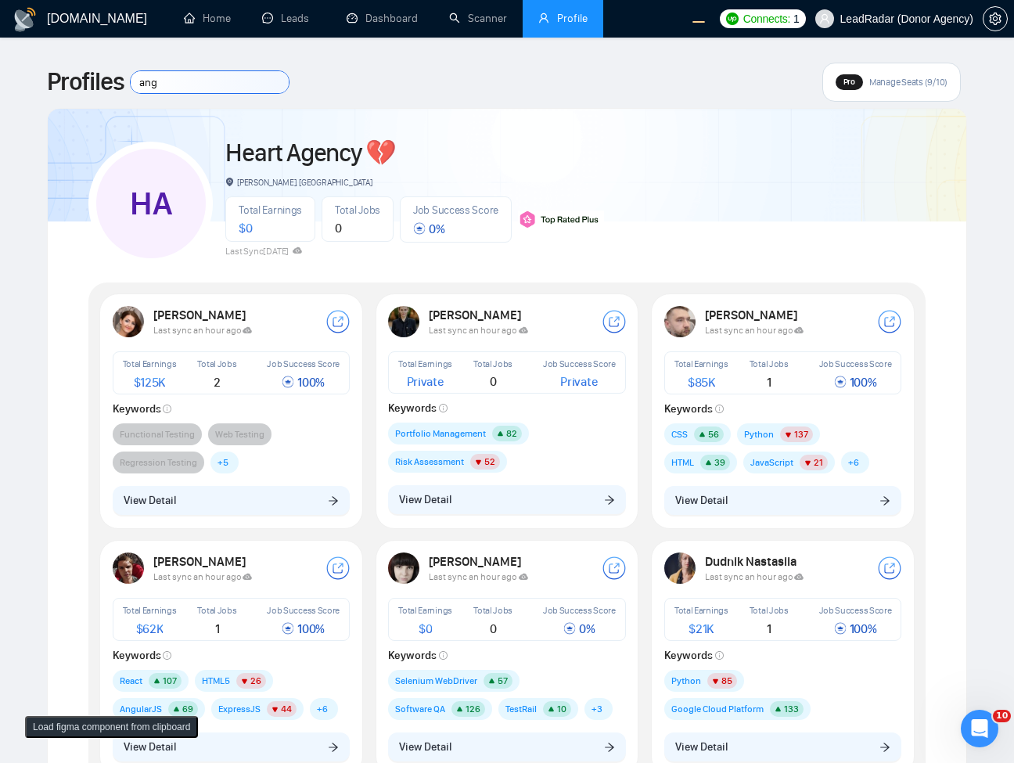
type input "angu"
click at [142, 87] on icon "search" at bounding box center [142, 82] width 13 height 13
type input "angu"
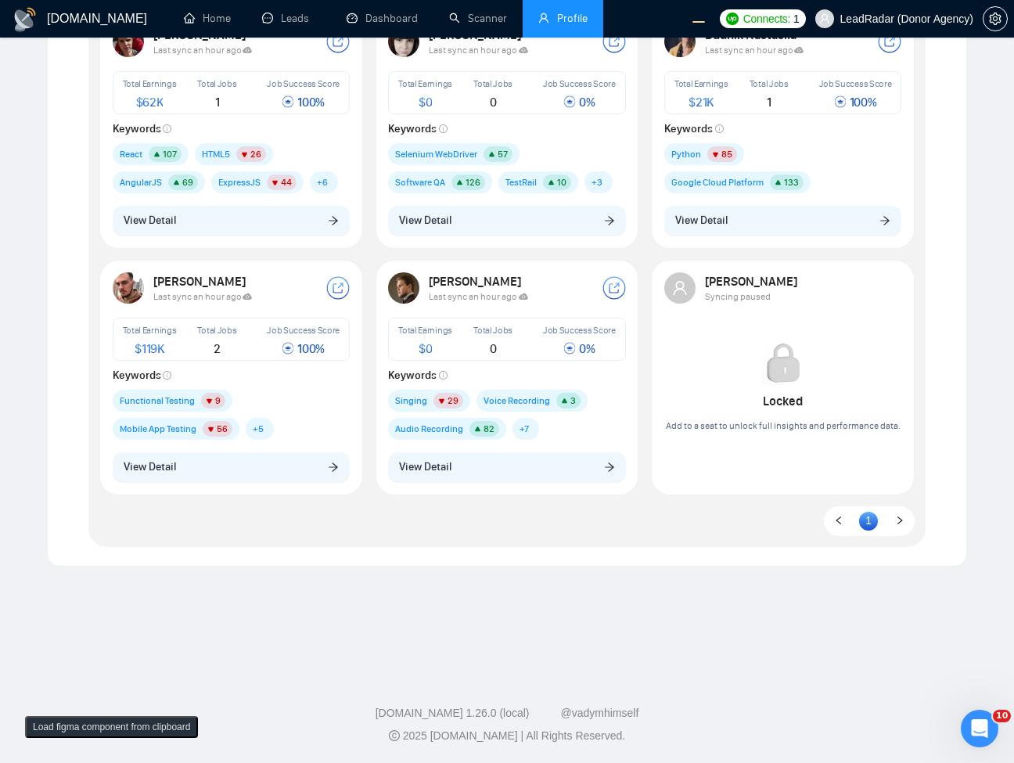
scroll to position [75, 0]
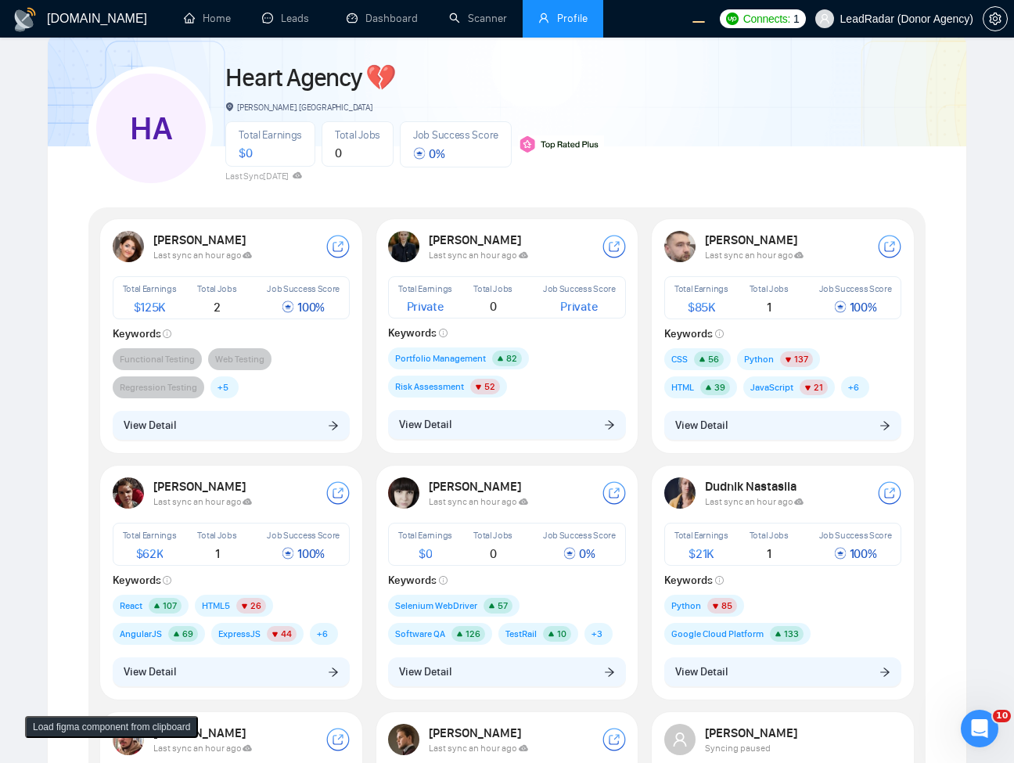
type input "sii"
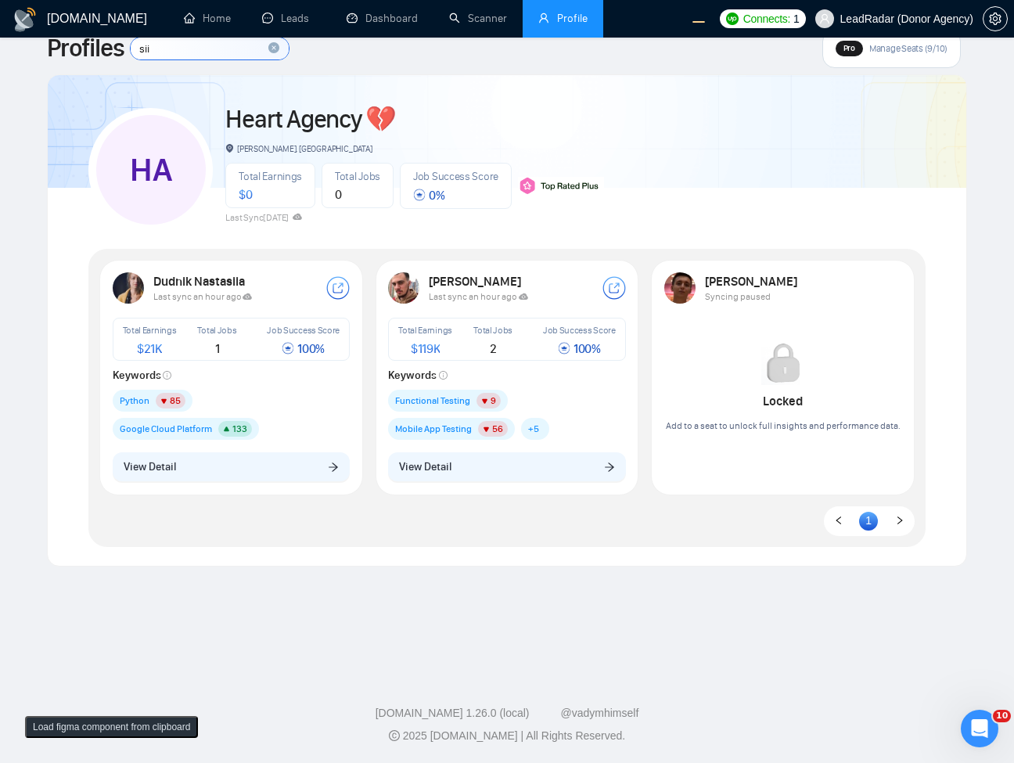
scroll to position [0, 0]
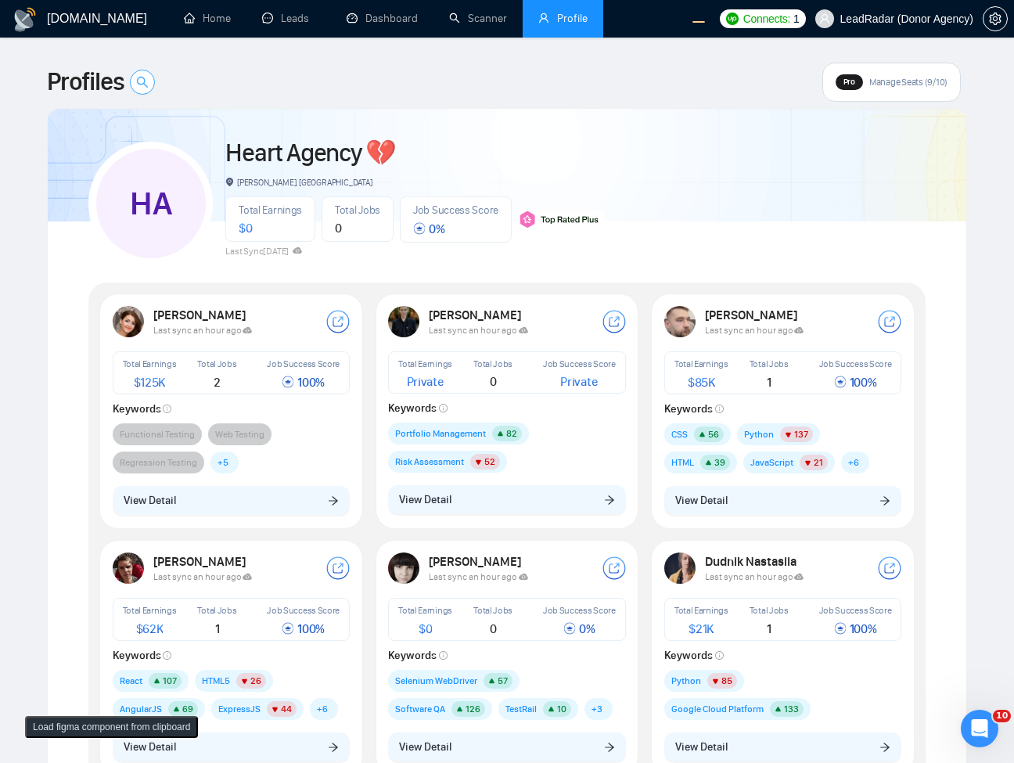
click at [143, 84] on icon "search" at bounding box center [142, 82] width 13 height 13
type input "Kater"
click at [172, 84] on input at bounding box center [210, 82] width 158 height 22
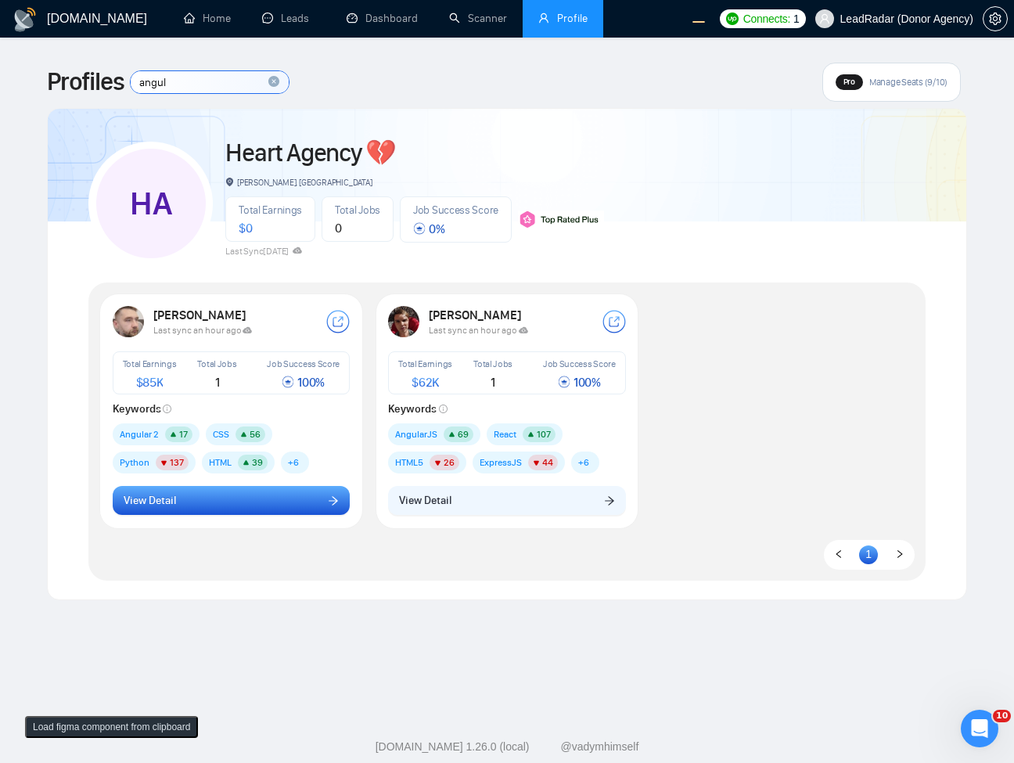
type input "angul"
click at [239, 506] on button "View Detail" at bounding box center [232, 501] width 238 height 30
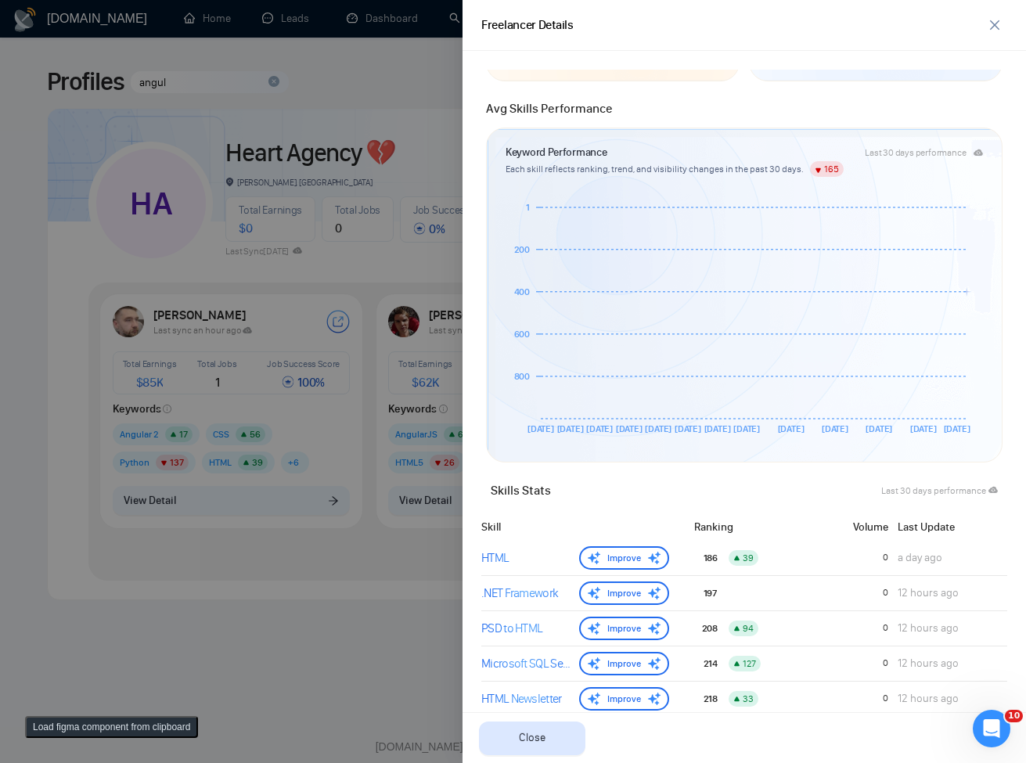
scroll to position [633, 0]
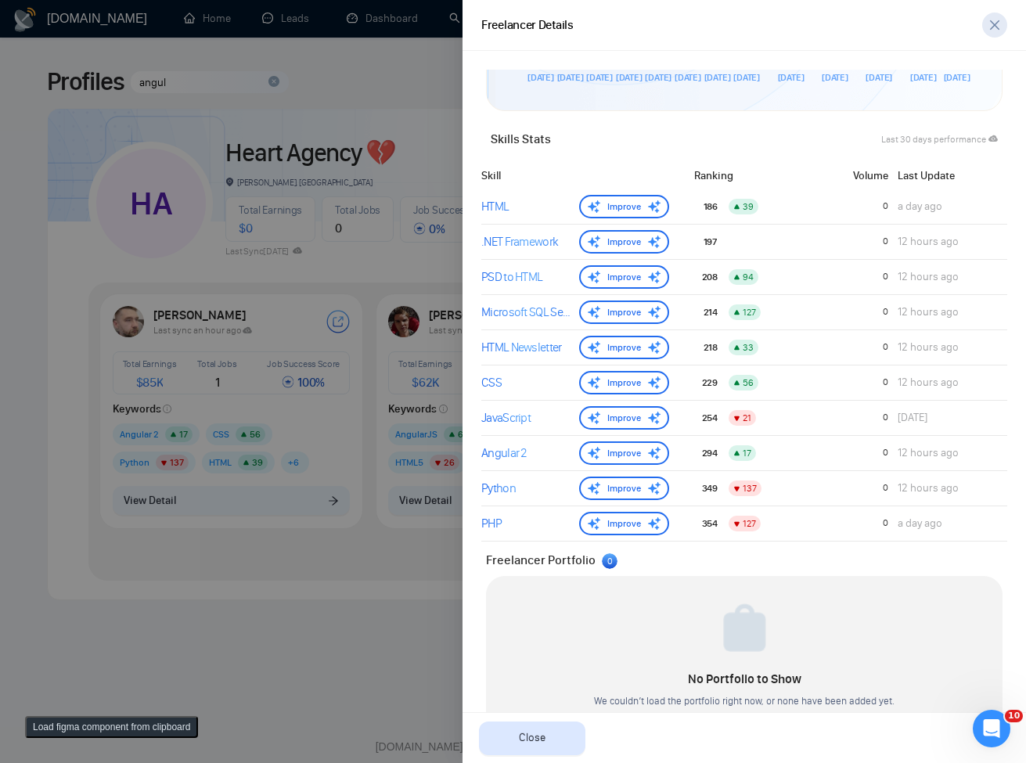
click at [990, 31] on button "button" at bounding box center [994, 25] width 25 height 25
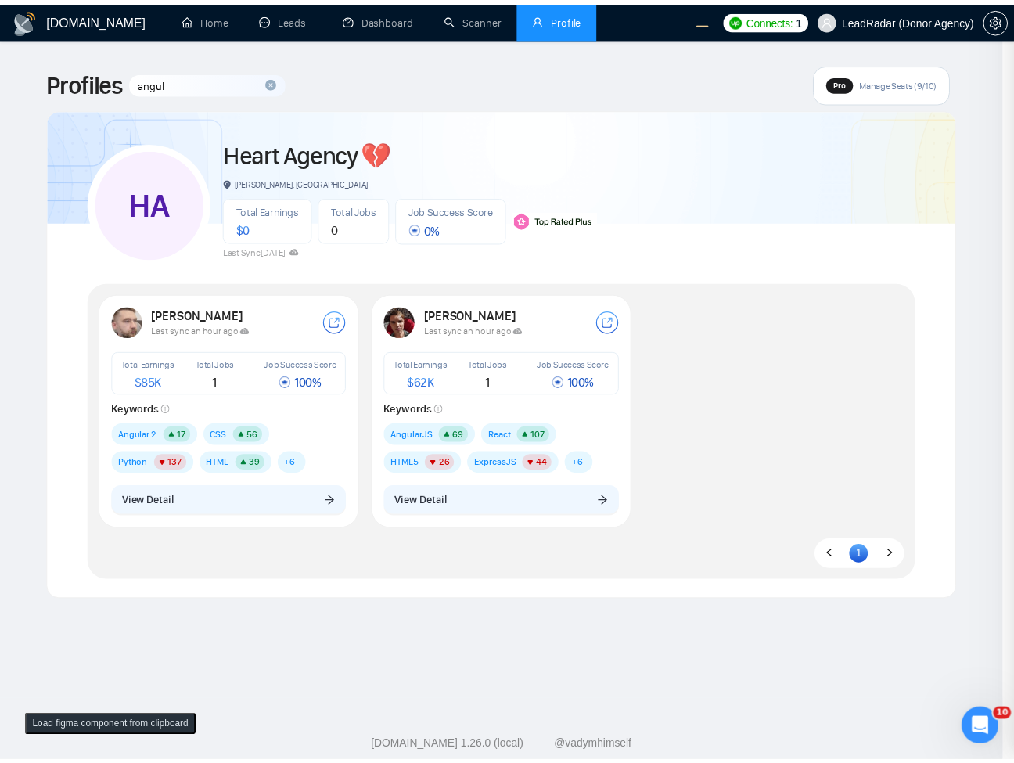
scroll to position [0, 0]
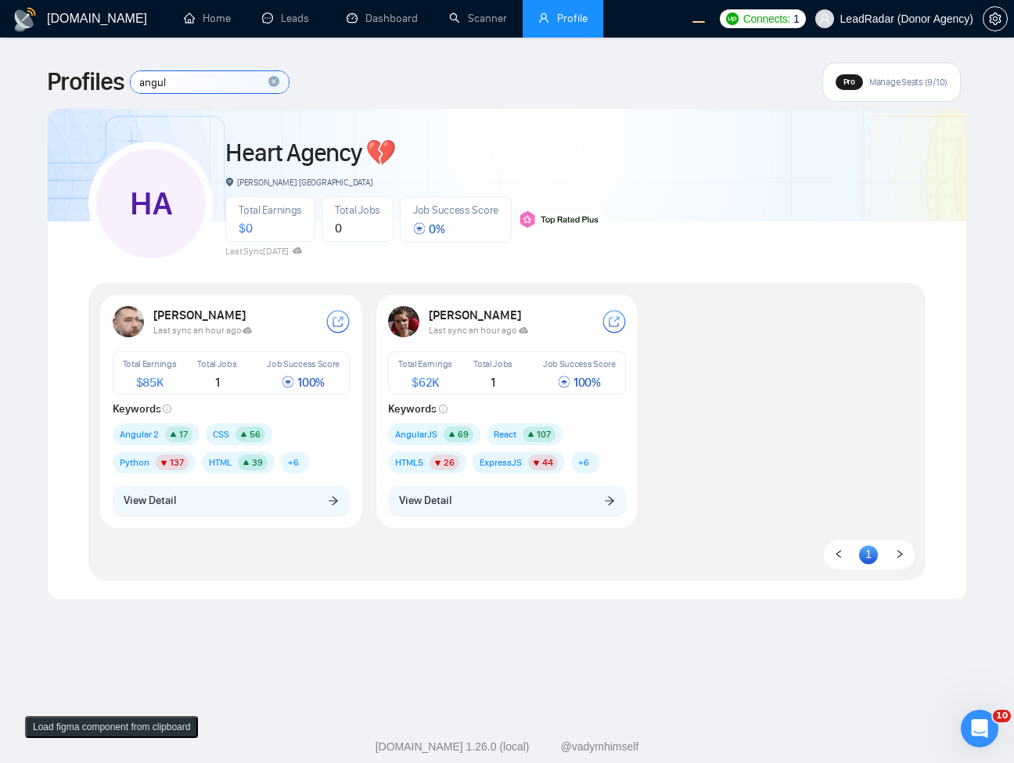
click at [189, 84] on input "angul" at bounding box center [210, 82] width 158 height 22
